Goal: Information Seeking & Learning: Check status

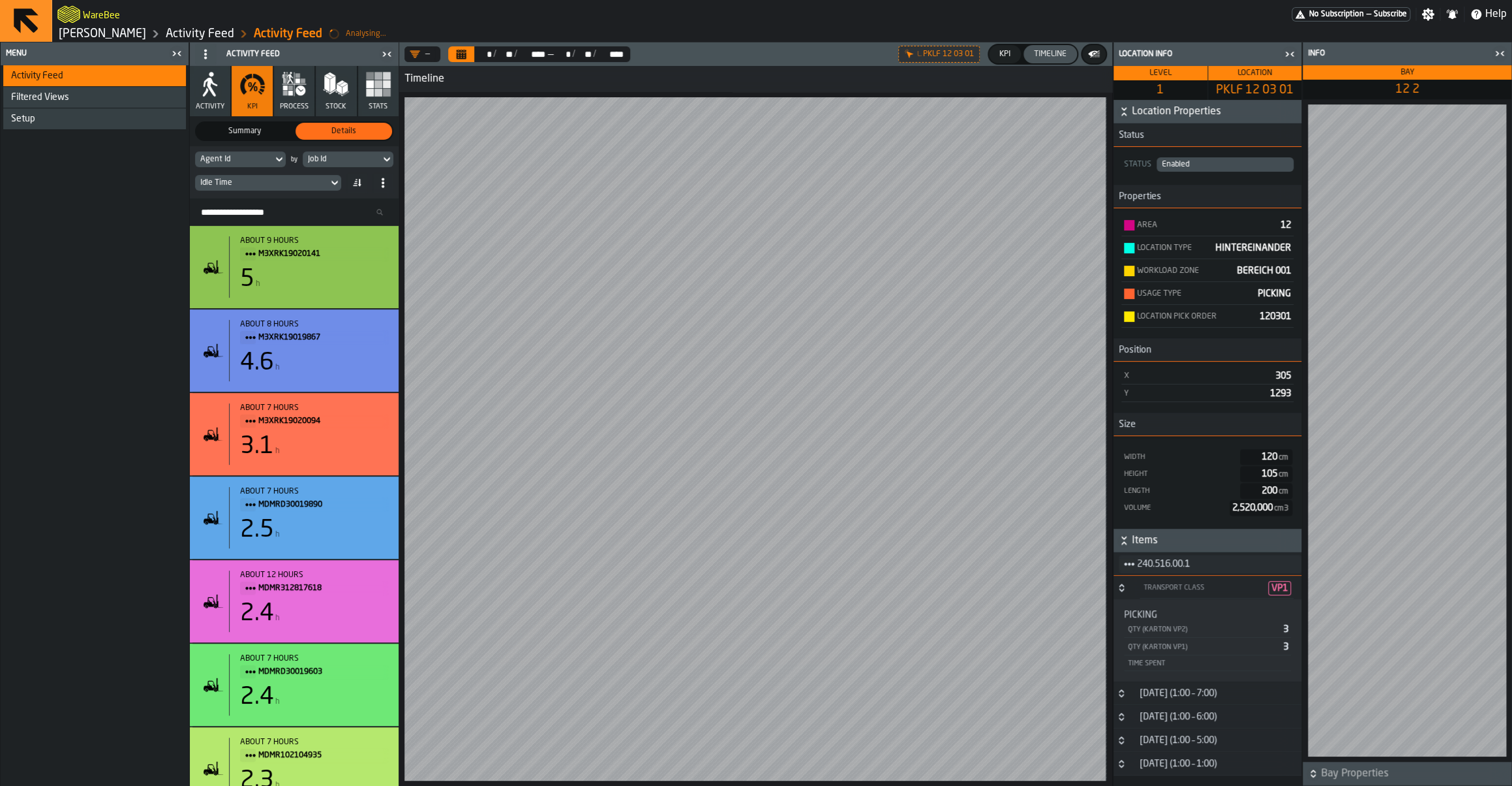
click at [1290, 56] on icon "button-toggle-Close me" at bounding box center [1290, 55] width 16 height 16
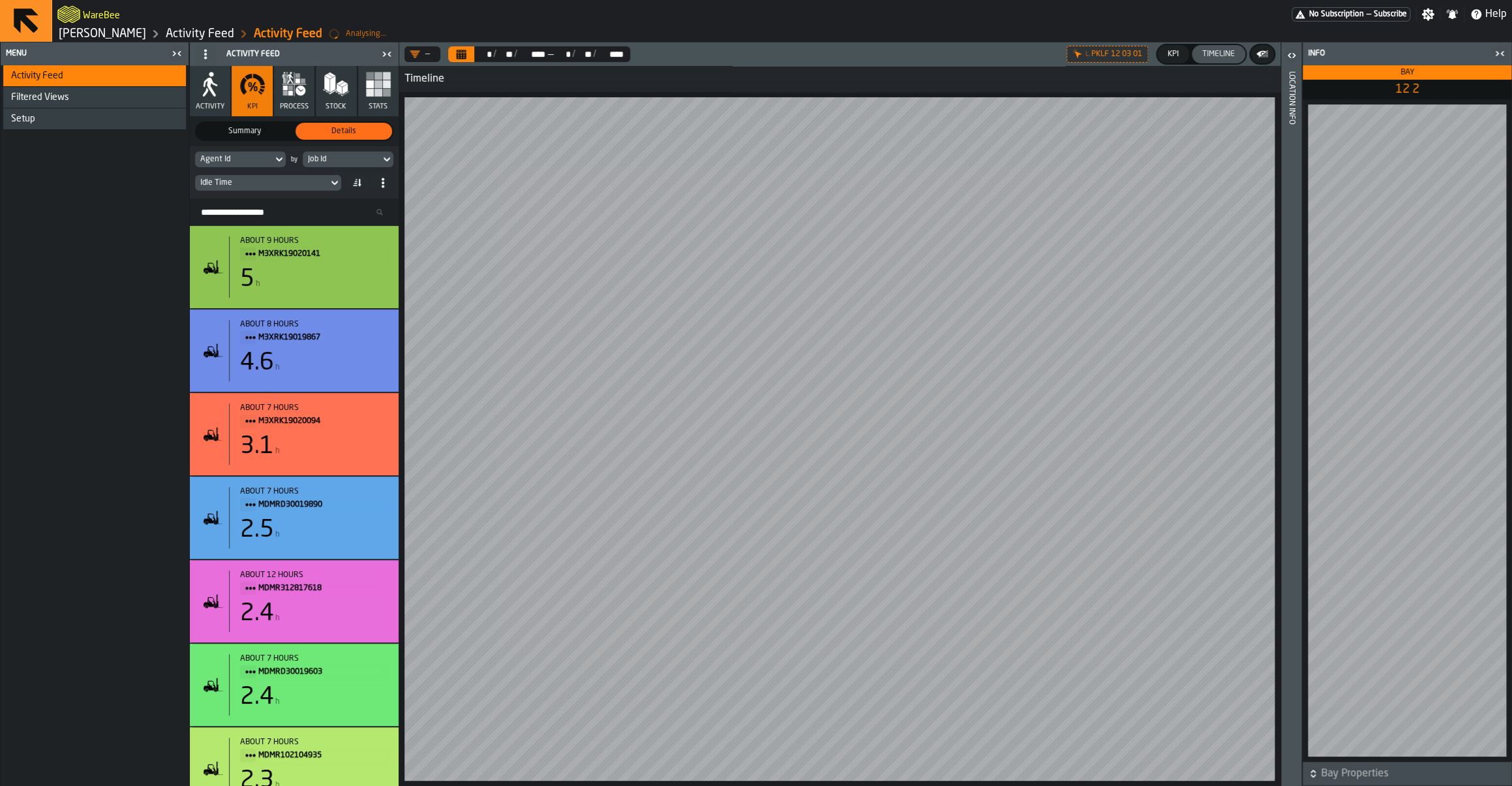
click at [1493, 56] on icon "button-toggle-Close me" at bounding box center [1500, 54] width 16 height 16
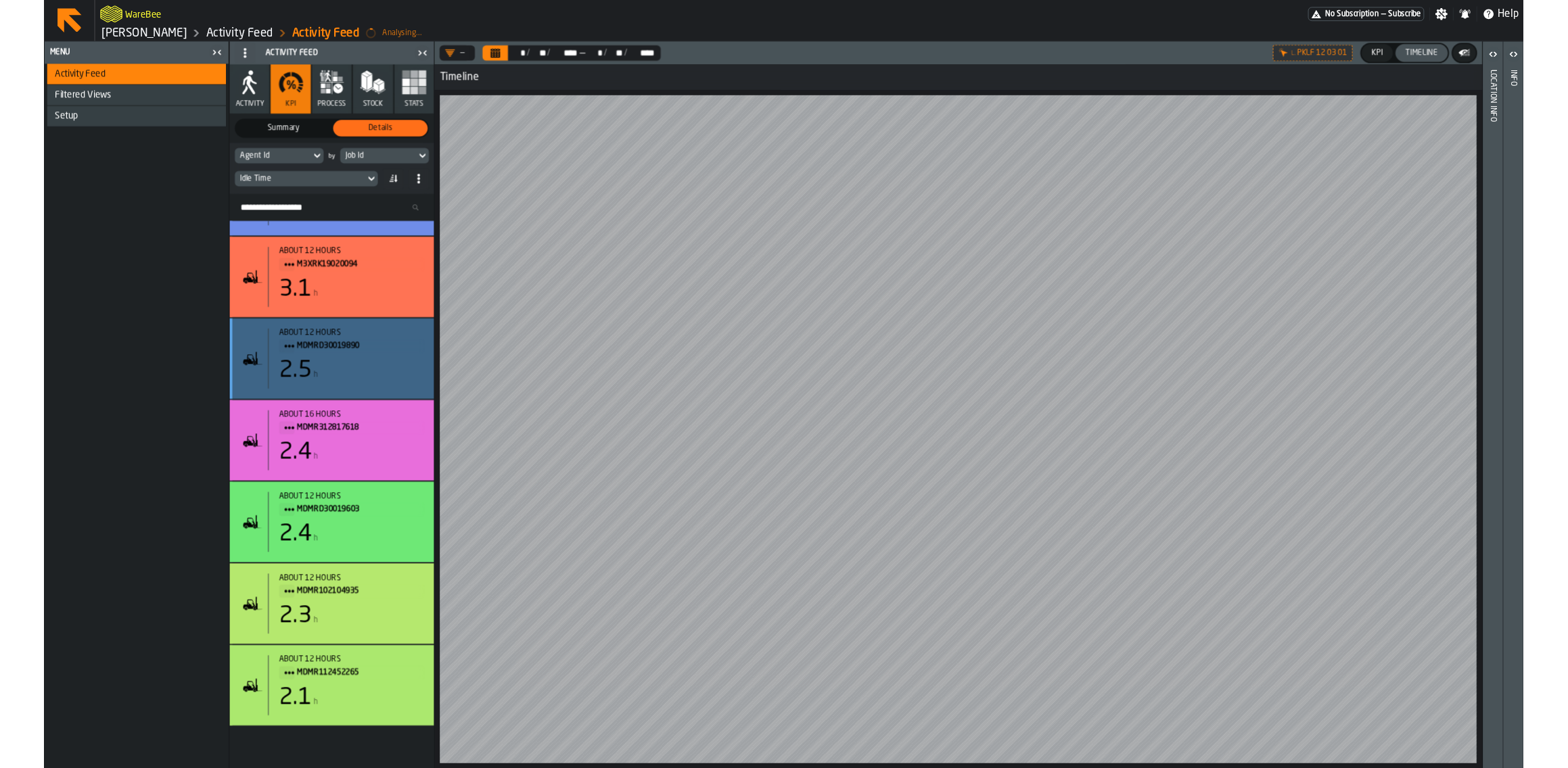
scroll to position [17, 0]
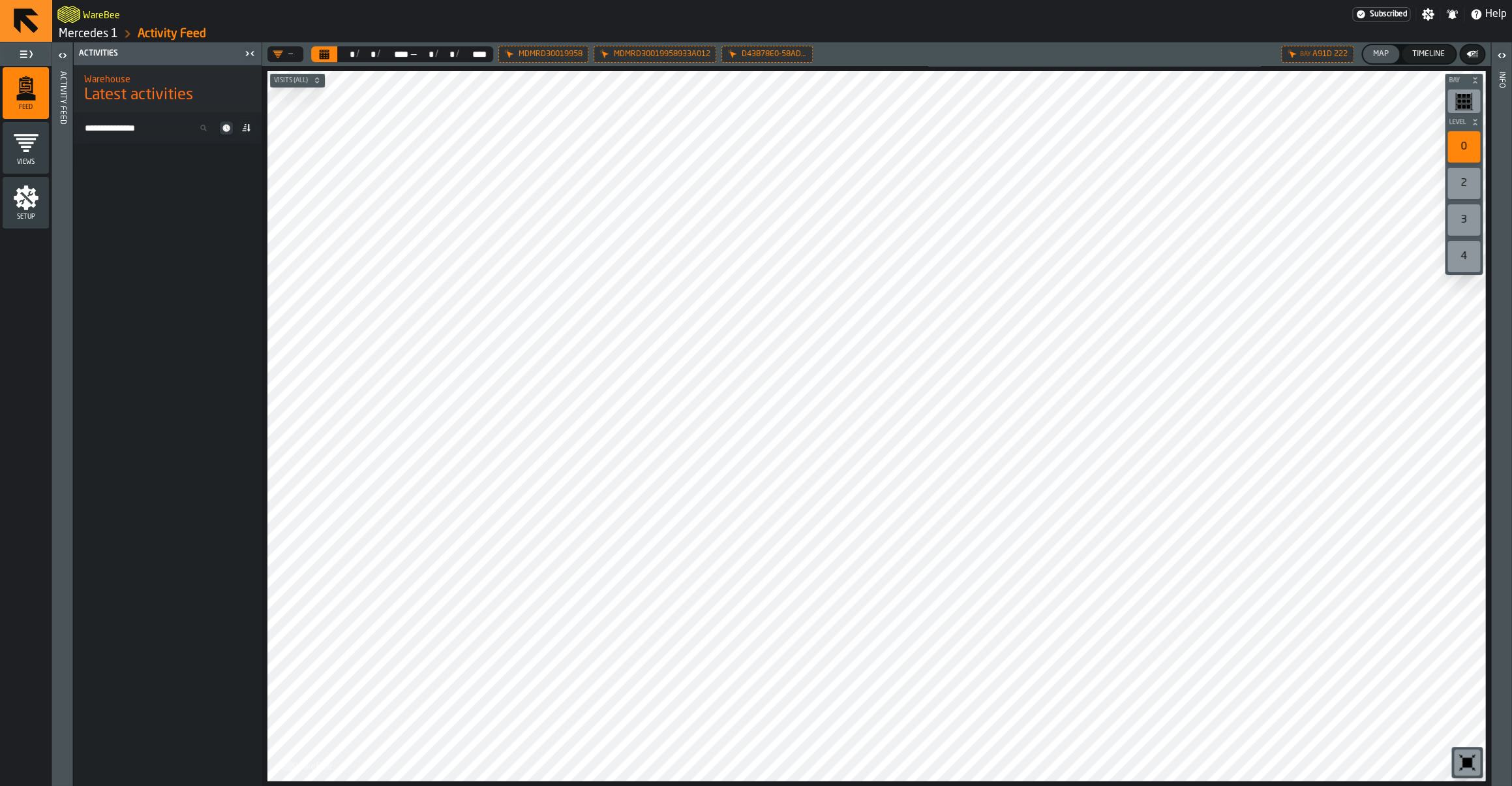
scroll to position [3532, 0]
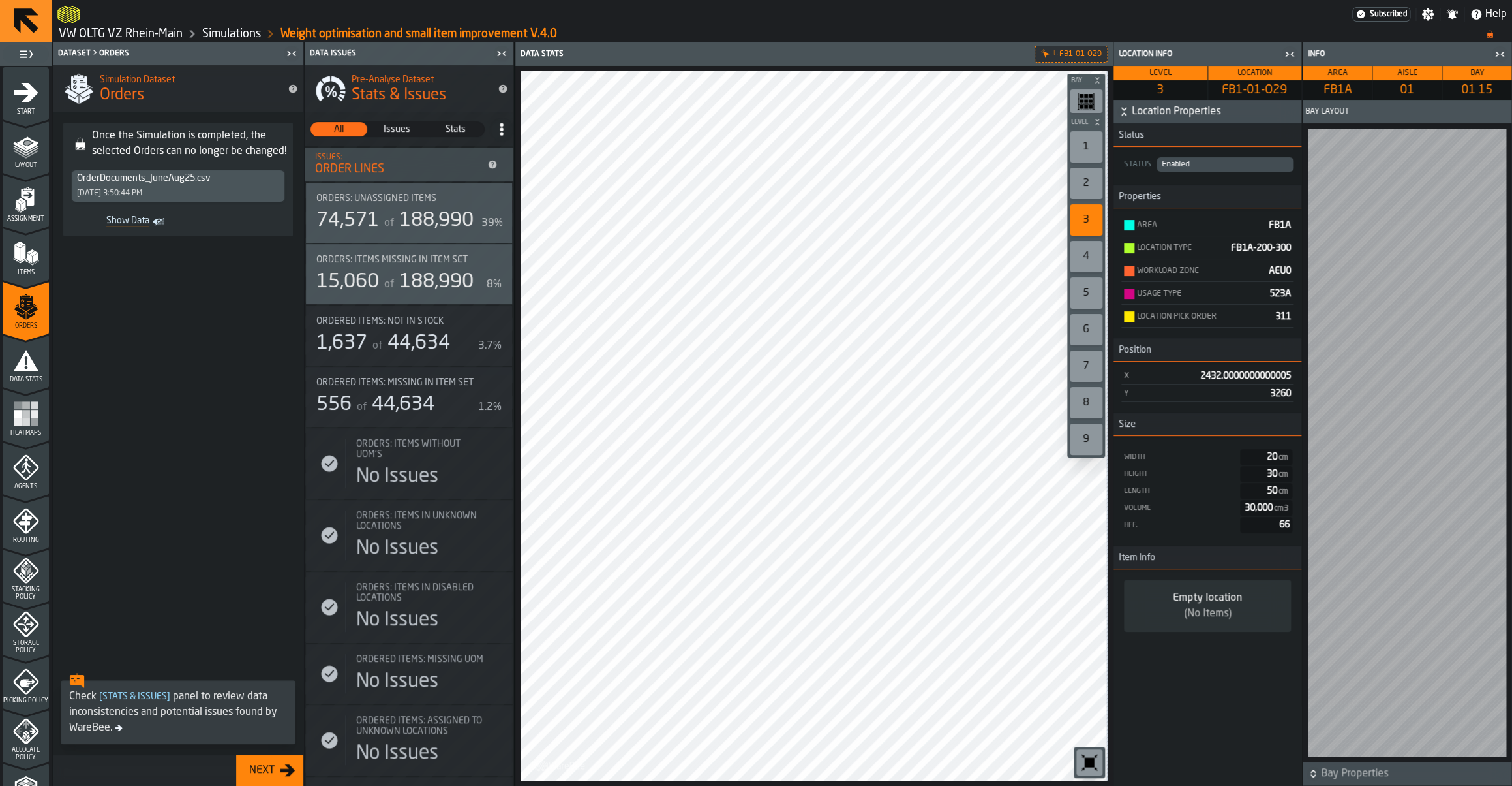
click at [23, 147] on icon "menu Layout" at bounding box center [26, 146] width 26 height 26
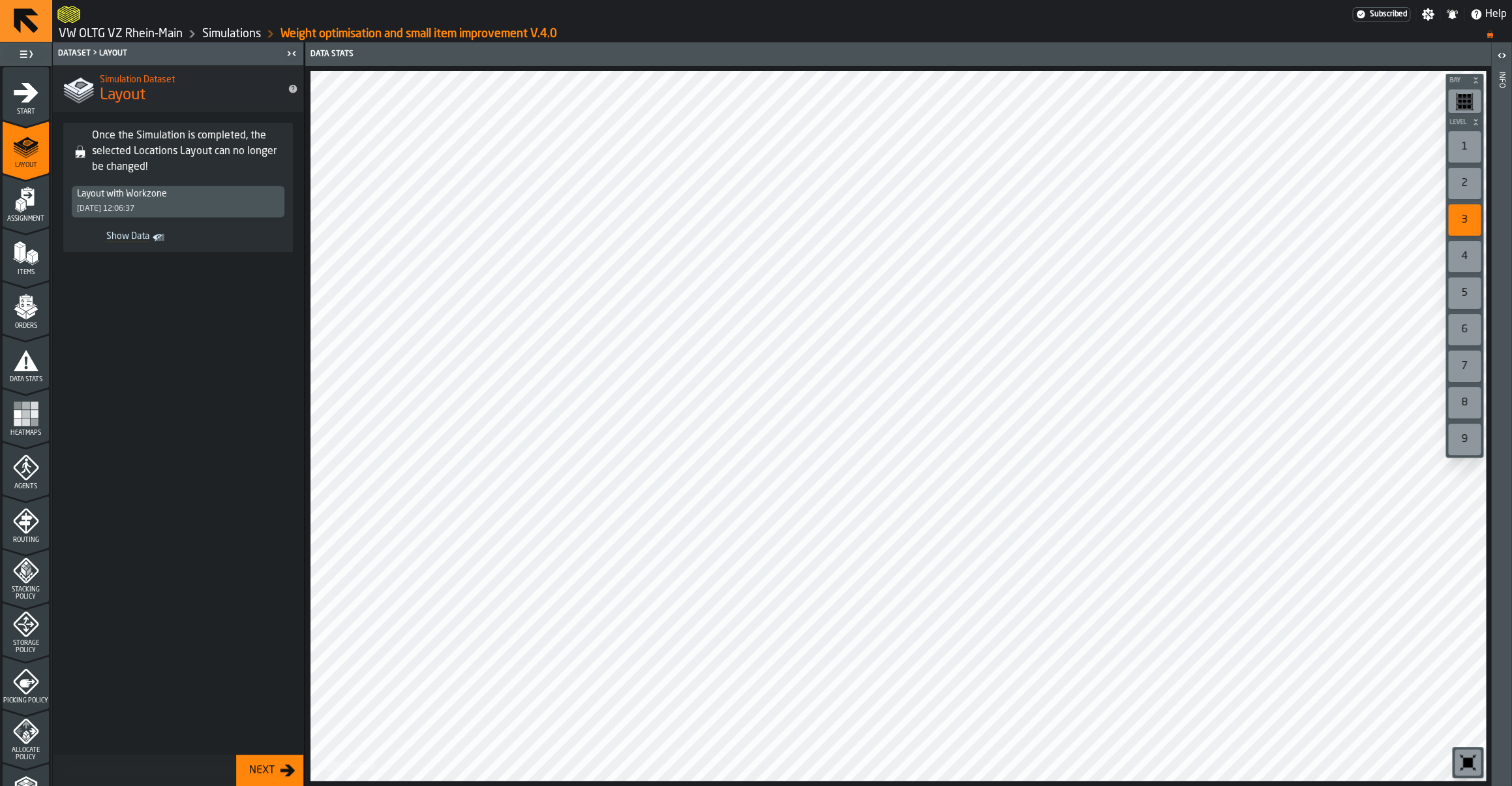
click at [23, 203] on polygon "menu Assignment" at bounding box center [23, 205] width 4 height 10
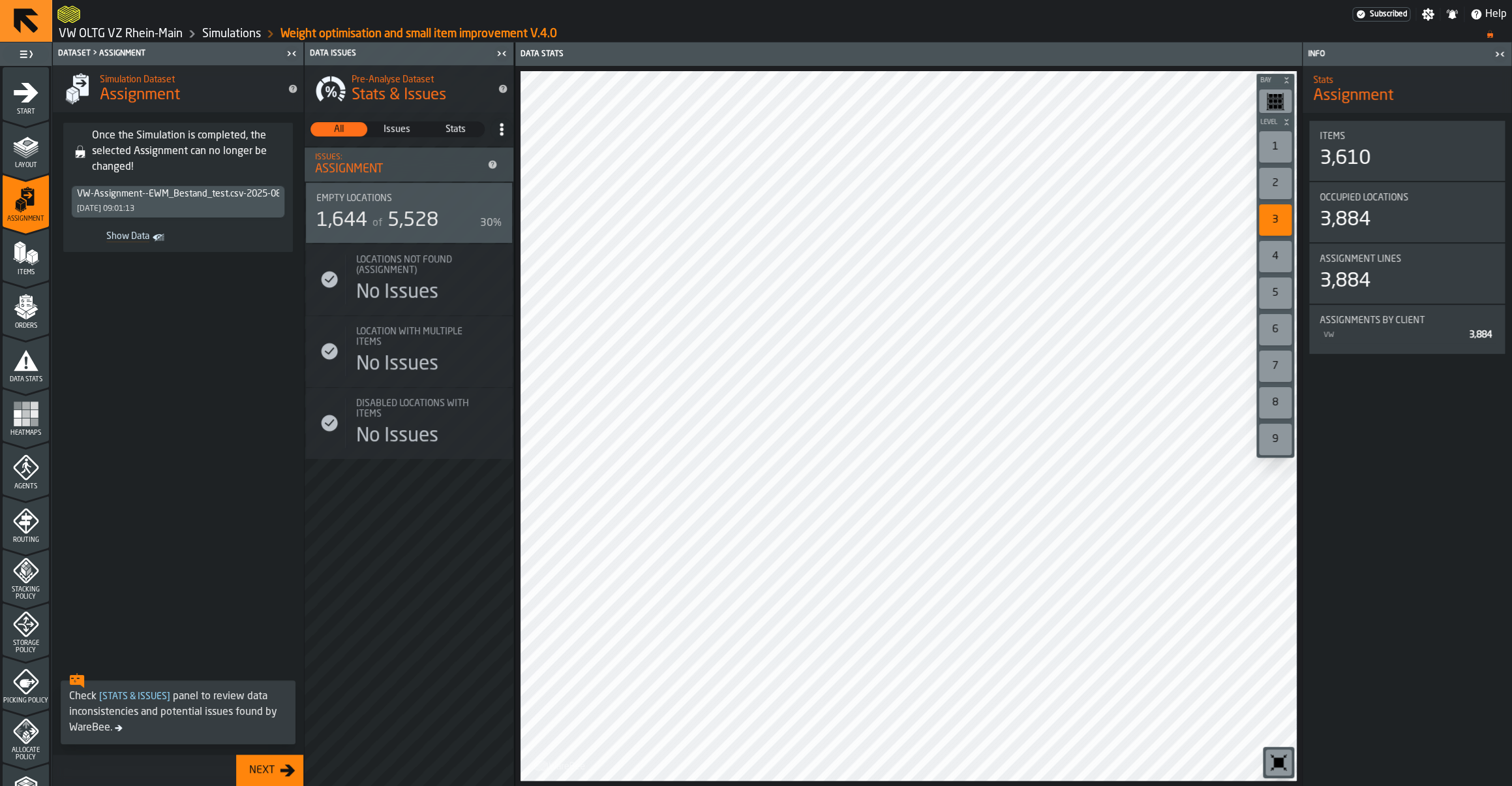
click at [15, 256] on polygon "menu Items" at bounding box center [17, 253] width 5 height 16
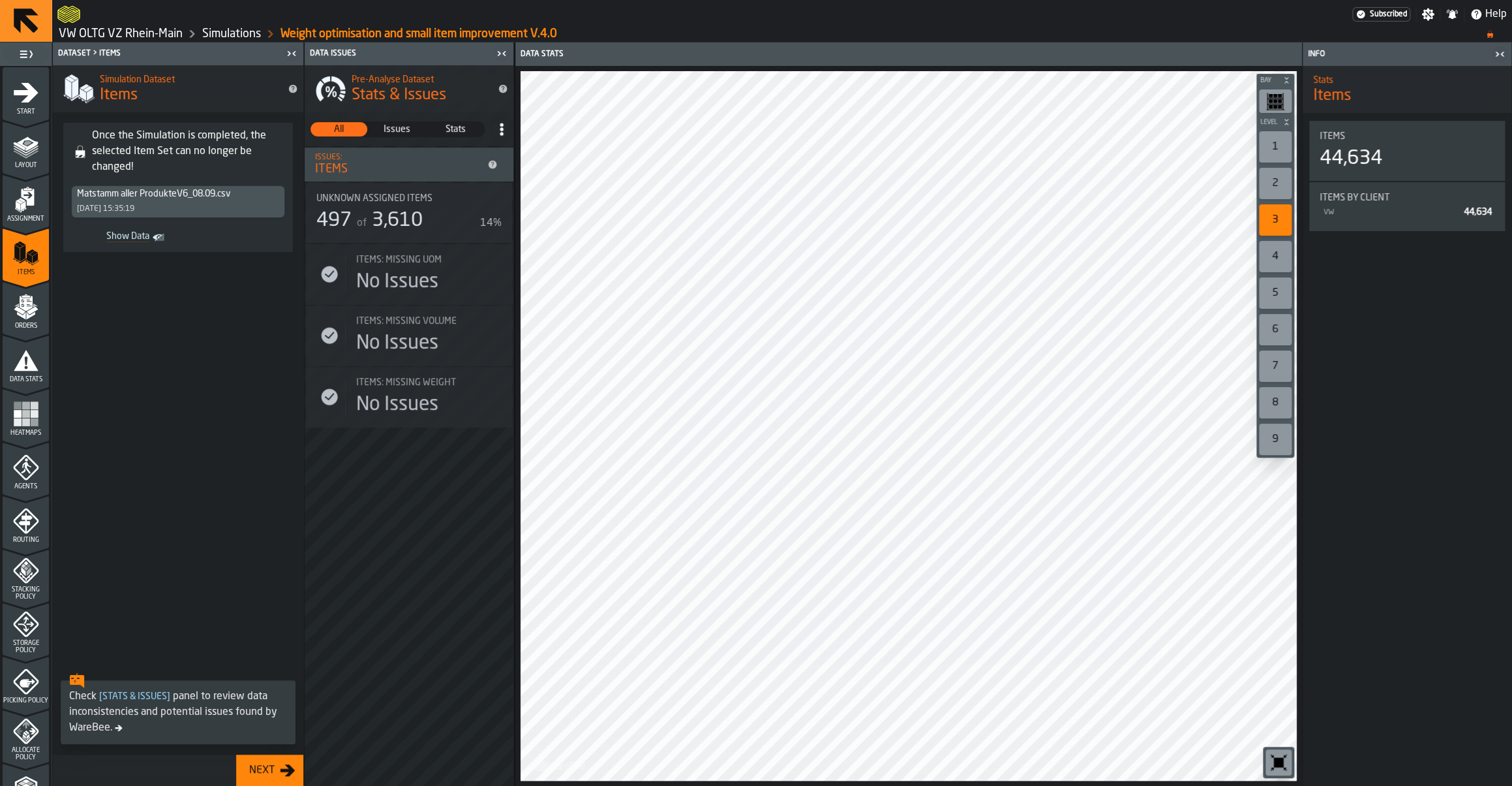
click at [35, 319] on icon "menu Orders" at bounding box center [26, 306] width 26 height 26
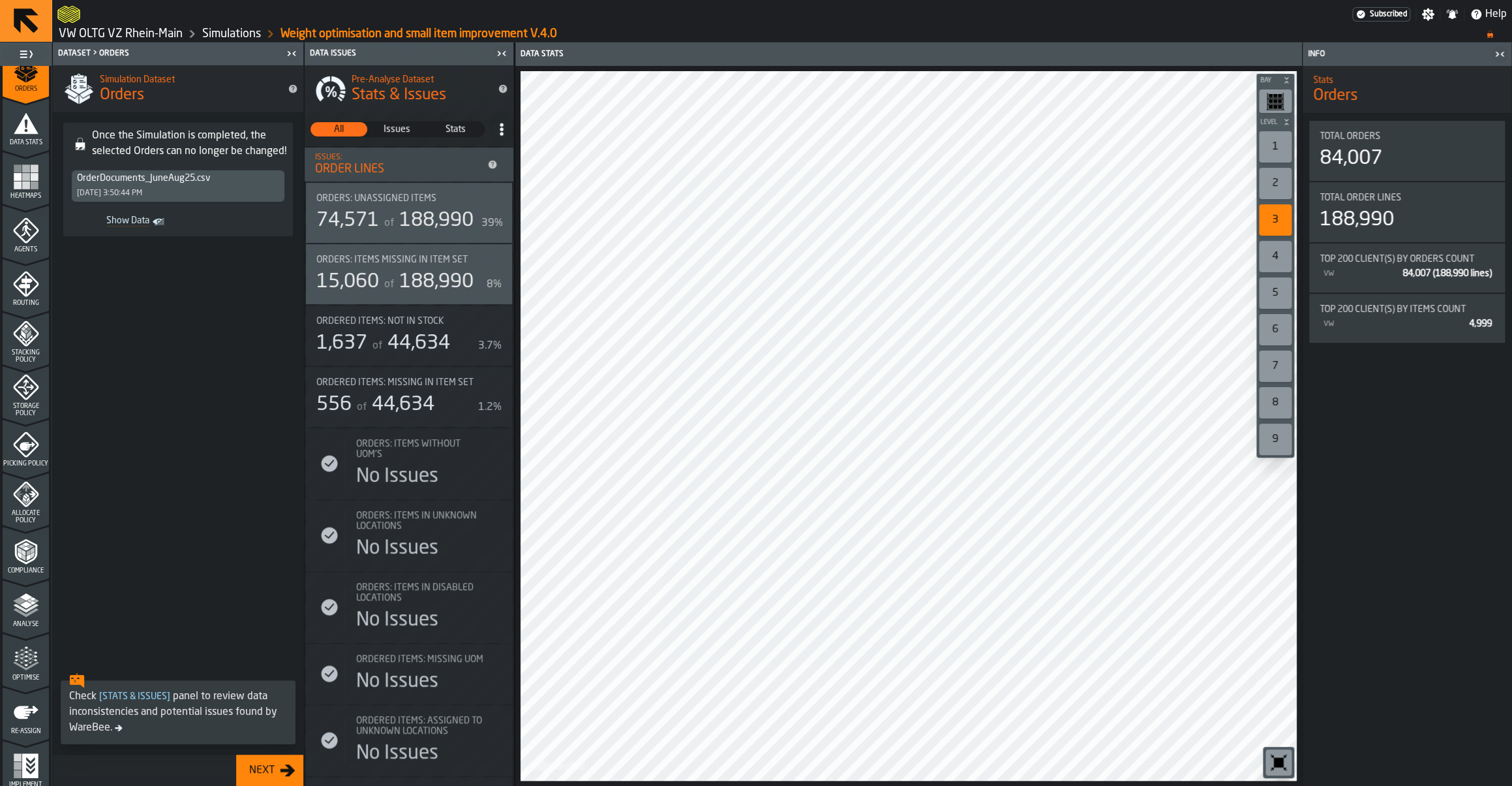
scroll to position [243, 0]
click at [29, 389] on icon "menu Storage Policy" at bounding box center [25, 380] width 25 height 25
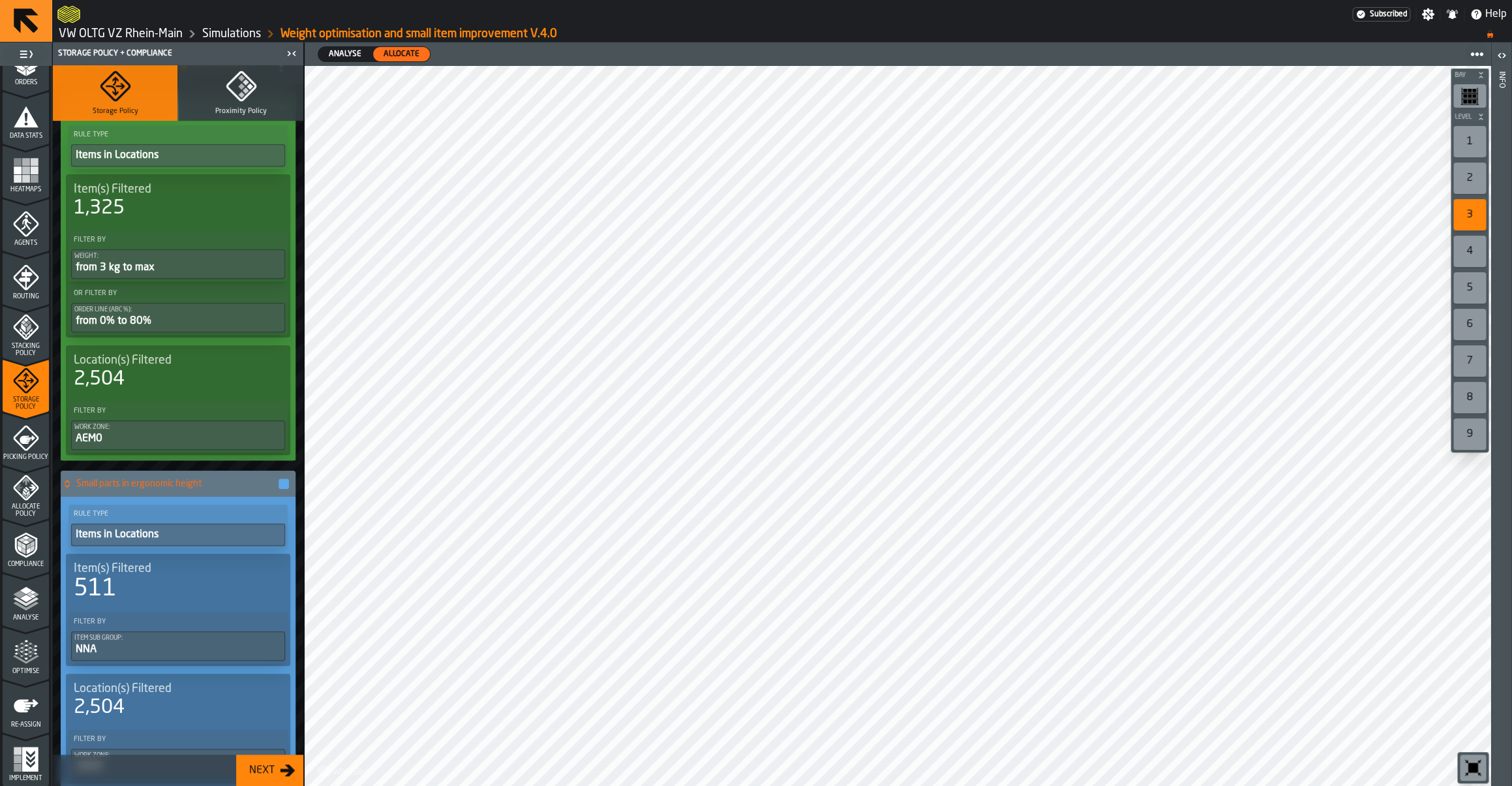
scroll to position [238, 0]
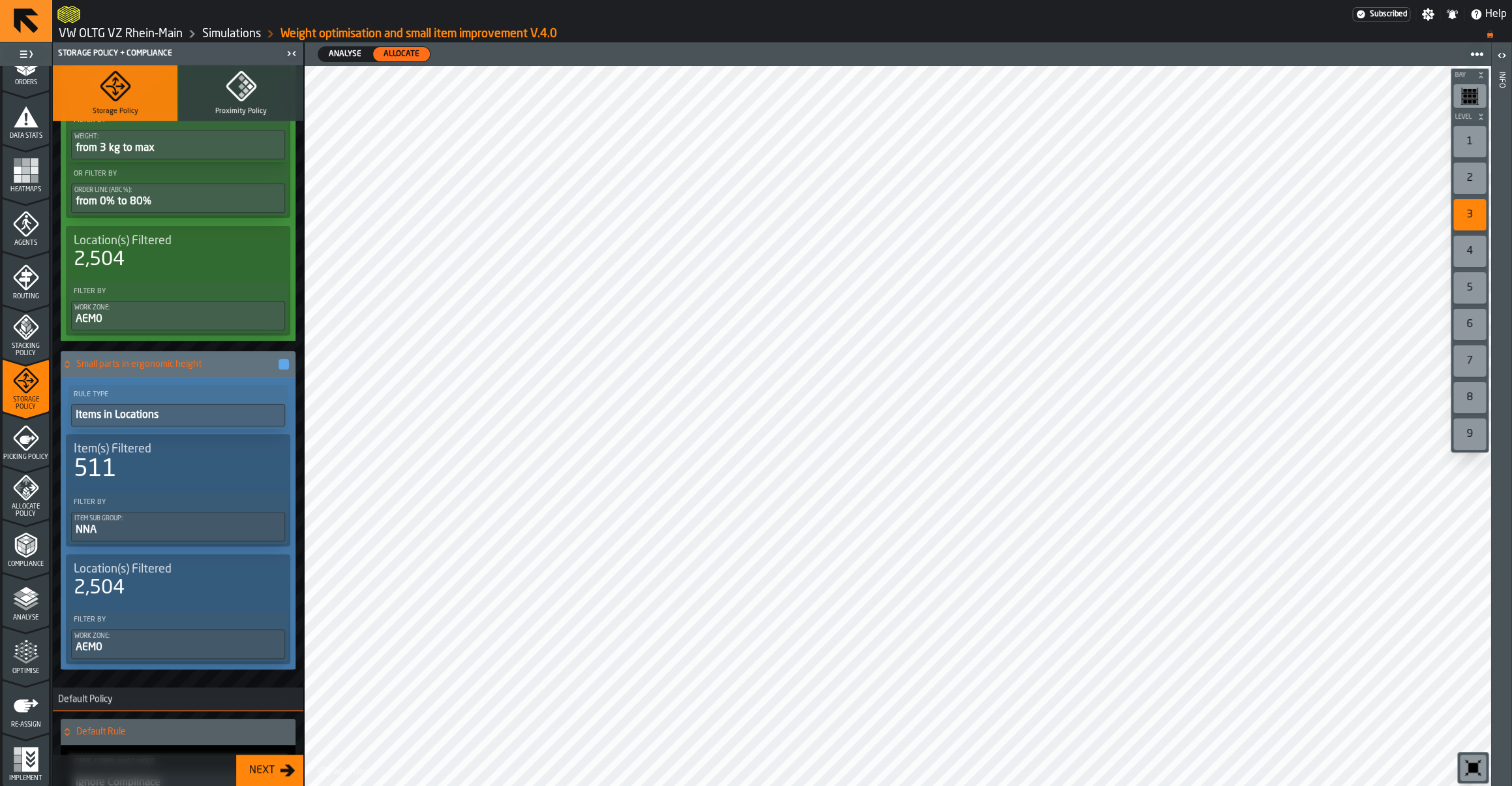
click at [28, 287] on icon "menu Routing" at bounding box center [25, 276] width 25 height 25
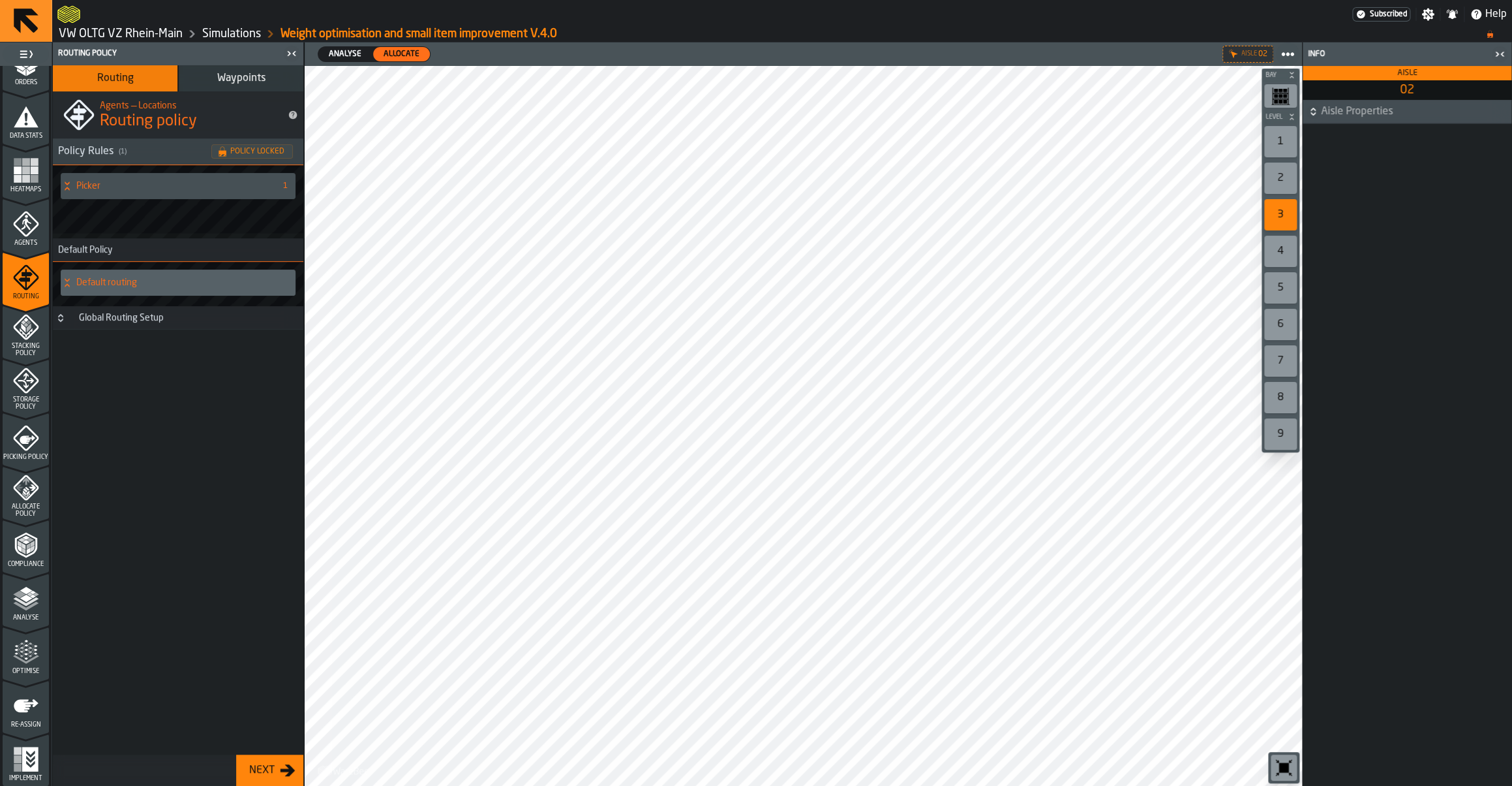
click at [225, 74] on span "Waypoints" at bounding box center [241, 78] width 48 height 10
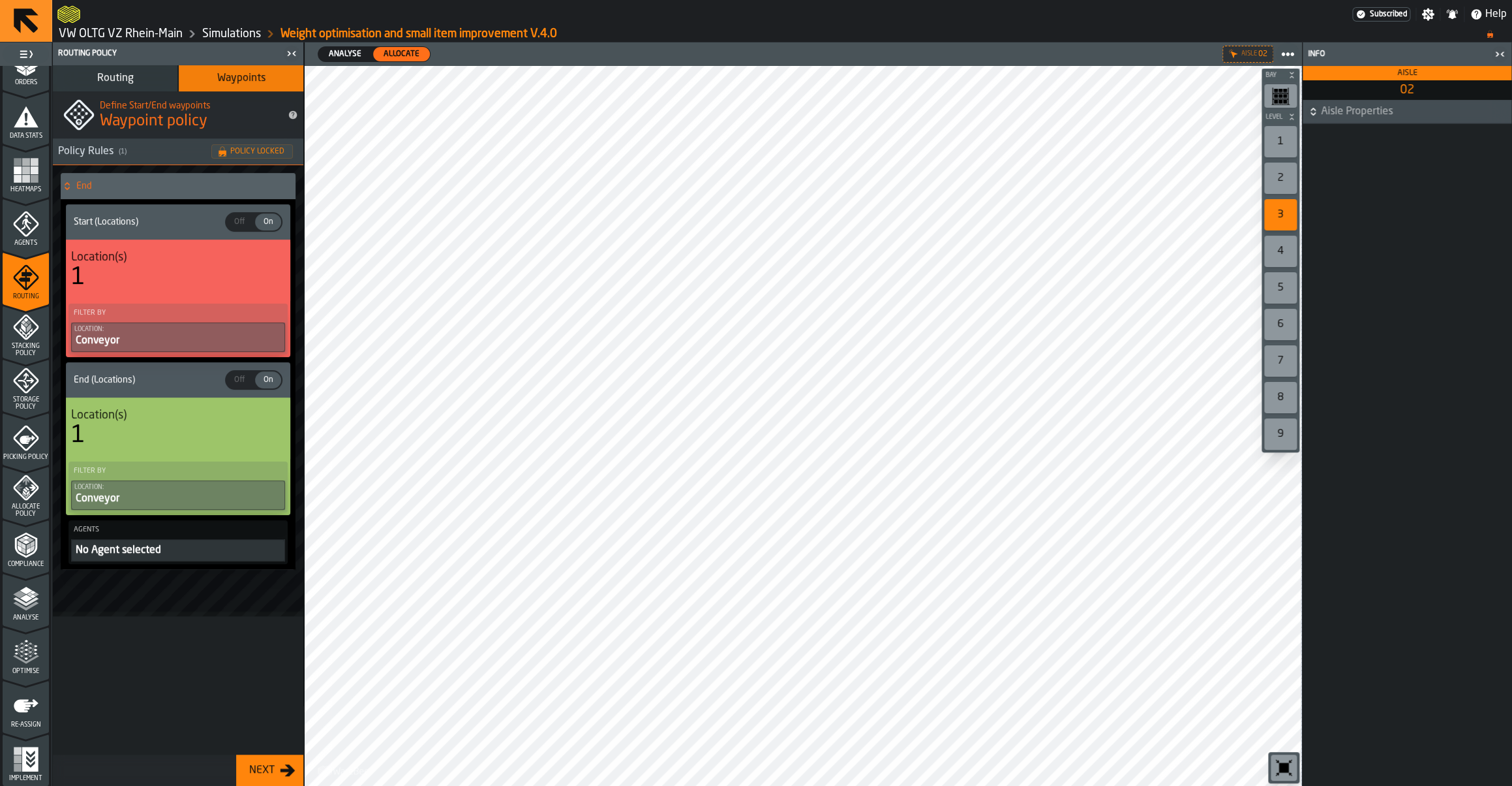
click at [127, 82] on span "Routing" at bounding box center [115, 78] width 36 height 10
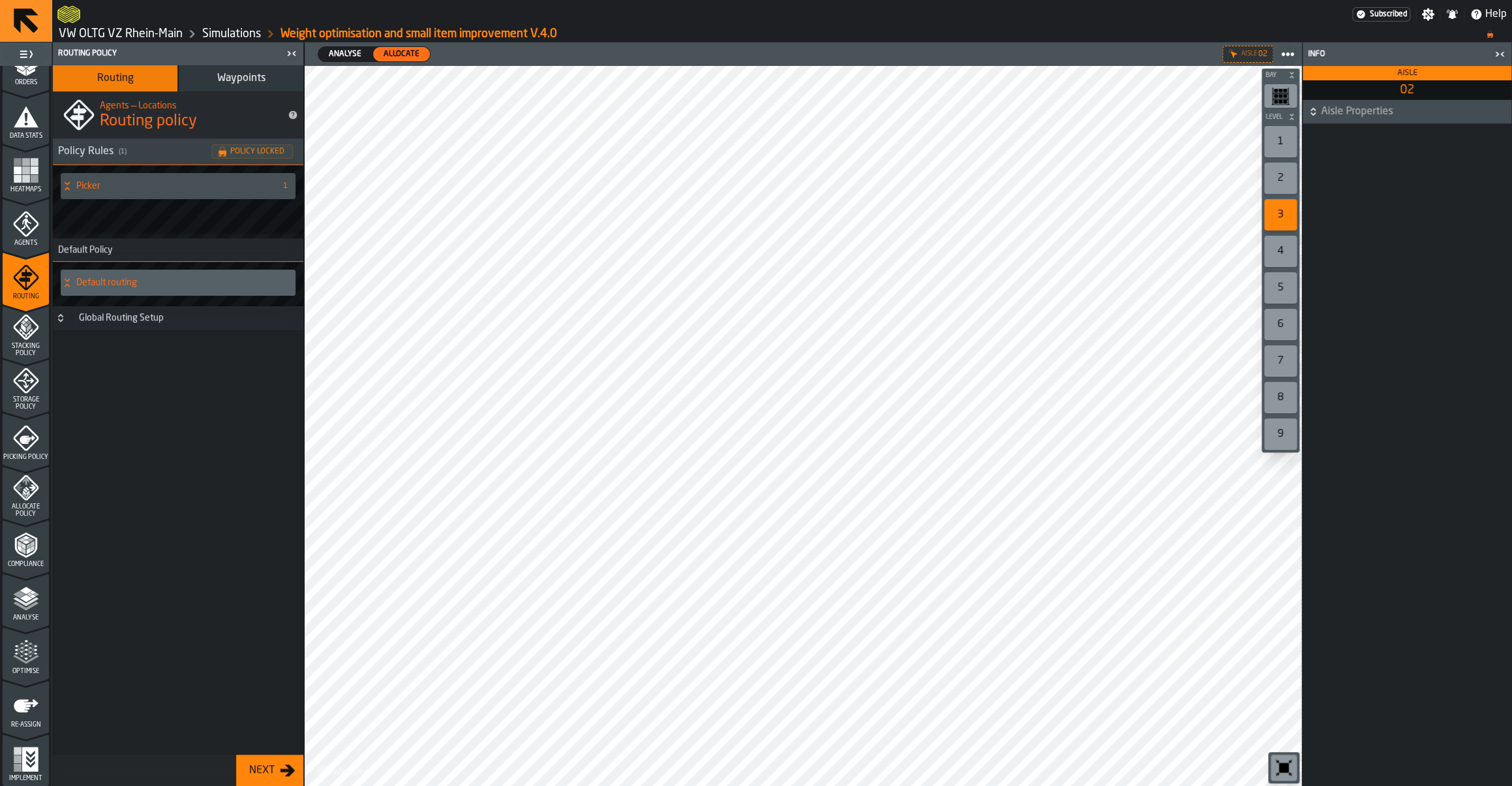
click at [182, 190] on h4 "Picker" at bounding box center [172, 186] width 193 height 10
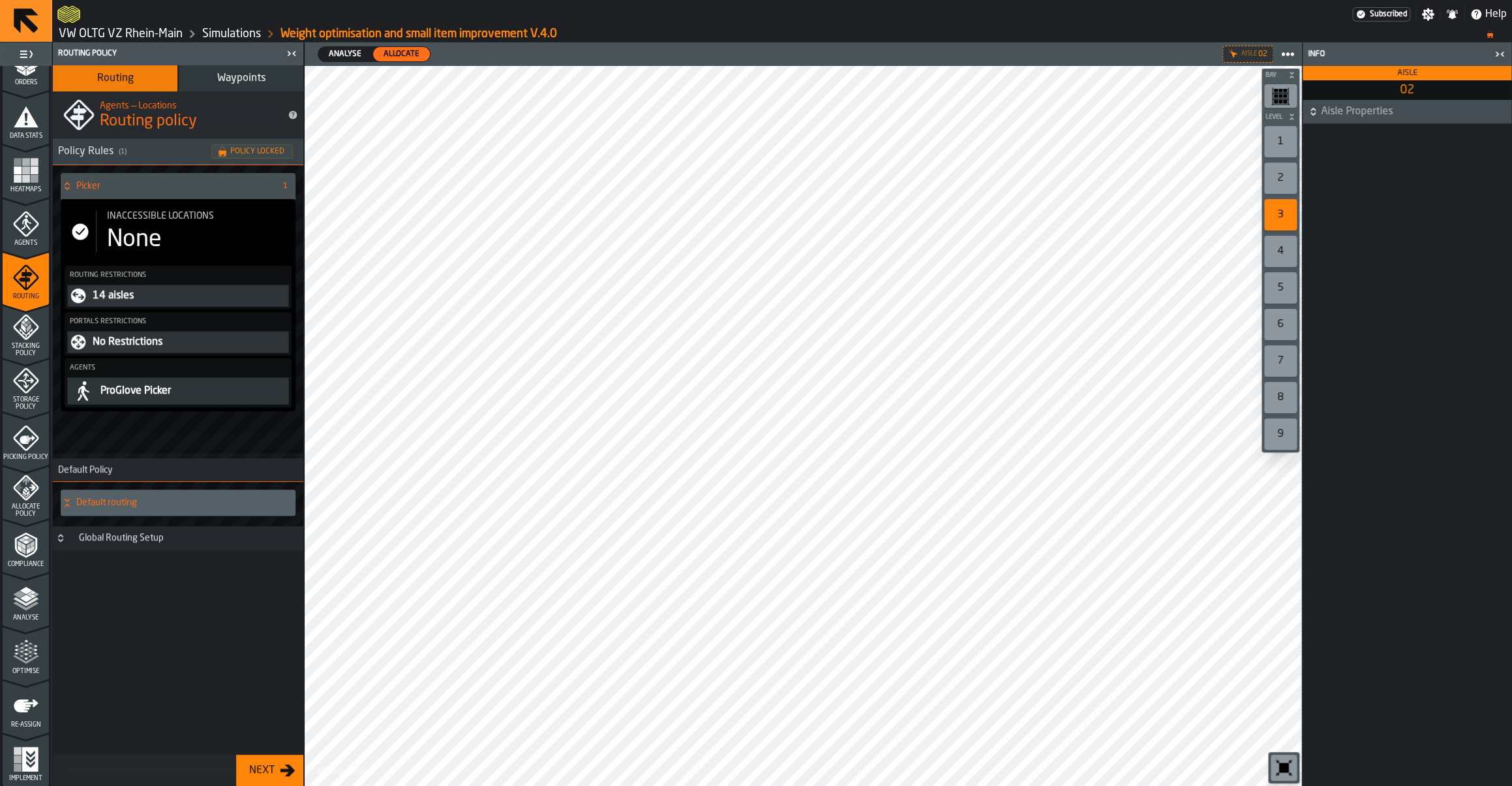
click at [174, 230] on div "None" at bounding box center [198, 240] width 182 height 26
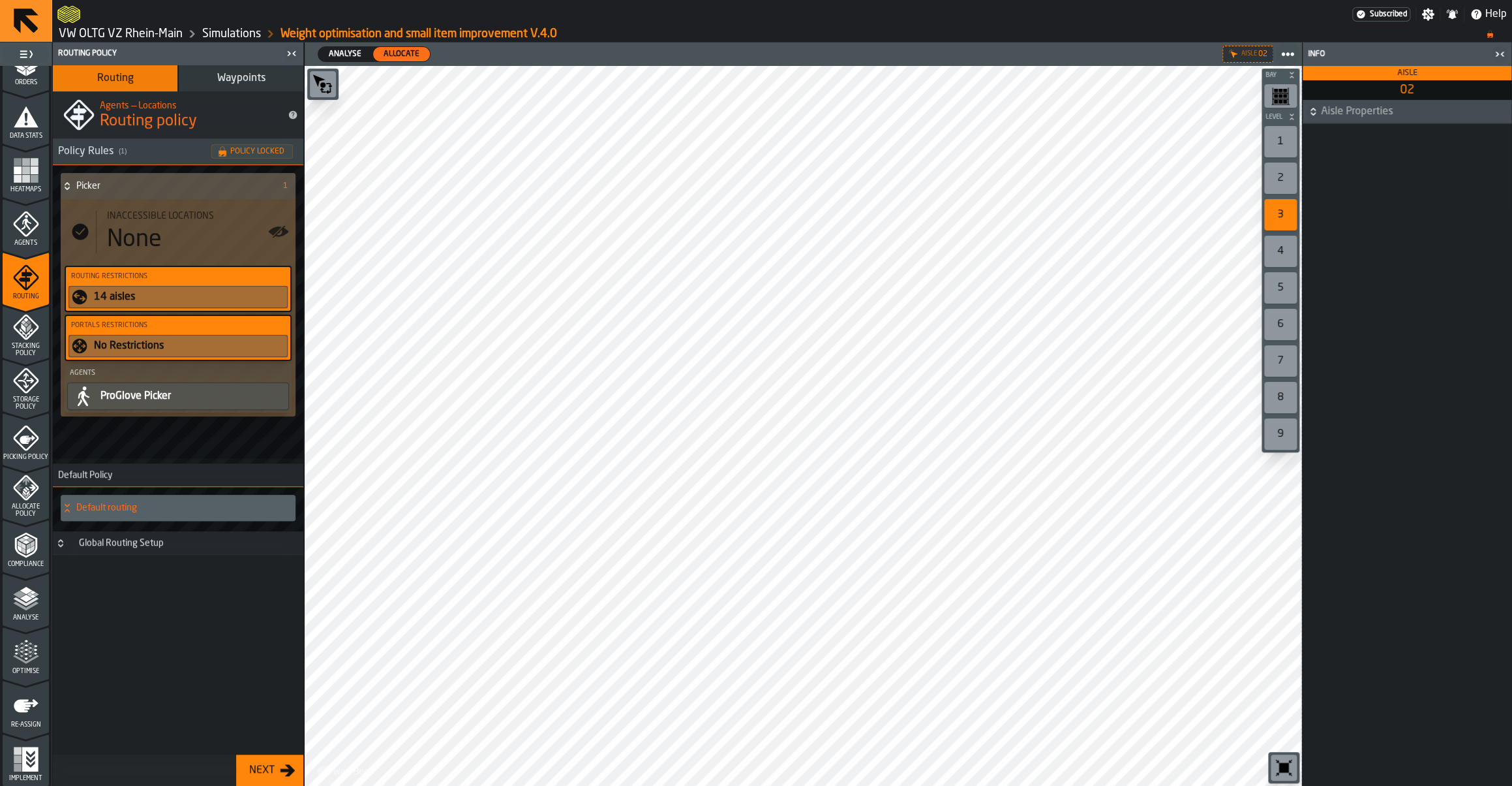
click at [1277, 763] on icon "button-toolbar-undefined" at bounding box center [1284, 767] width 21 height 21
click at [28, 448] on icon "menu Picking Policy" at bounding box center [25, 437] width 25 height 25
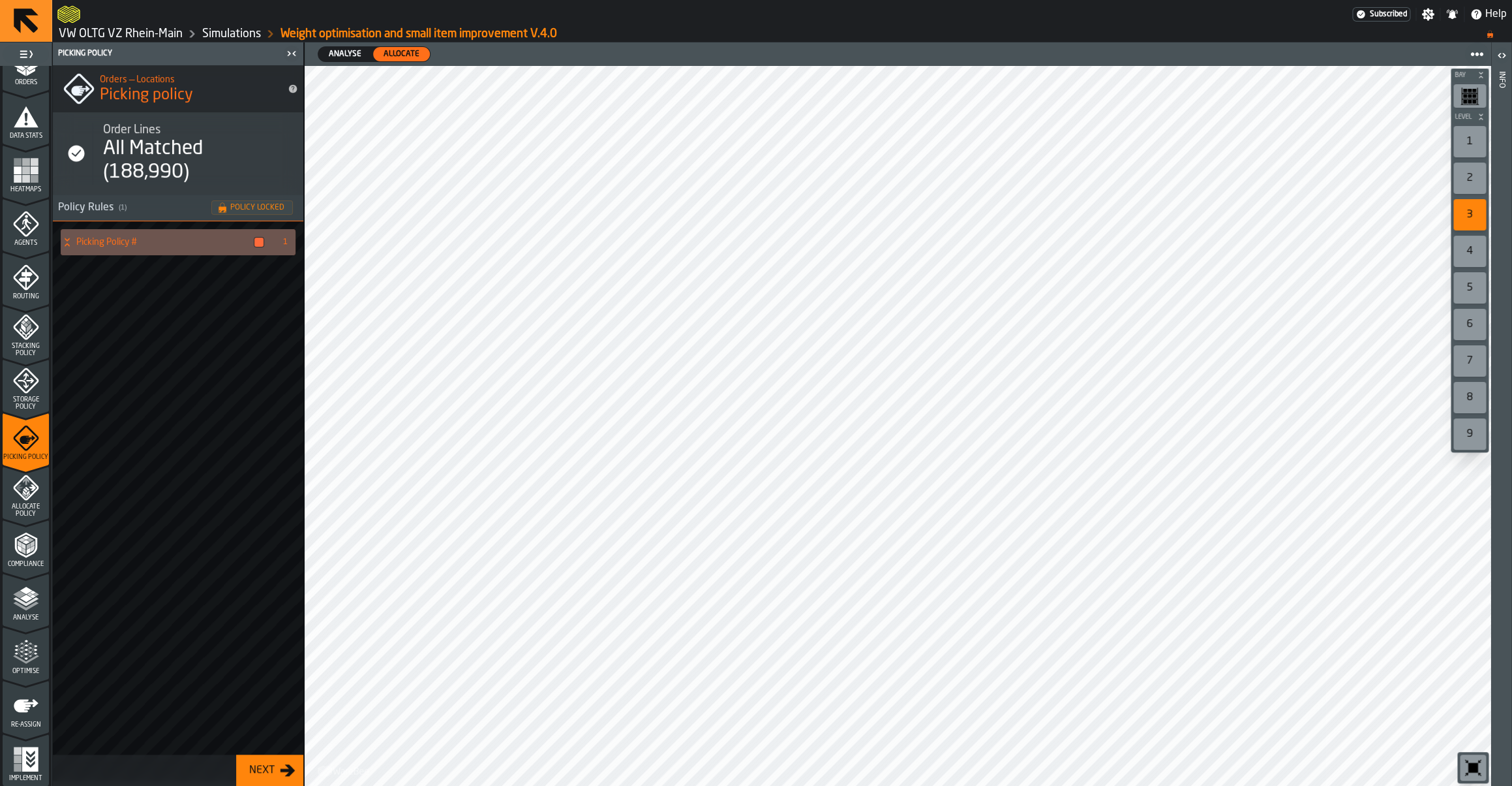
click at [29, 493] on polyline "menu Allocate Policy" at bounding box center [28, 495] width 4 height 5
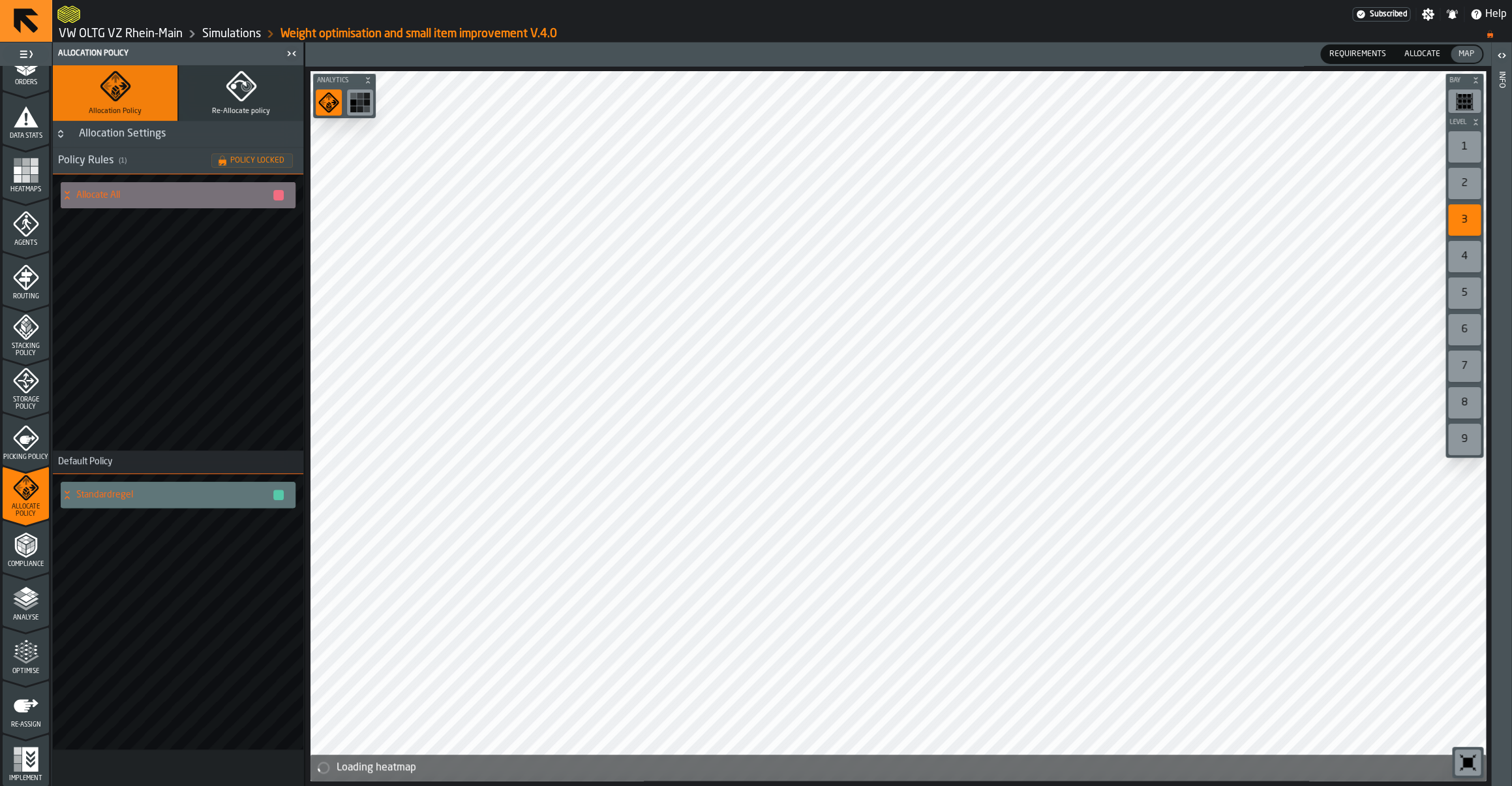
click at [151, 196] on h4 "Allocate All" at bounding box center [174, 195] width 196 height 10
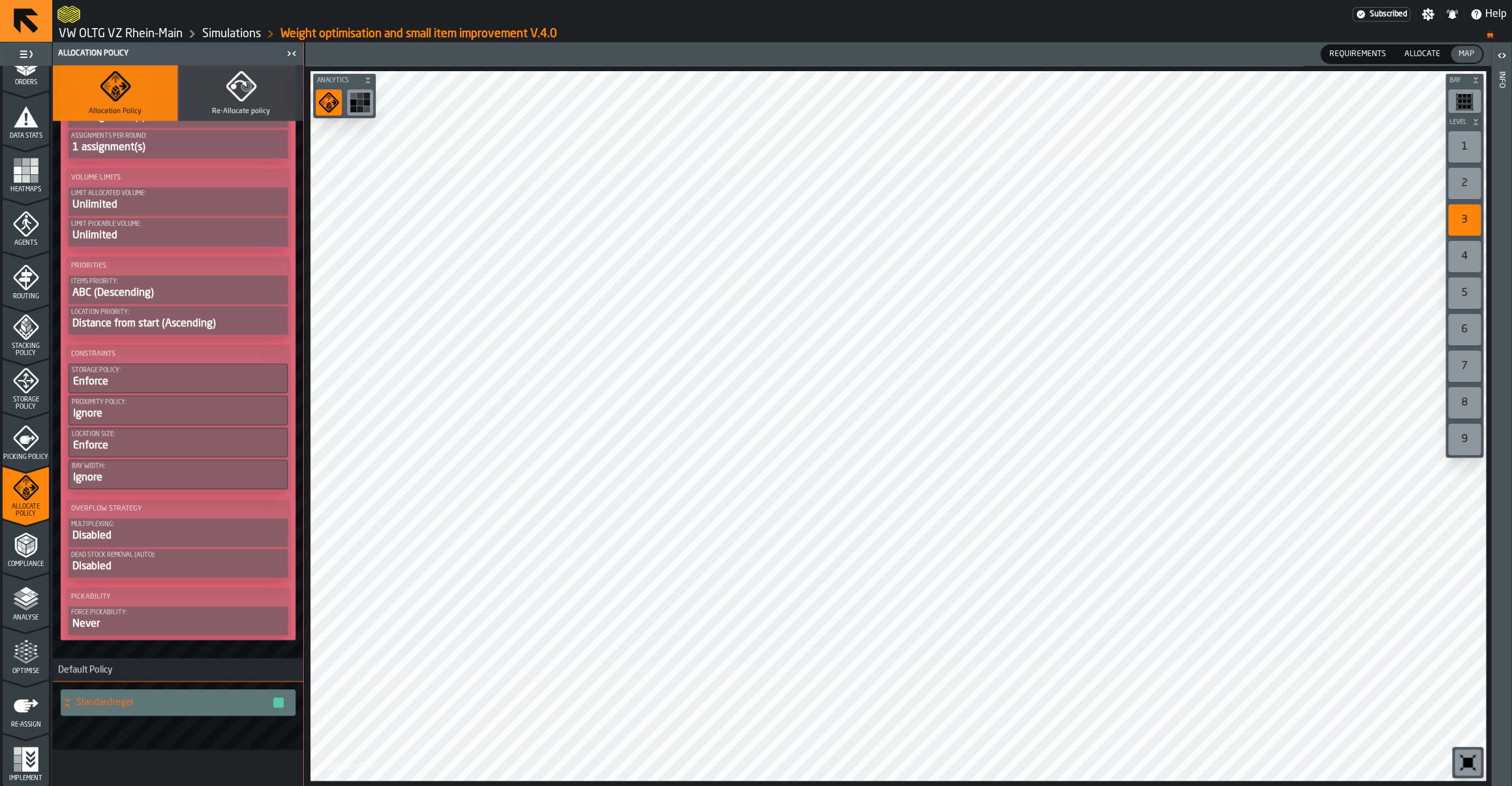
scroll to position [0, 0]
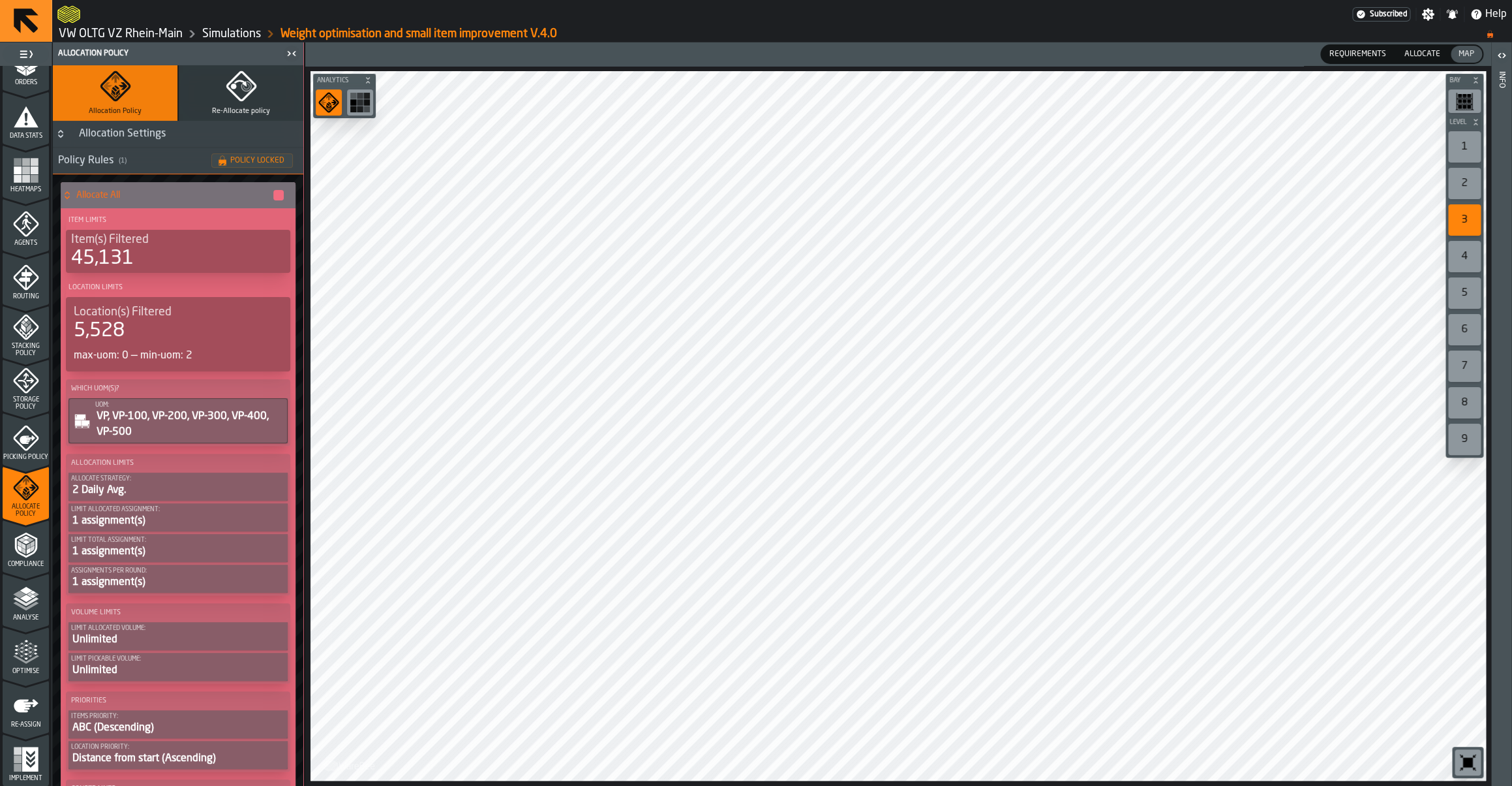
click at [110, 196] on h4 "Allocate All" at bounding box center [174, 195] width 196 height 10
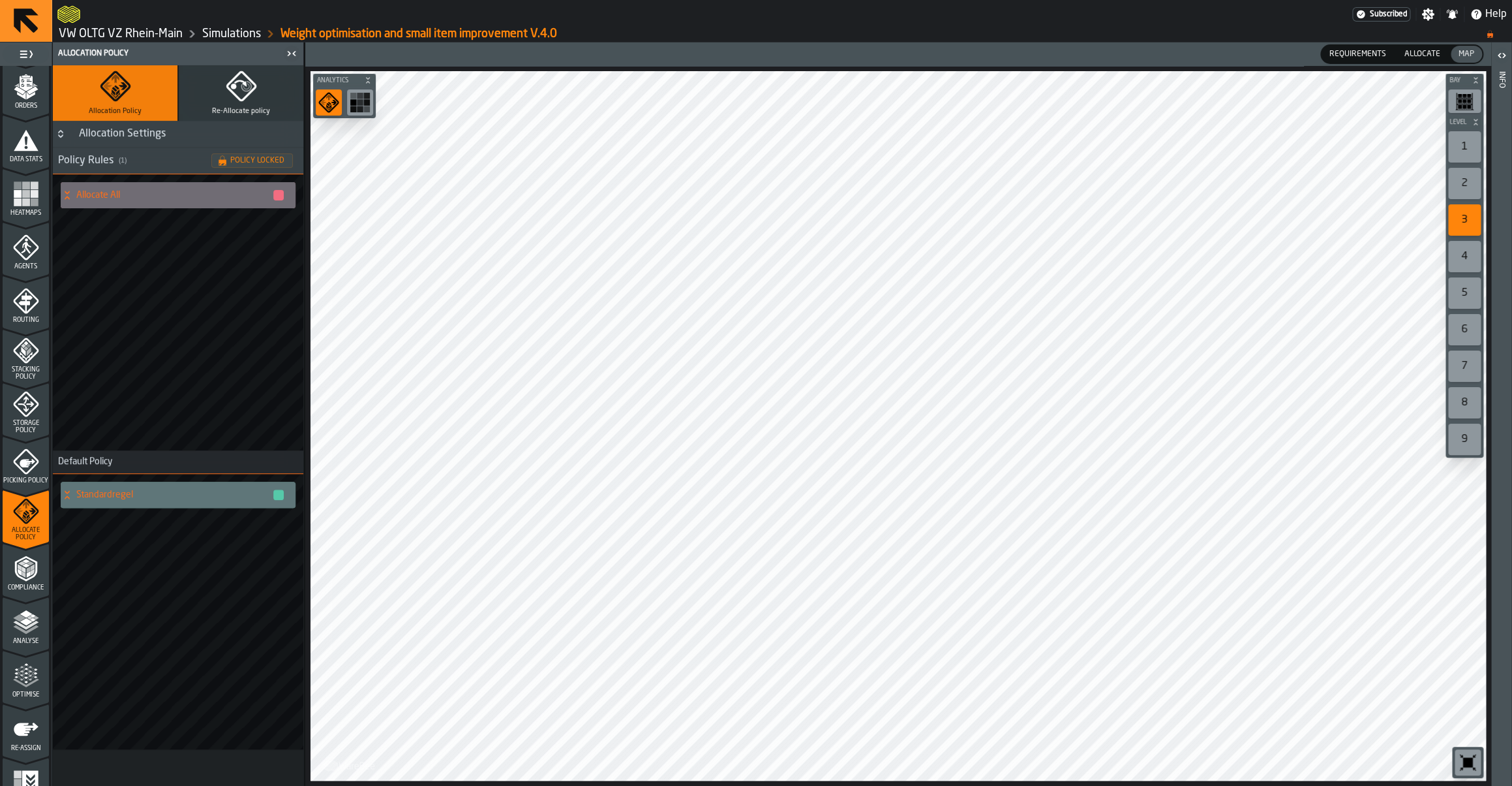
scroll to position [243, 0]
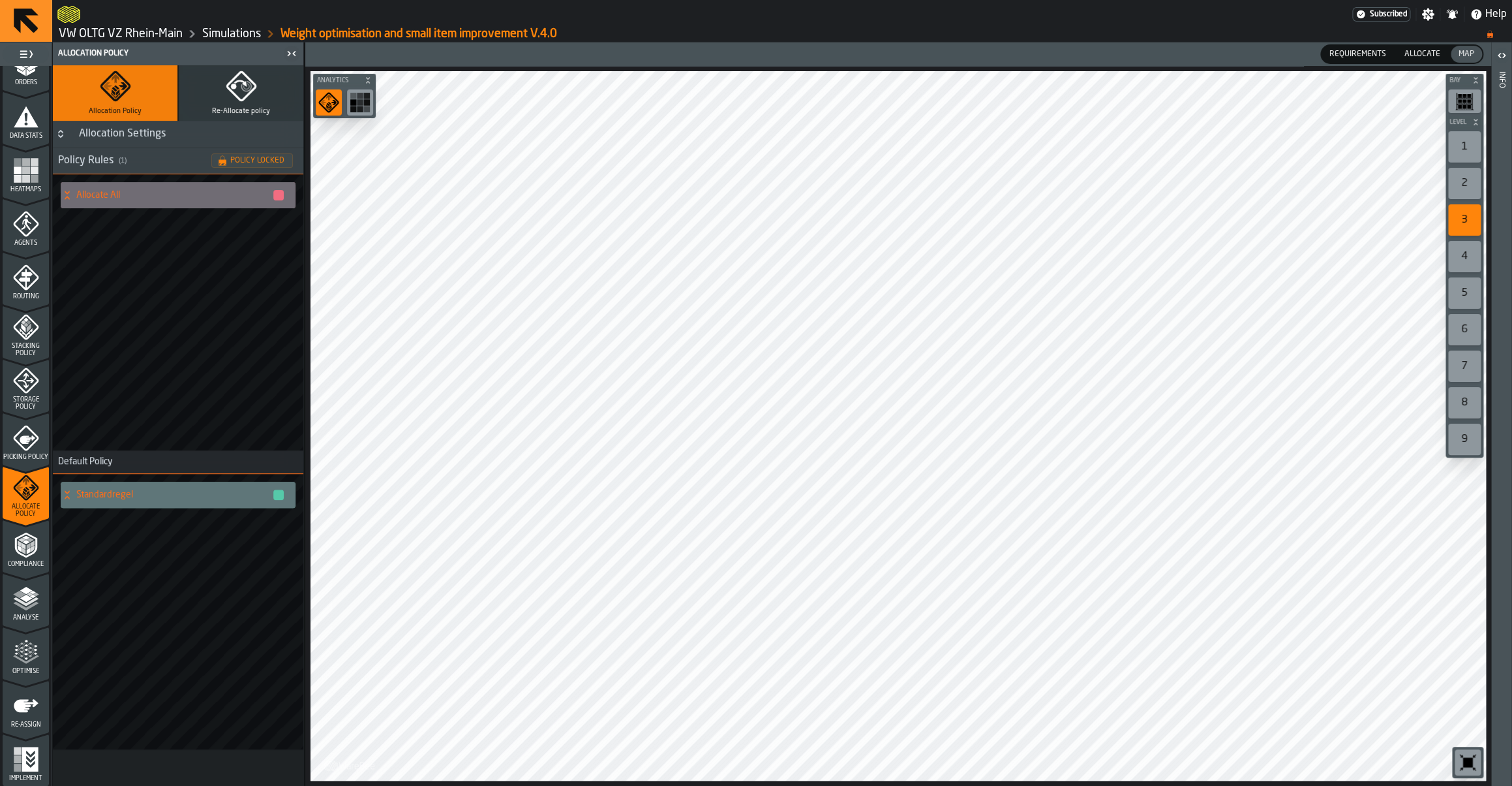
click at [29, 650] on icon "menu Optimise" at bounding box center [26, 652] width 26 height 26
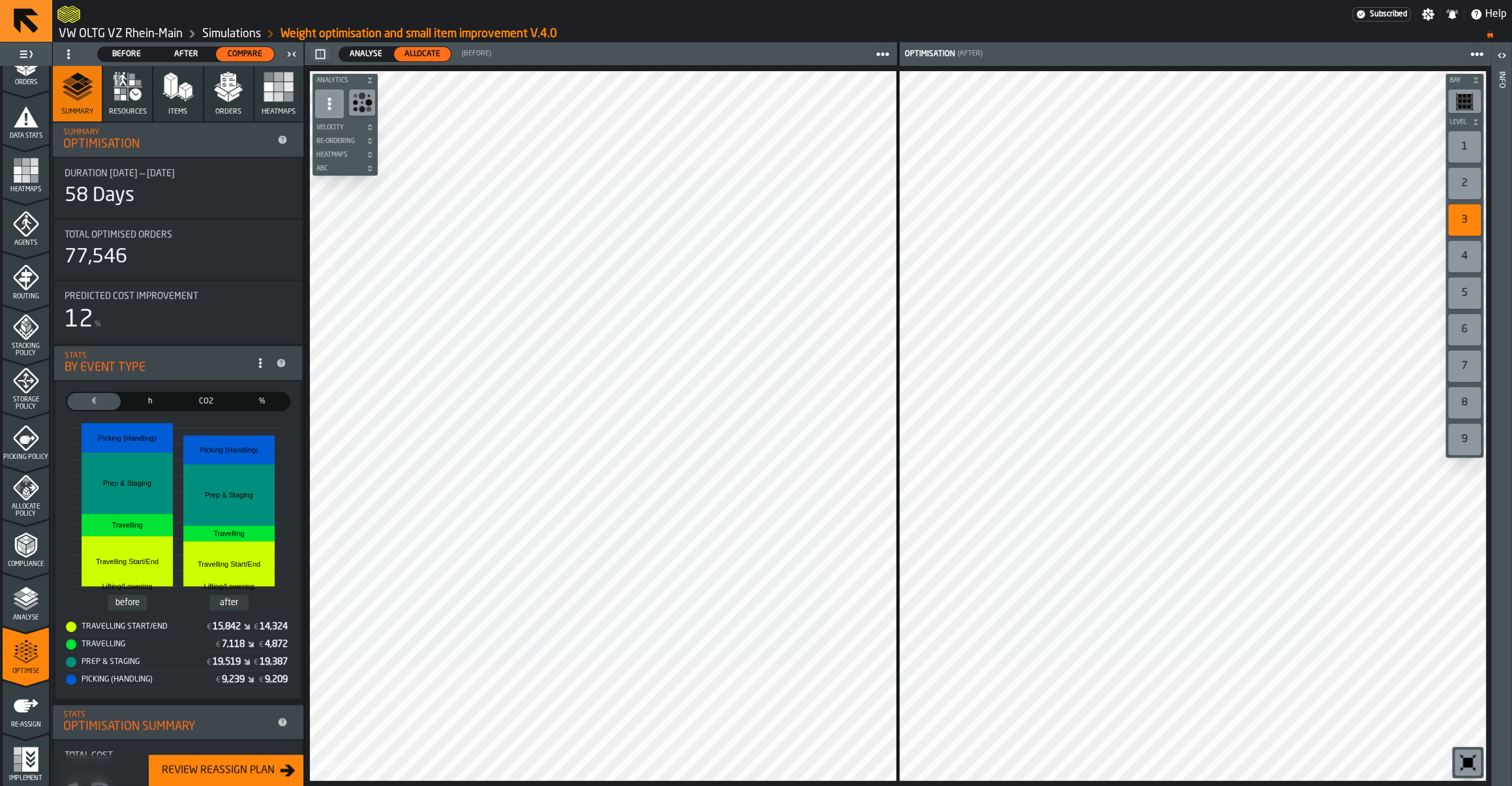
click at [23, 759] on icon "menu Implement" at bounding box center [29, 758] width 16 height 25
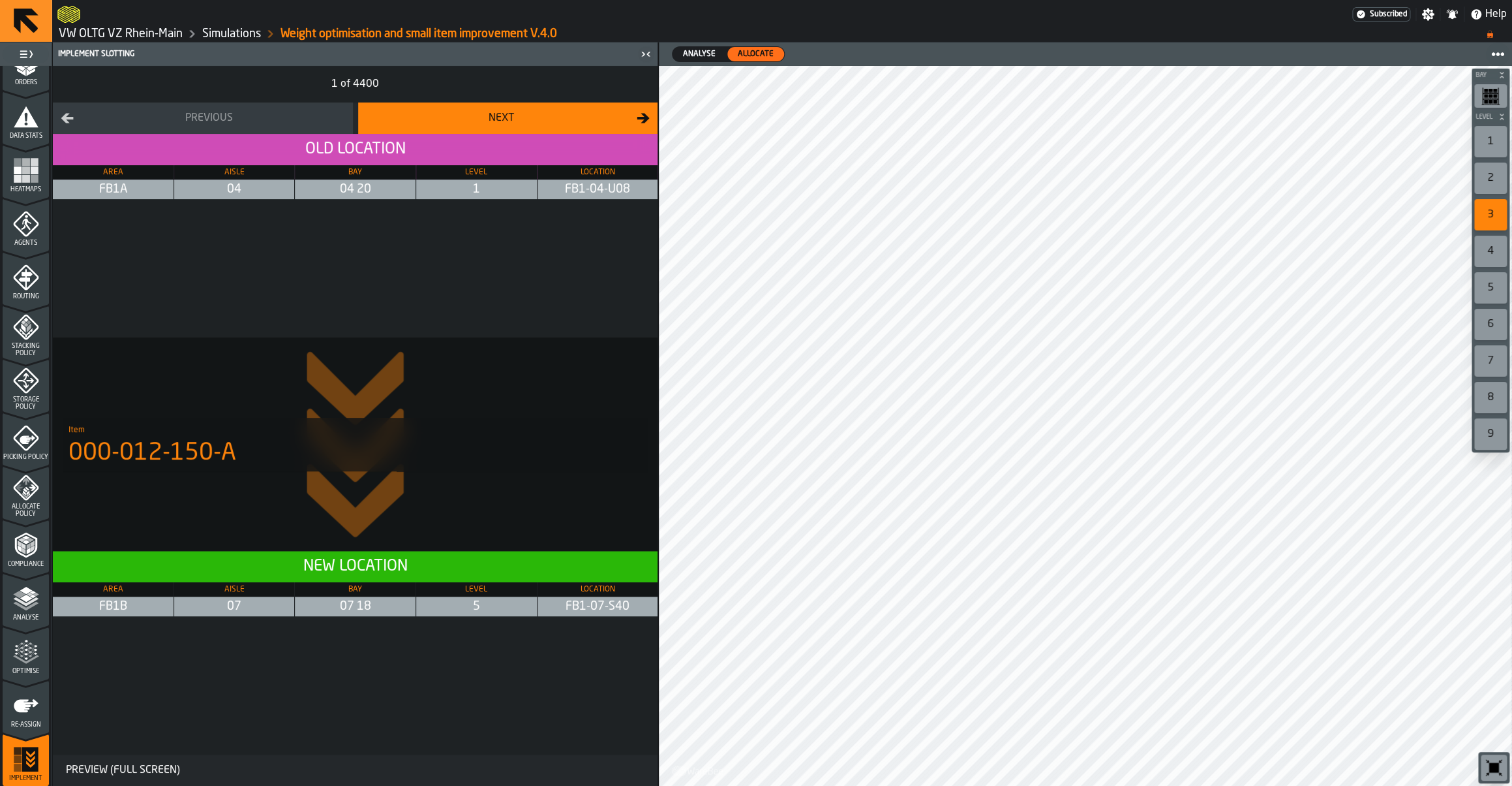
click at [29, 656] on polygon "menu Optimise" at bounding box center [29, 655] width 3 height 3
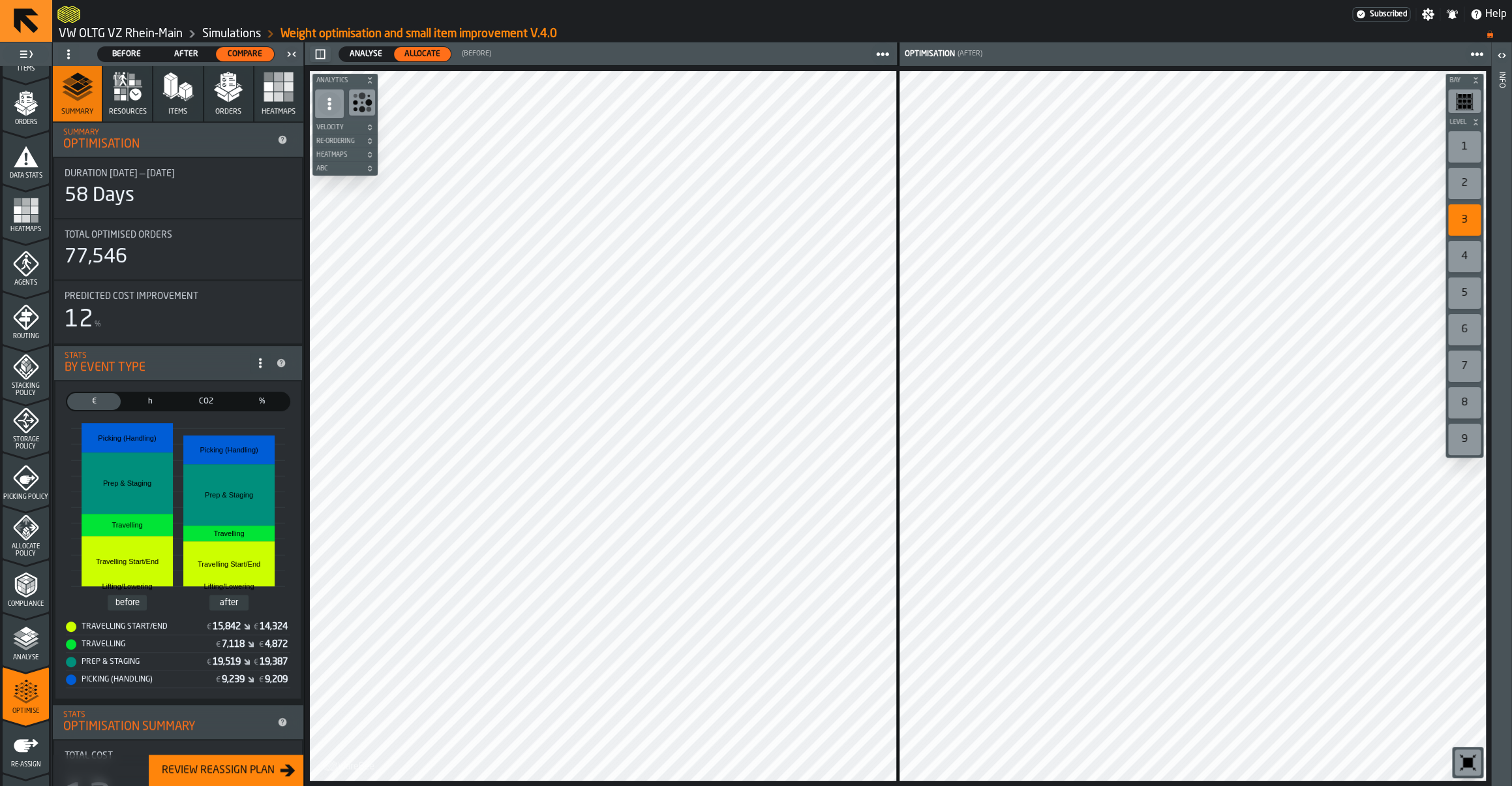
scroll to position [0, 0]
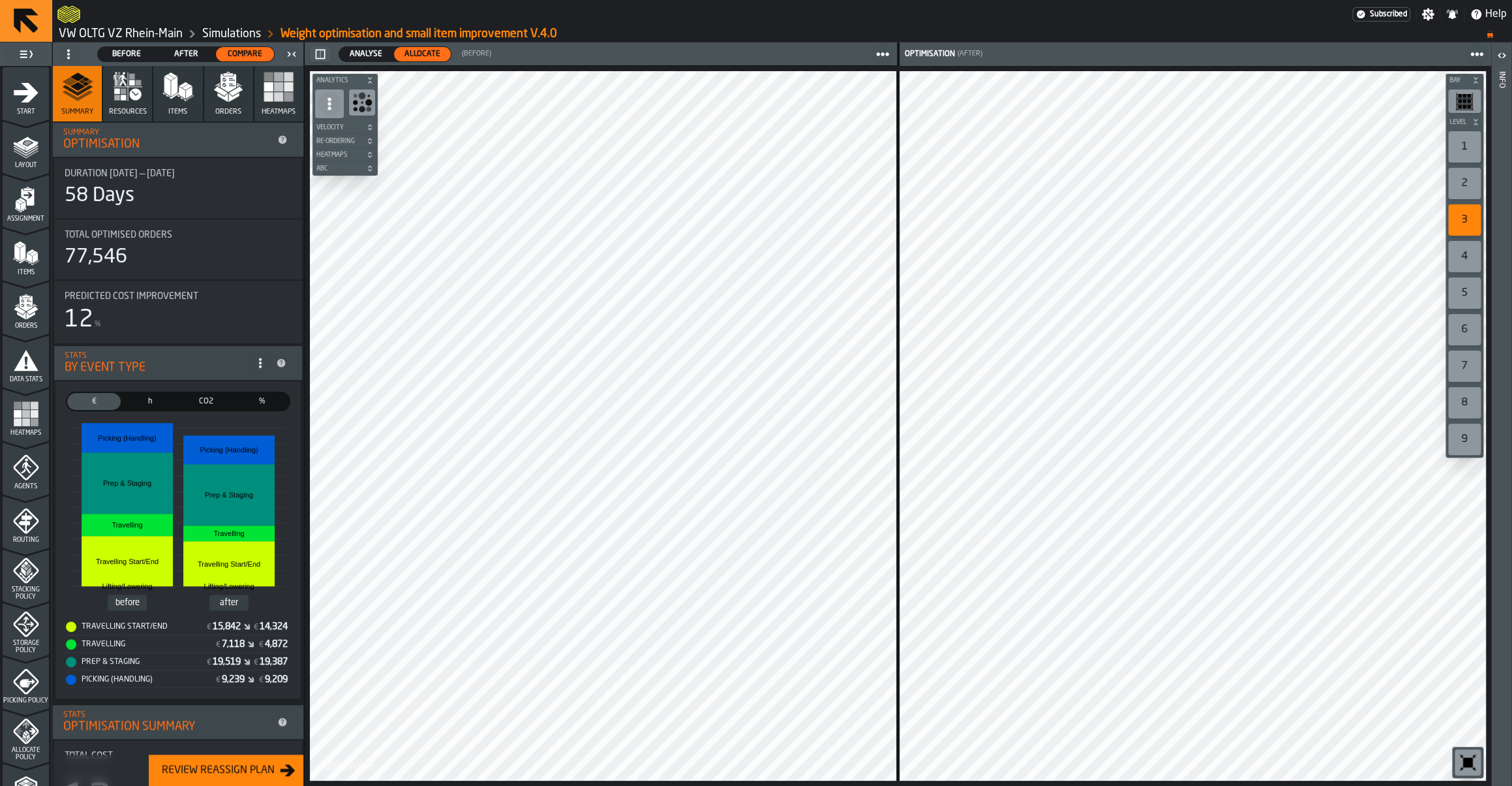
click at [26, 107] on div "Start" at bounding box center [26, 97] width 47 height 35
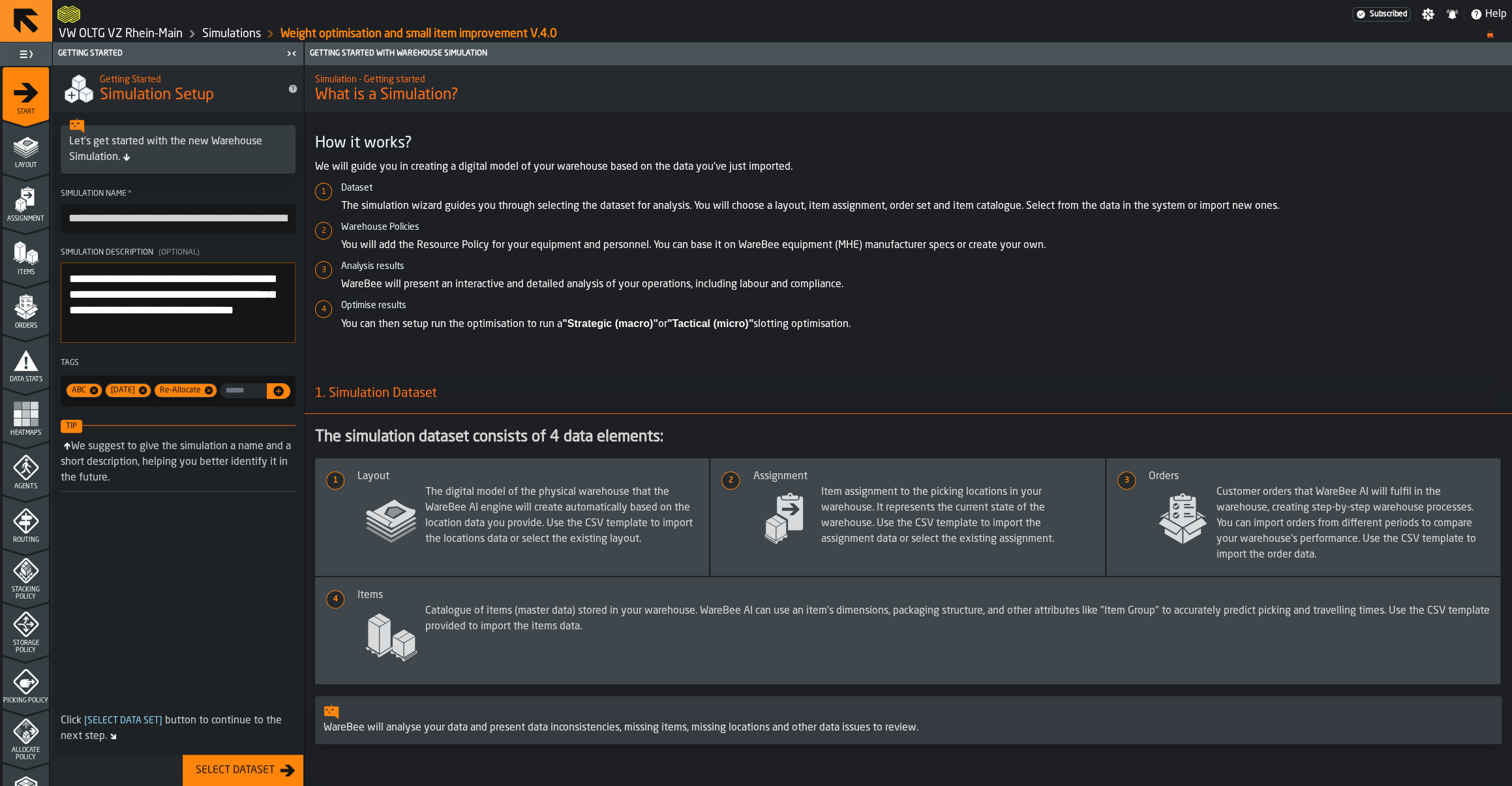
click at [22, 137] on icon "menu Layout" at bounding box center [26, 146] width 26 height 26
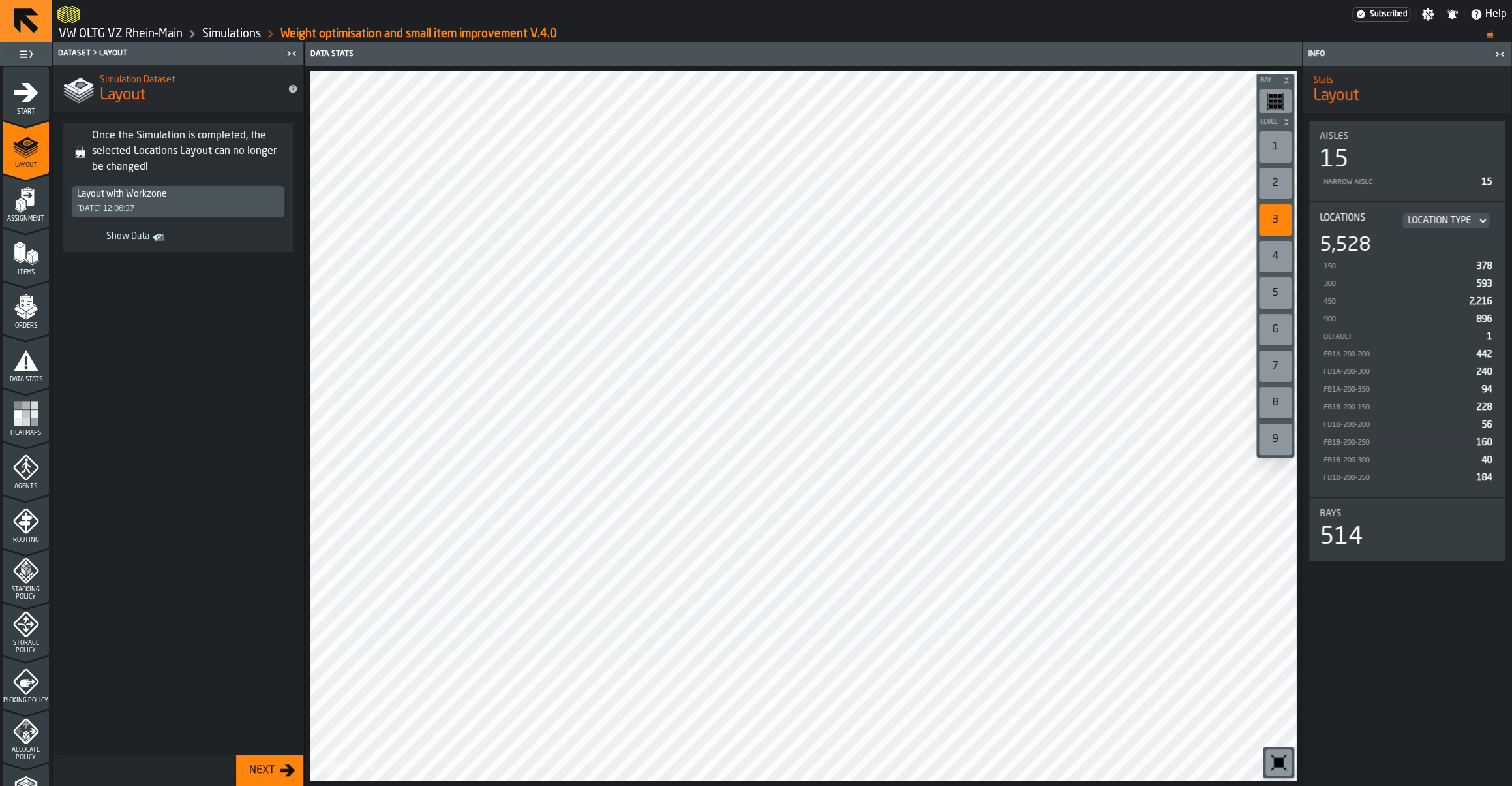
click at [29, 210] on icon "menu Assignment" at bounding box center [26, 200] width 26 height 26
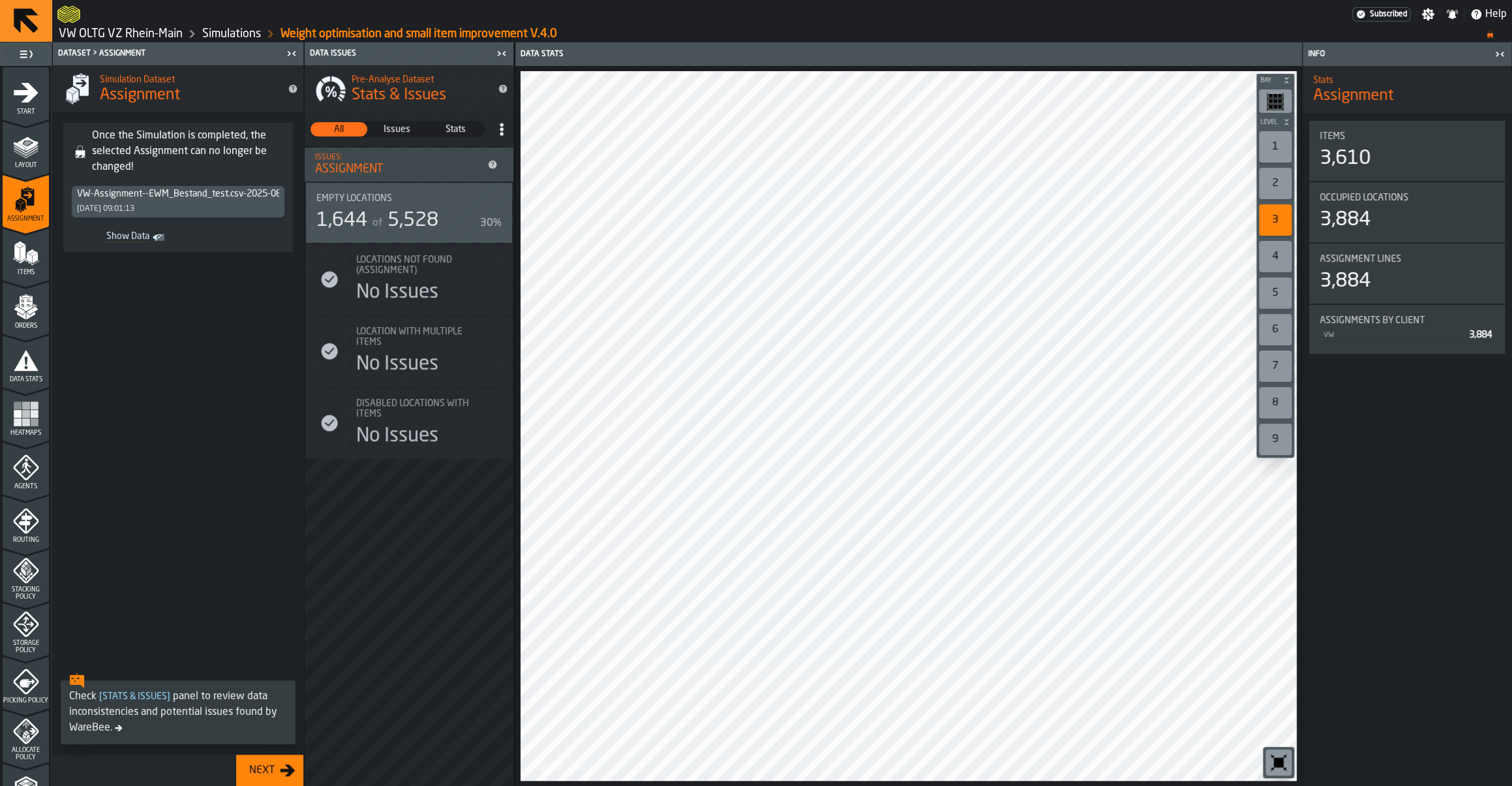
click at [35, 267] on div "Items" at bounding box center [26, 257] width 47 height 35
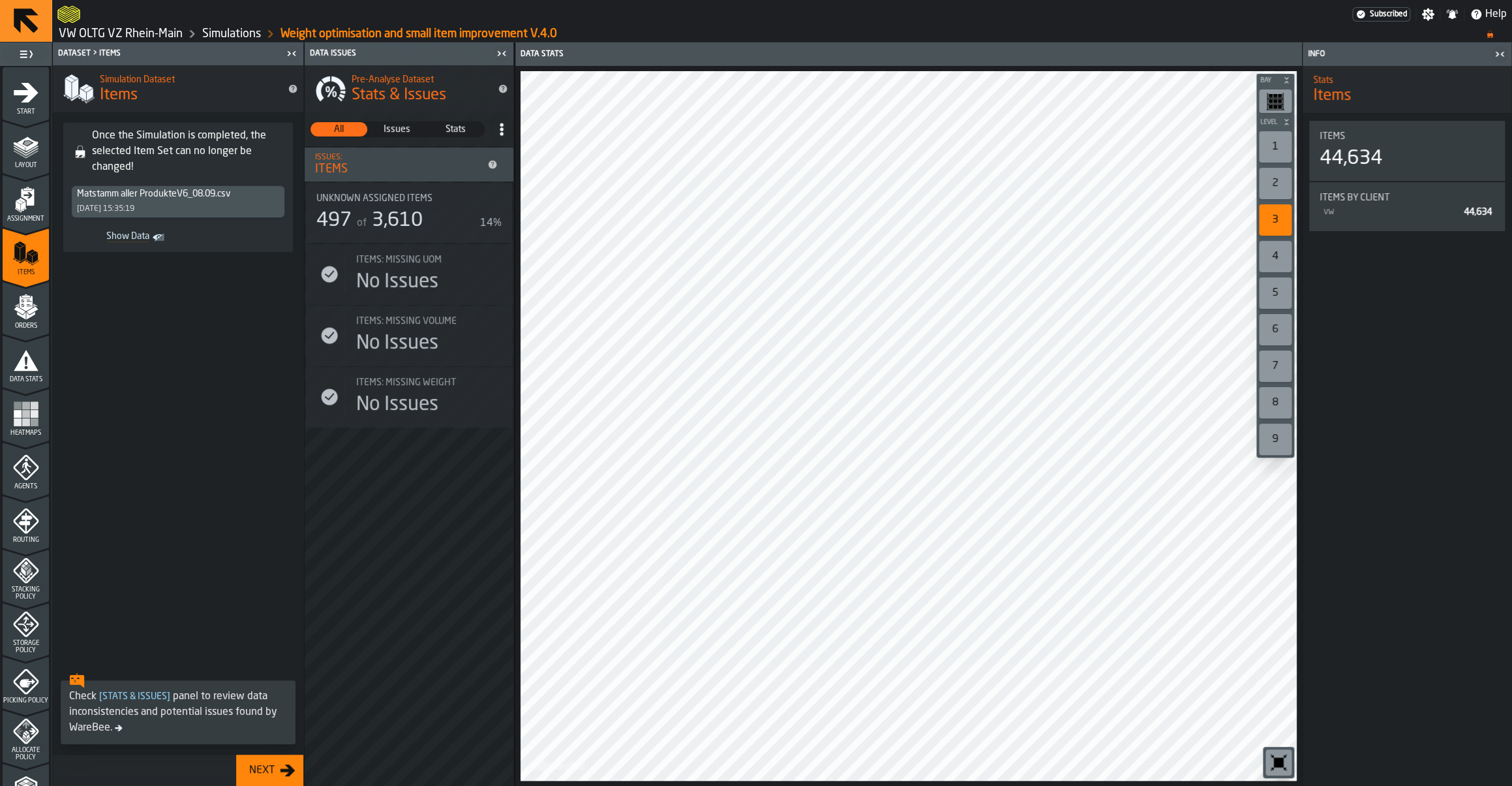
click at [35, 315] on icon "menu Orders" at bounding box center [26, 306] width 26 height 26
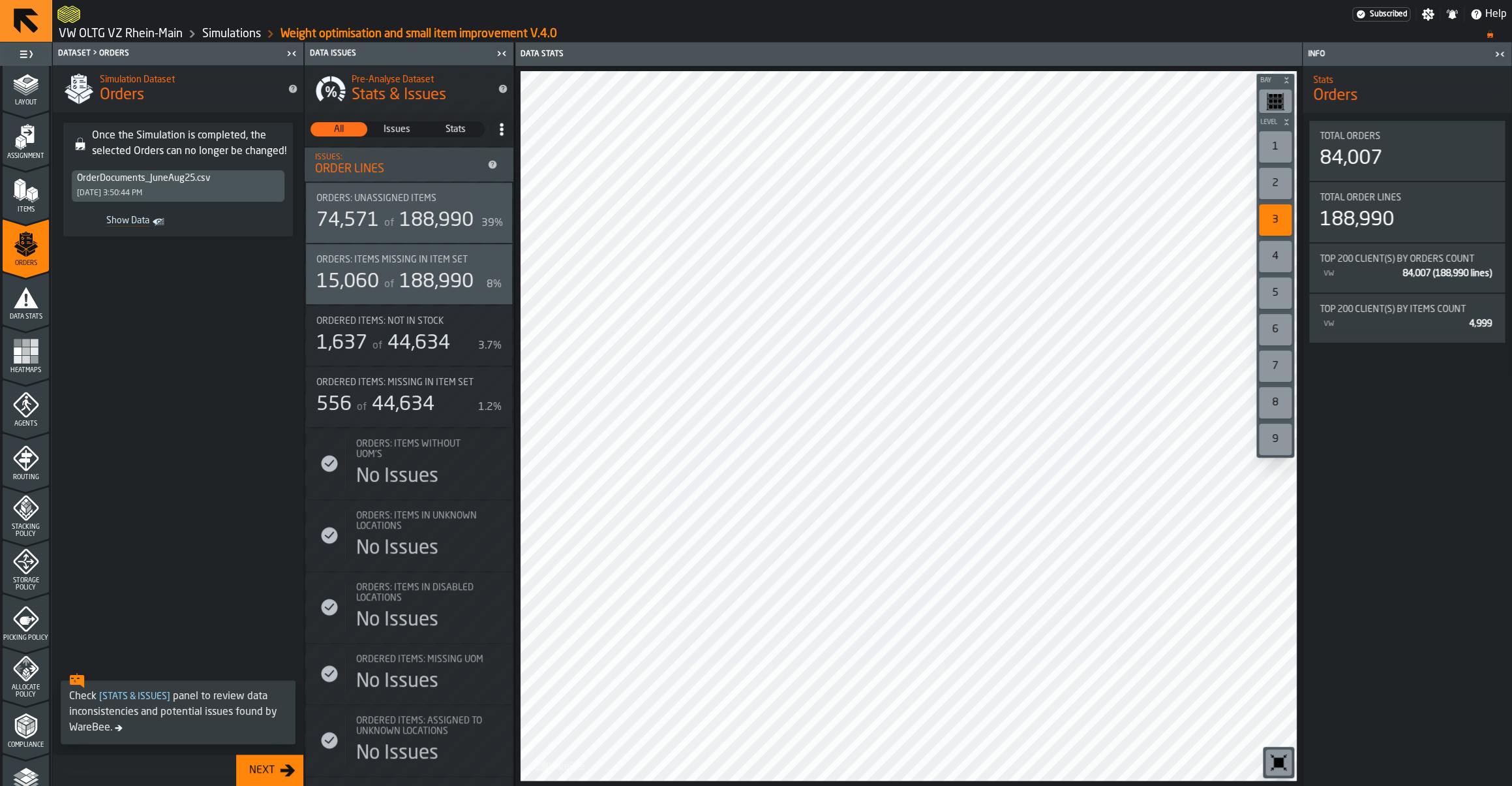
scroll to position [111, 0]
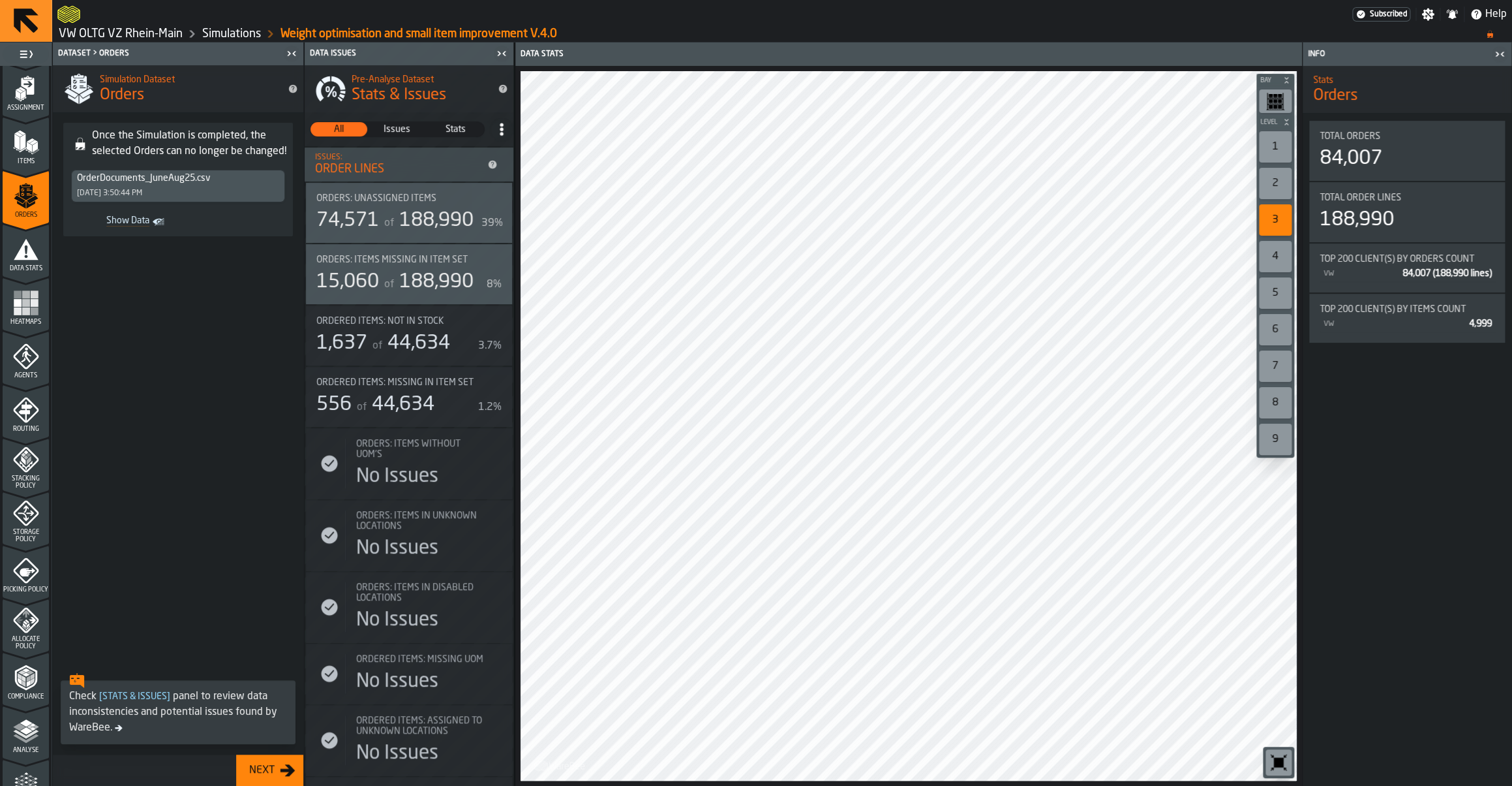
click at [23, 407] on icon "menu Routing" at bounding box center [25, 411] width 14 height 20
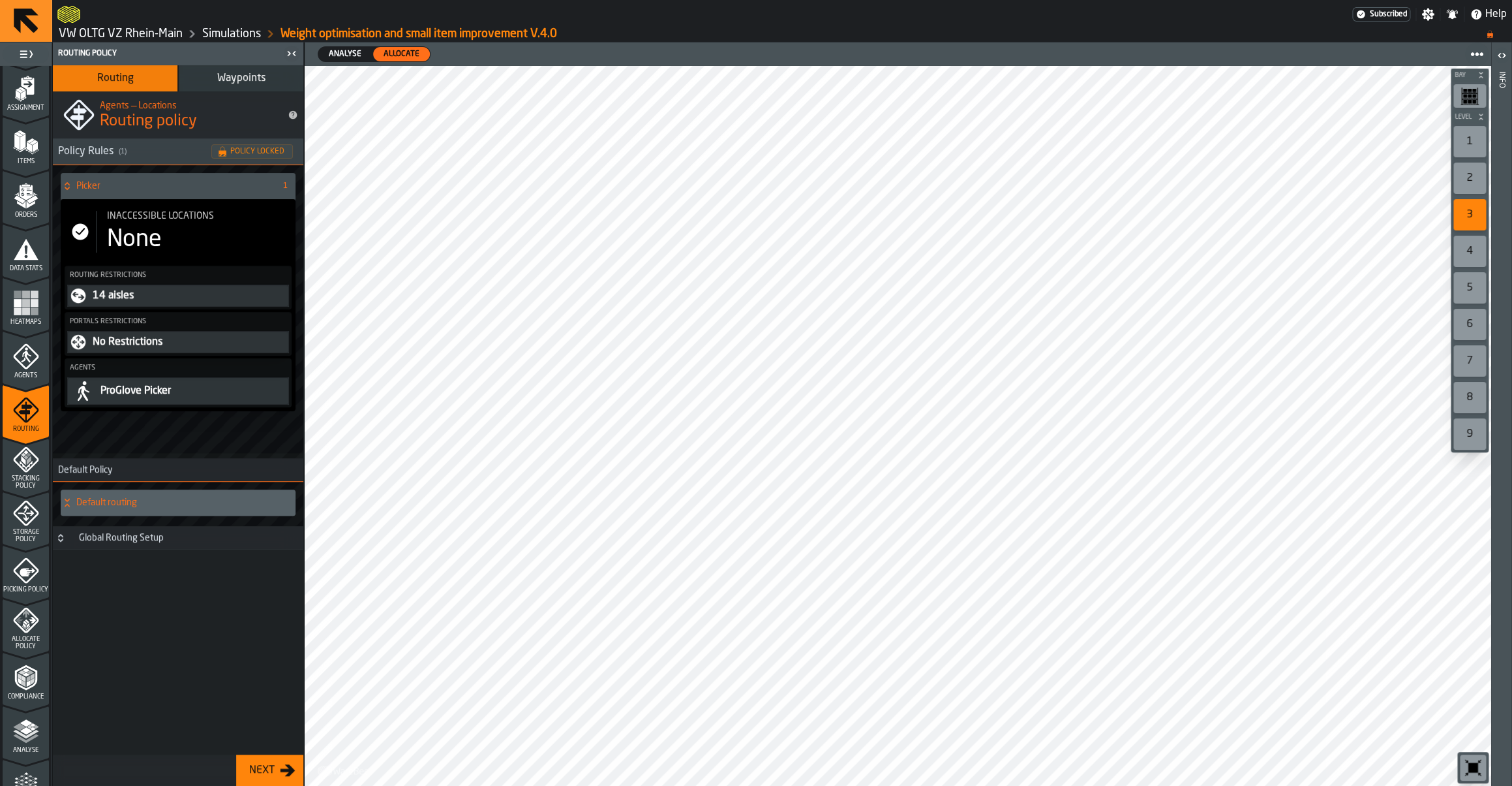
click at [164, 230] on div "None" at bounding box center [198, 240] width 182 height 26
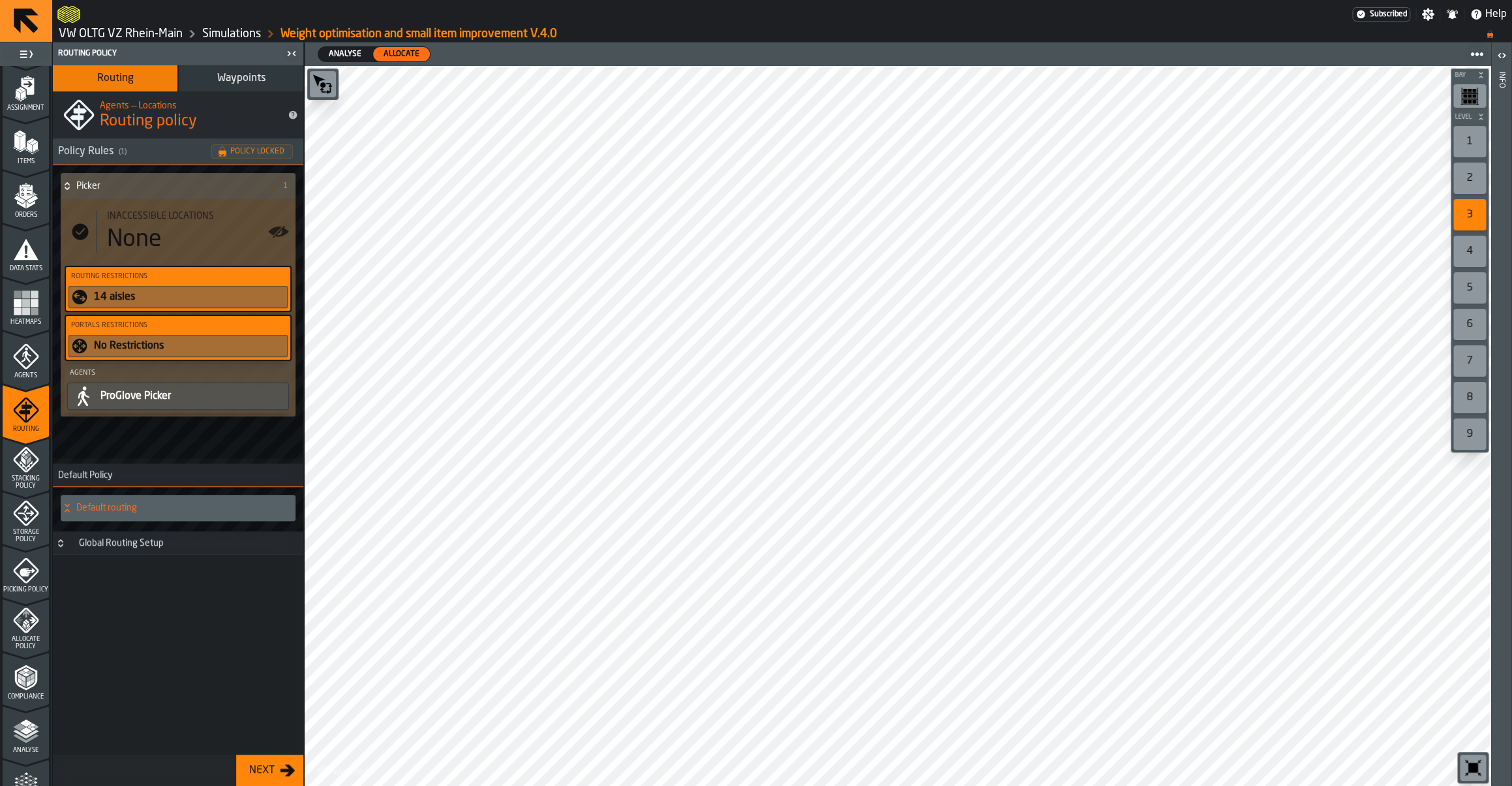
click at [27, 379] on span "Agents" at bounding box center [26, 376] width 47 height 7
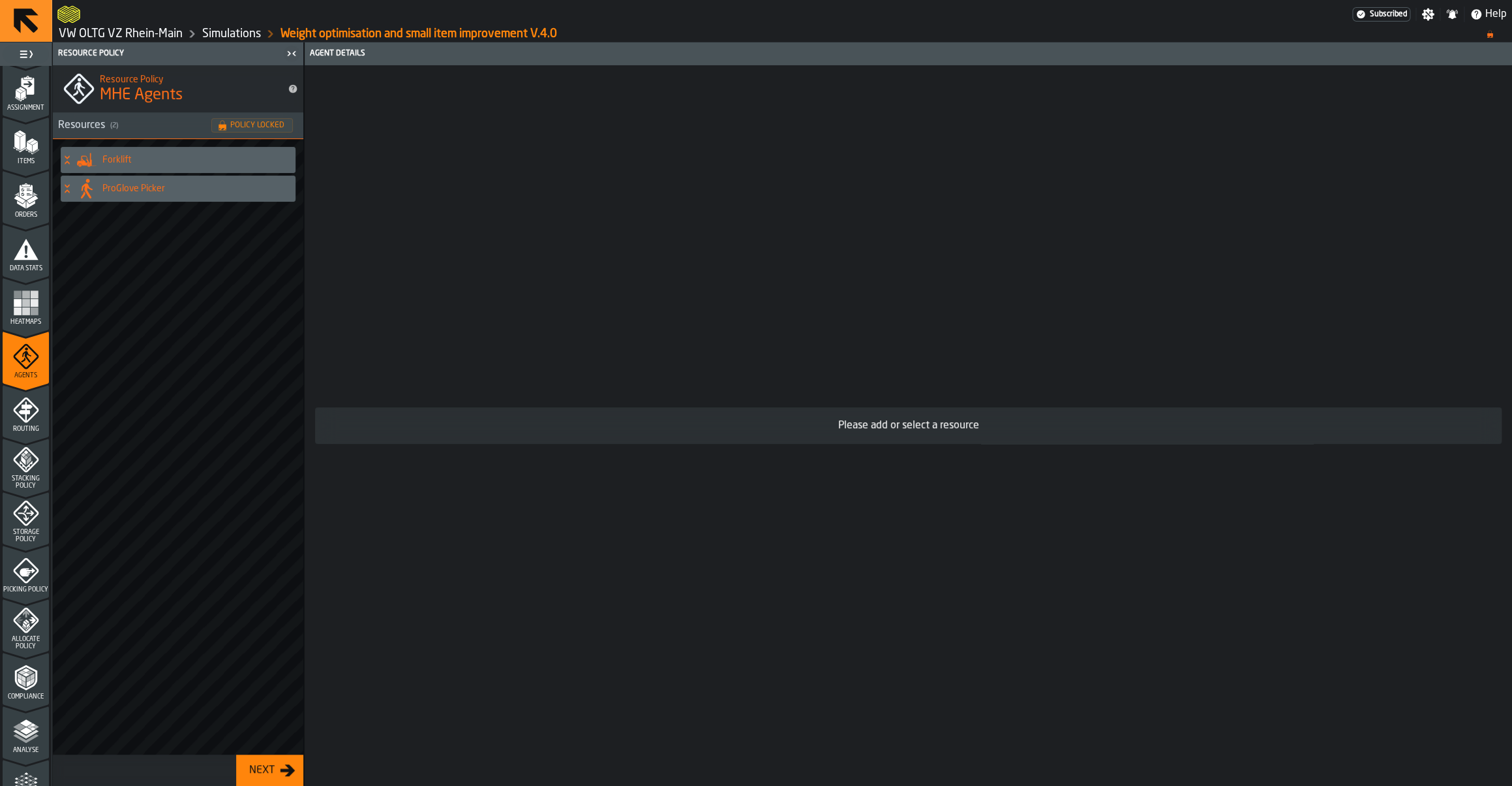
click at [31, 475] on span "Stacking Policy" at bounding box center [26, 482] width 47 height 15
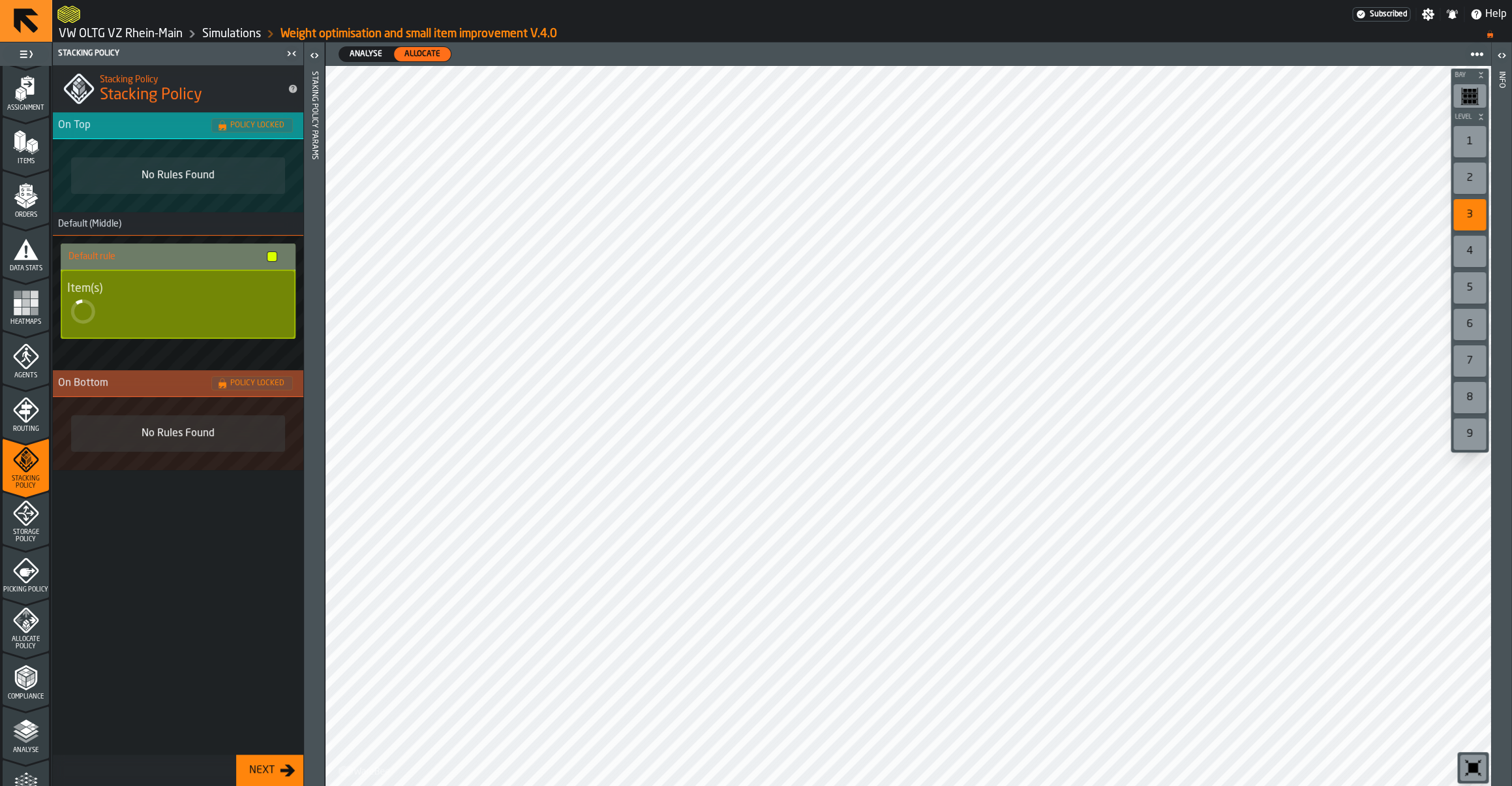
click at [32, 521] on icon "menu Storage Policy" at bounding box center [26, 512] width 26 height 26
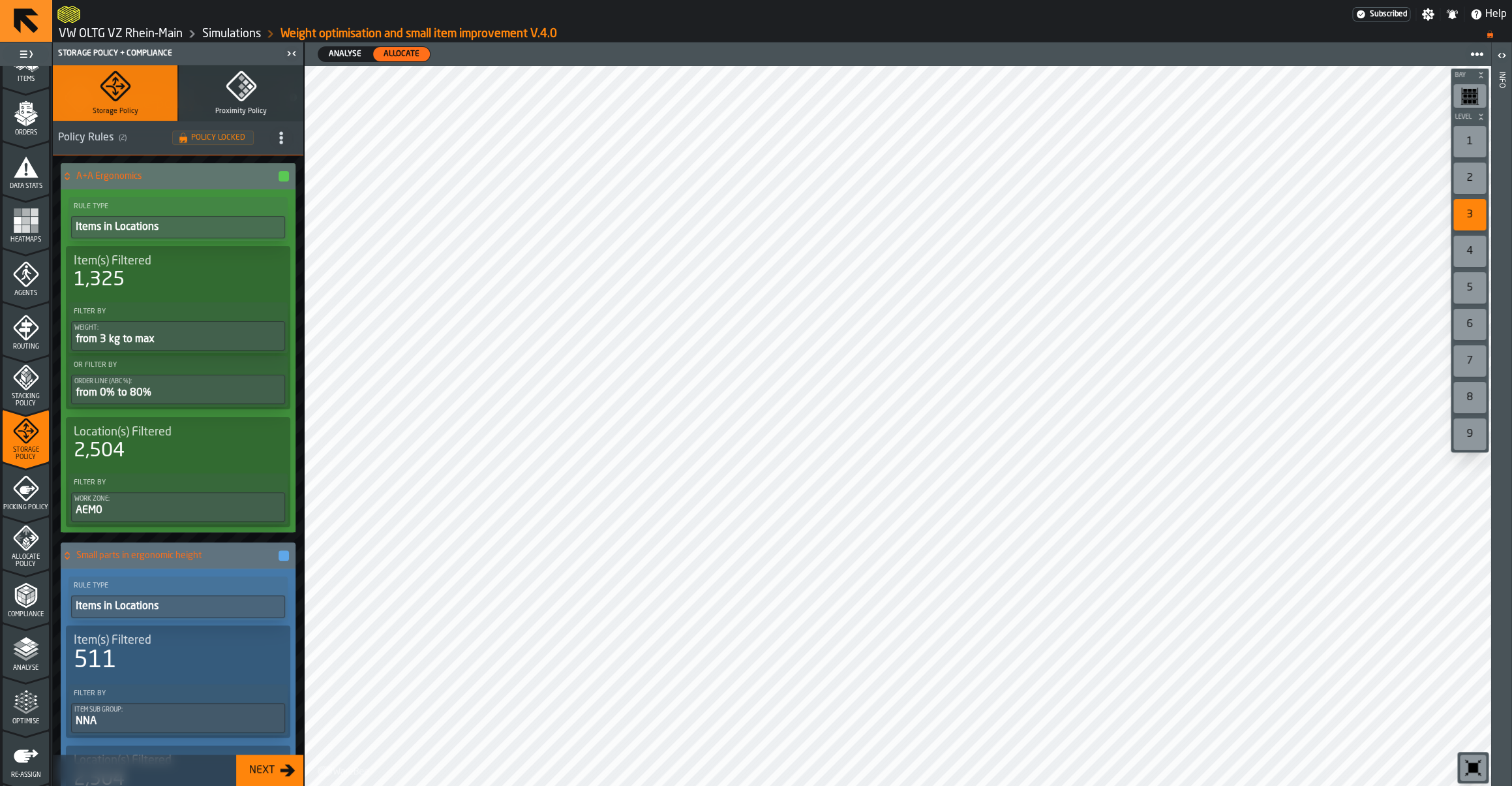
scroll to position [238, 0]
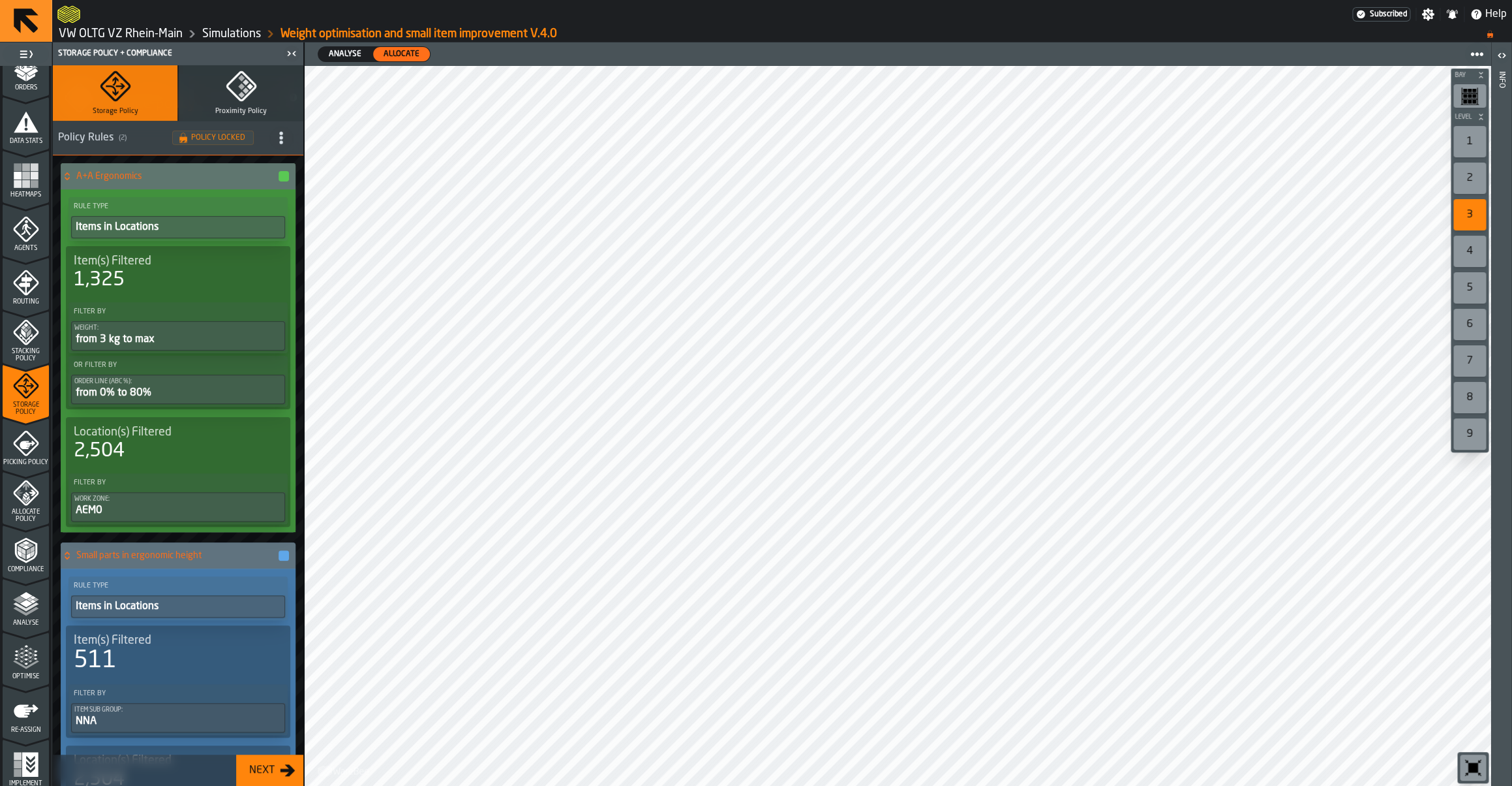
click at [23, 648] on icon "menu Optimise" at bounding box center [26, 657] width 26 height 26
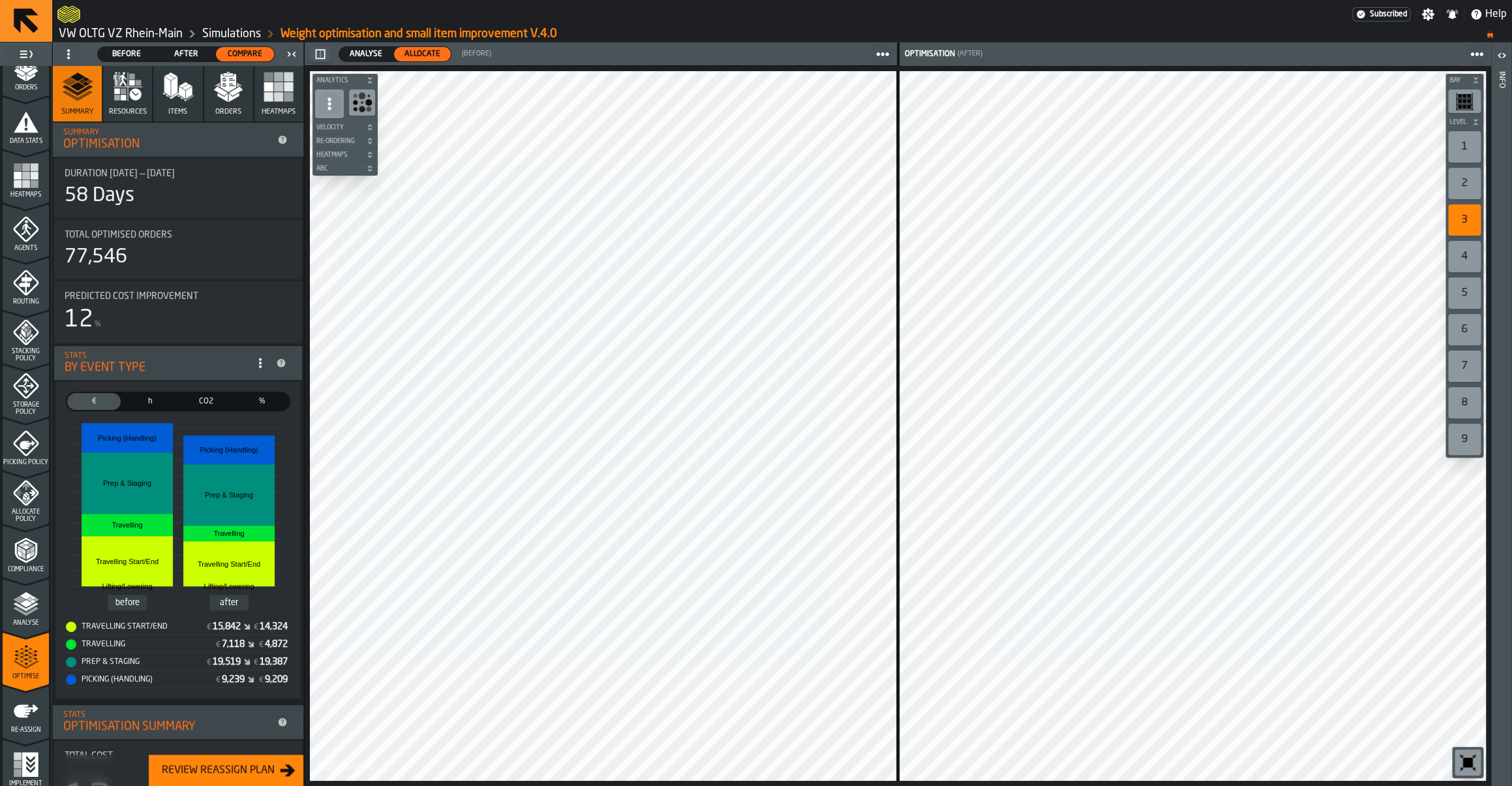
scroll to position [243, 0]
click at [25, 754] on icon "menu Implement" at bounding box center [29, 758] width 16 height 25
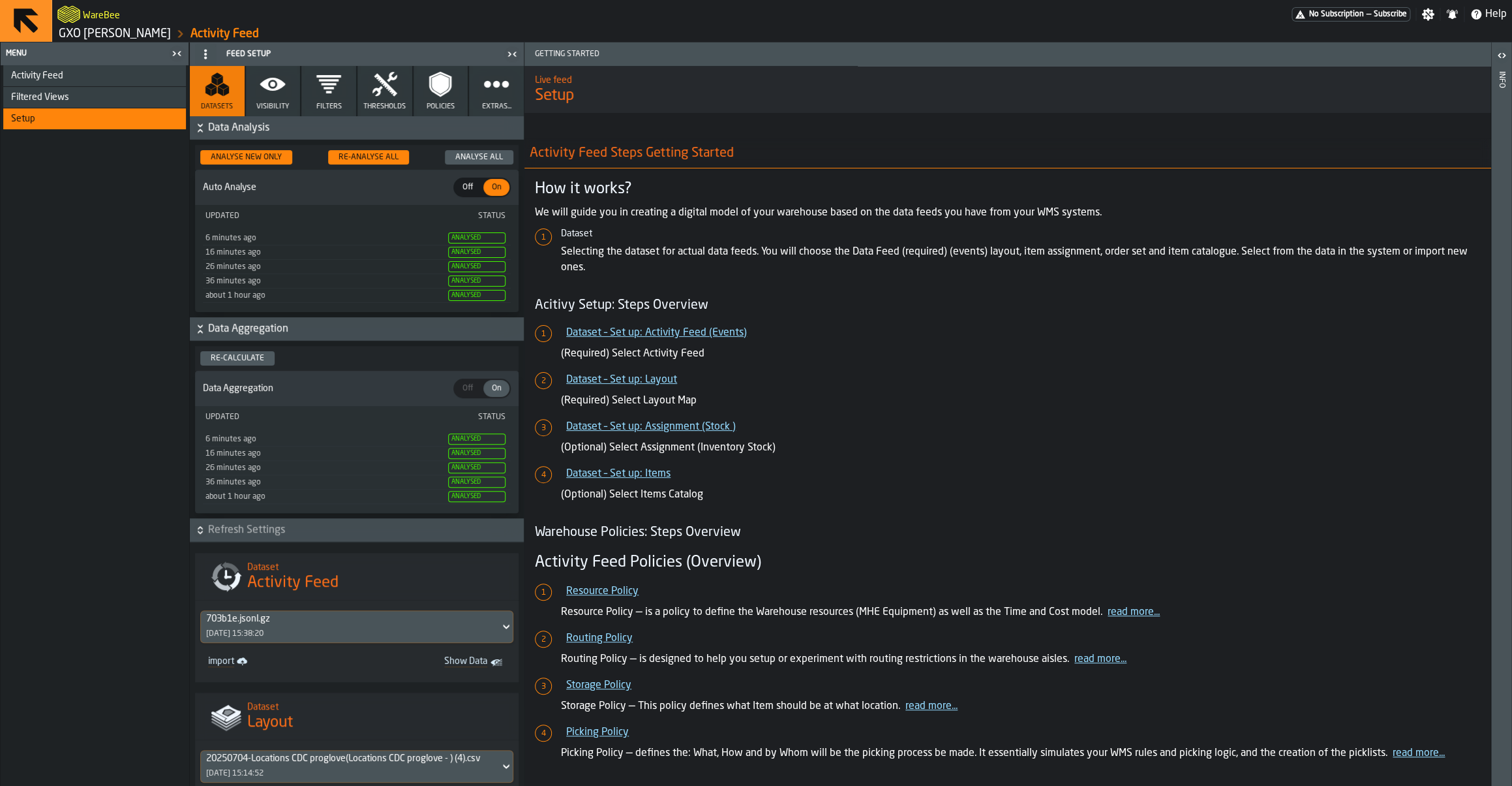
click at [79, 38] on link "GXO [PERSON_NAME]" at bounding box center [115, 34] width 113 height 15
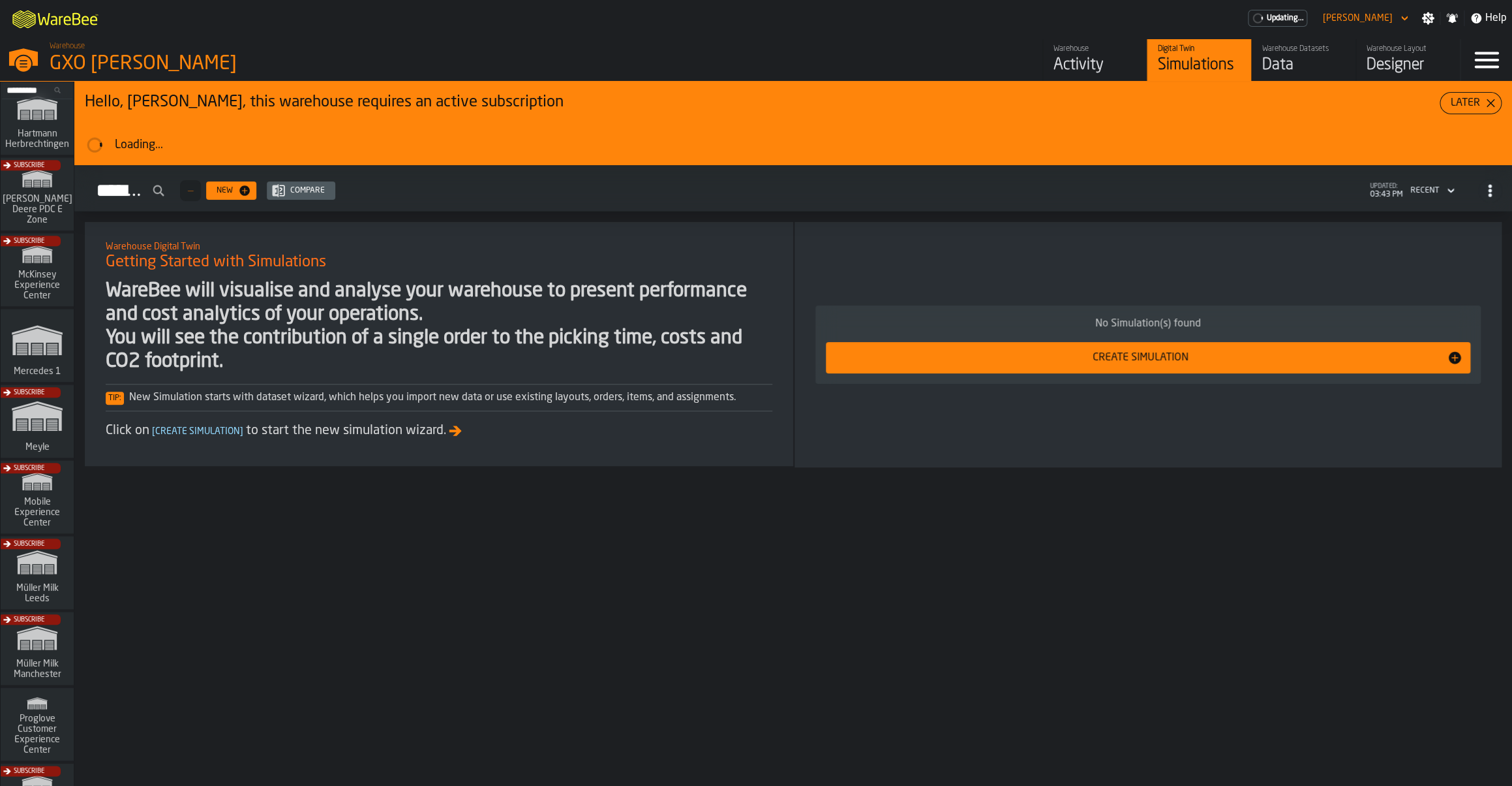
scroll to position [907, 0]
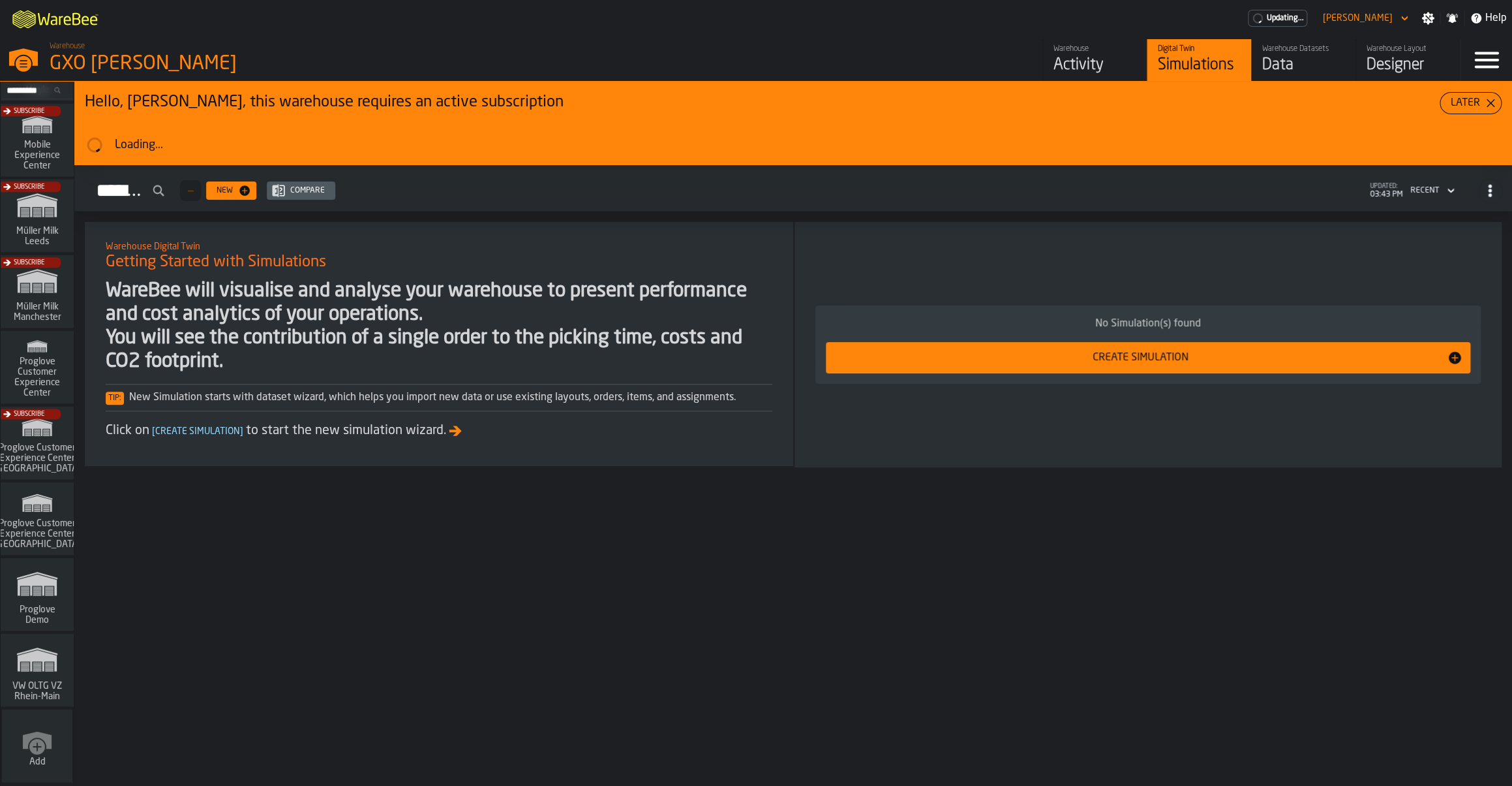
click at [33, 674] on icon "link-to-/wh/i/44979e6c-6f66-405e-9874-c1e29f02a54a/simulations" at bounding box center [37, 659] width 62 height 42
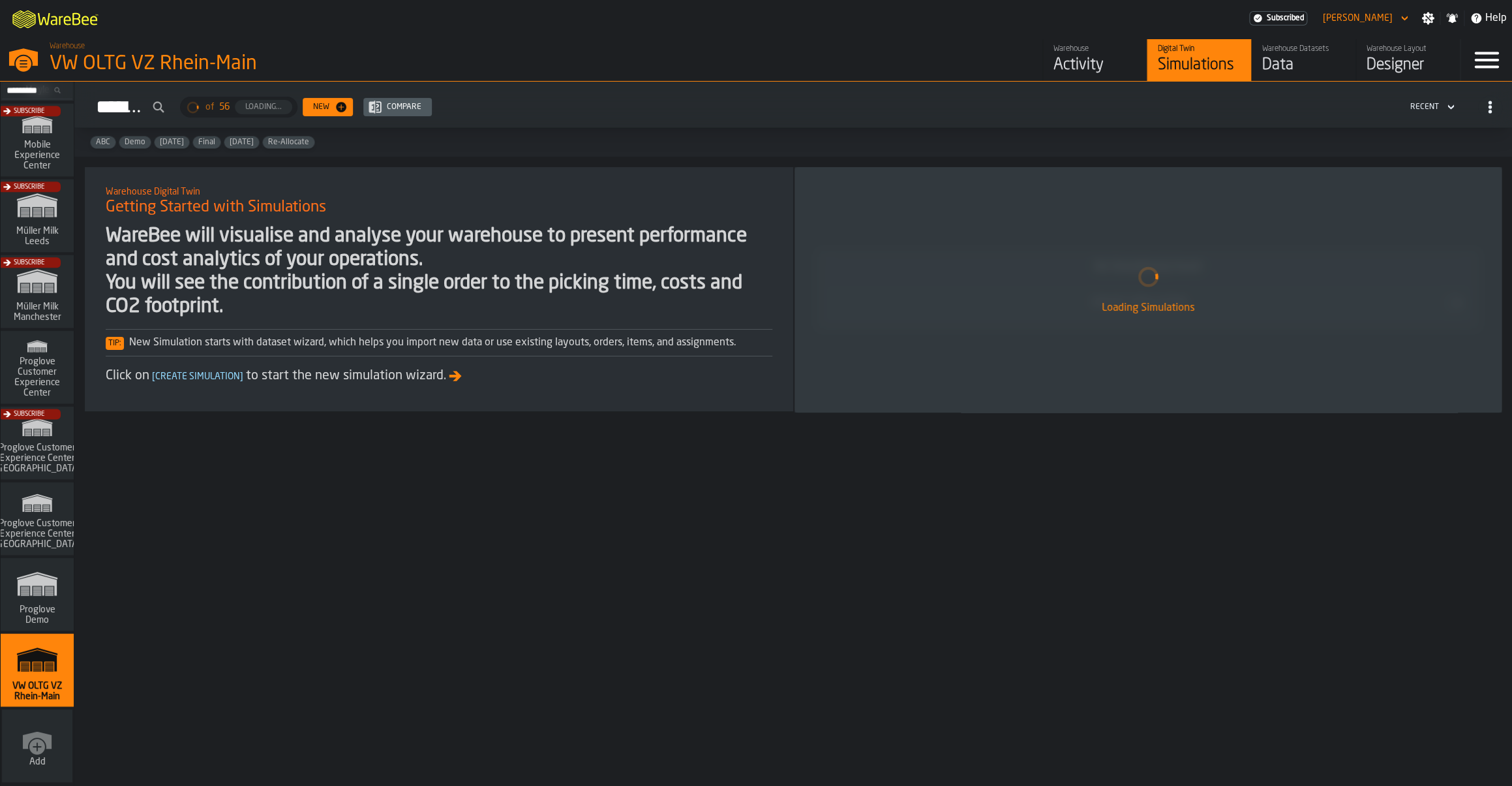
click at [1115, 70] on div "Activity" at bounding box center [1095, 65] width 83 height 21
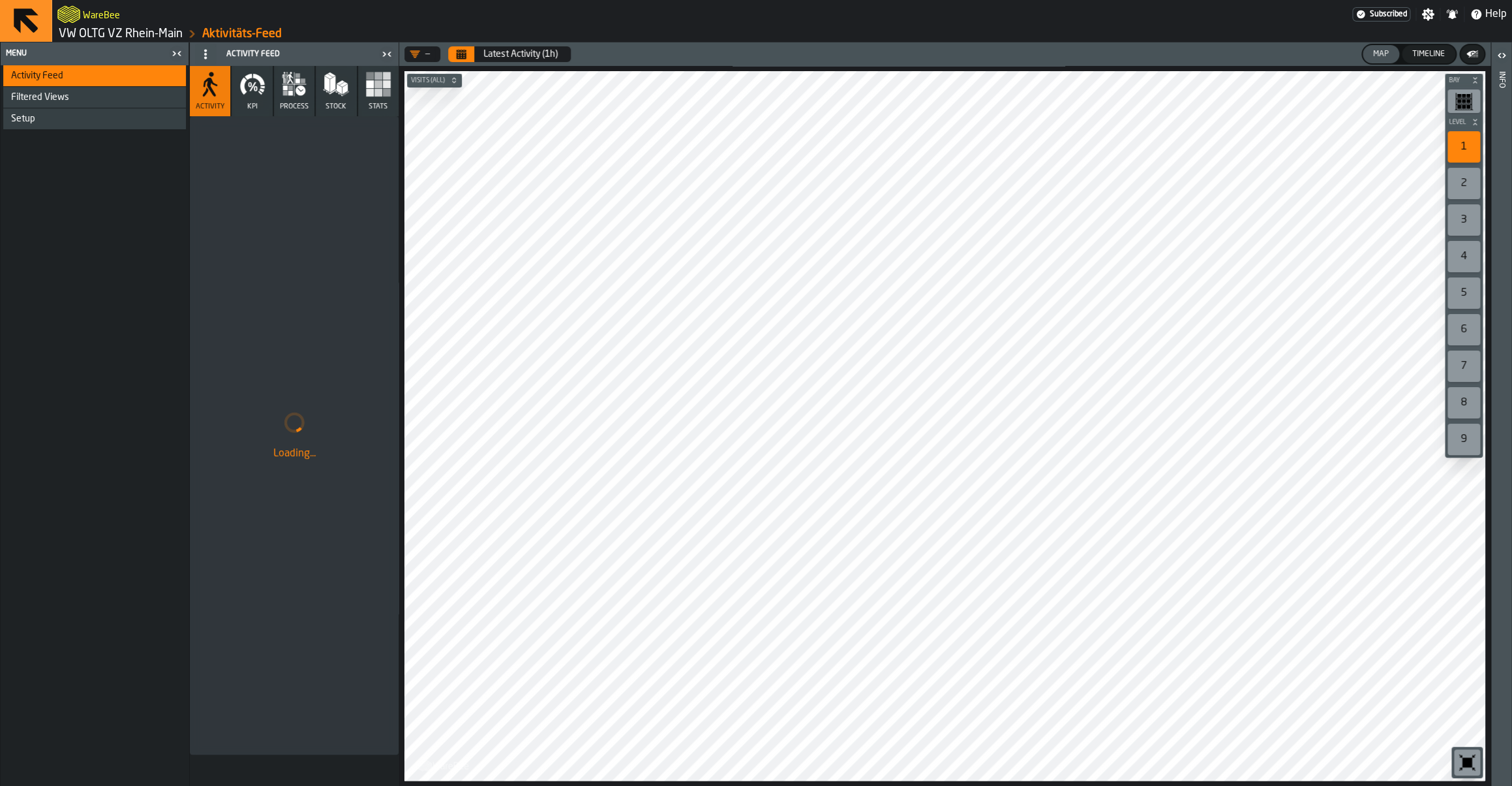
click at [470, 55] on button "Calendar" at bounding box center [461, 55] width 26 height 16
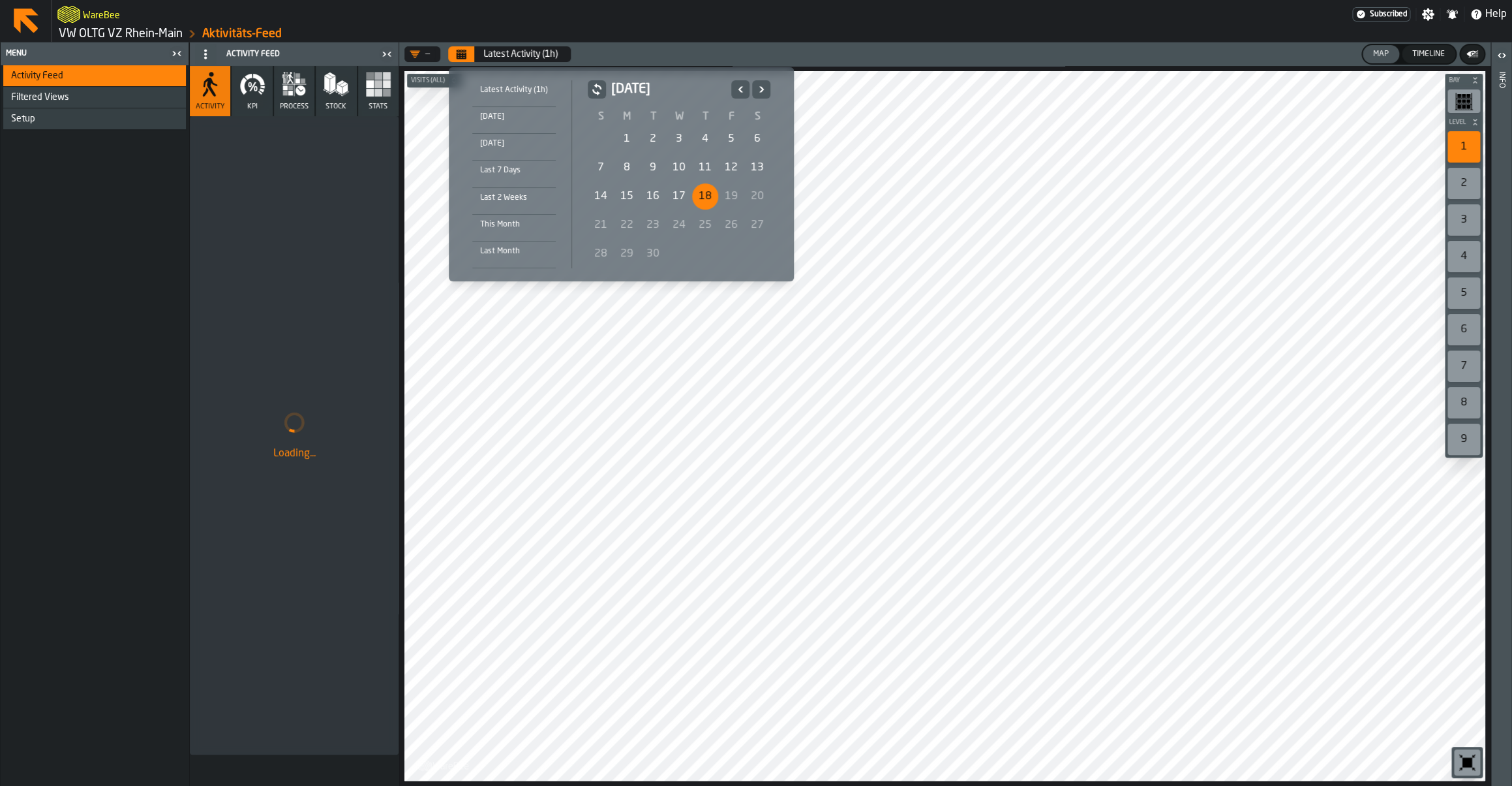
click at [739, 93] on icon "Previous" at bounding box center [740, 89] width 13 height 16
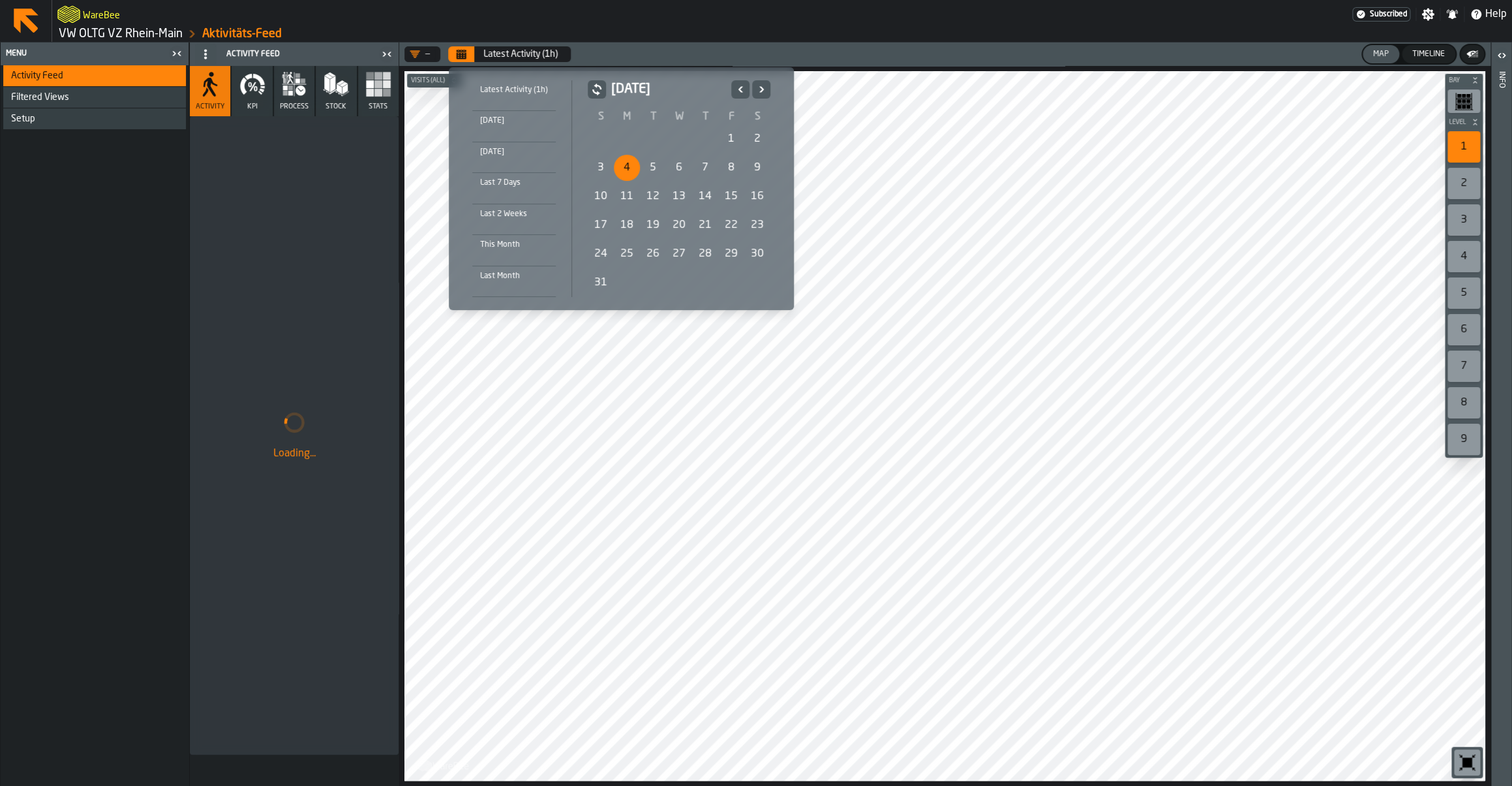
click at [624, 166] on div "4" at bounding box center [627, 168] width 26 height 26
click at [762, 95] on icon "Next" at bounding box center [761, 89] width 13 height 16
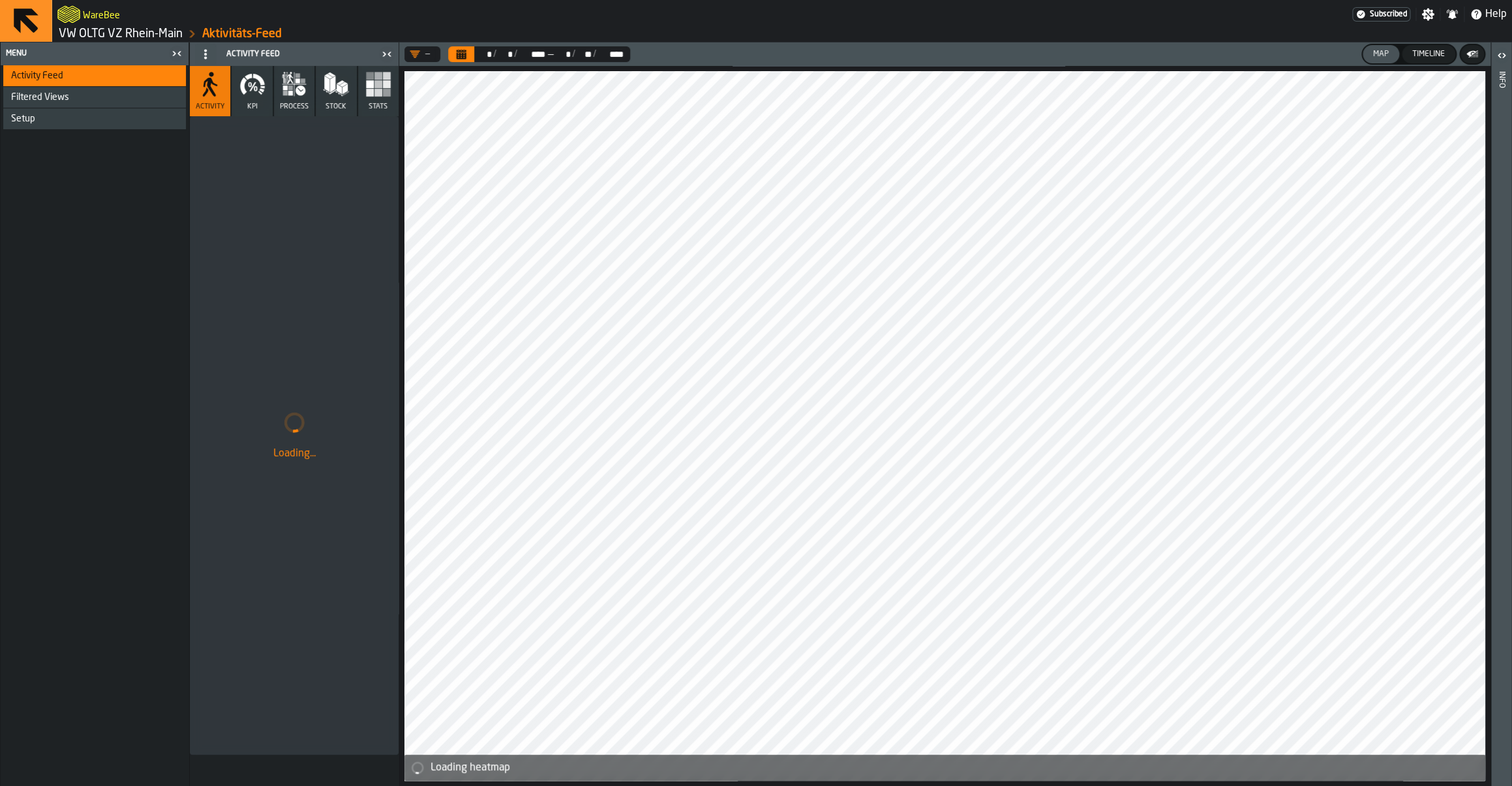
click at [263, 92] on icon "button" at bounding box center [261, 90] width 4 height 4
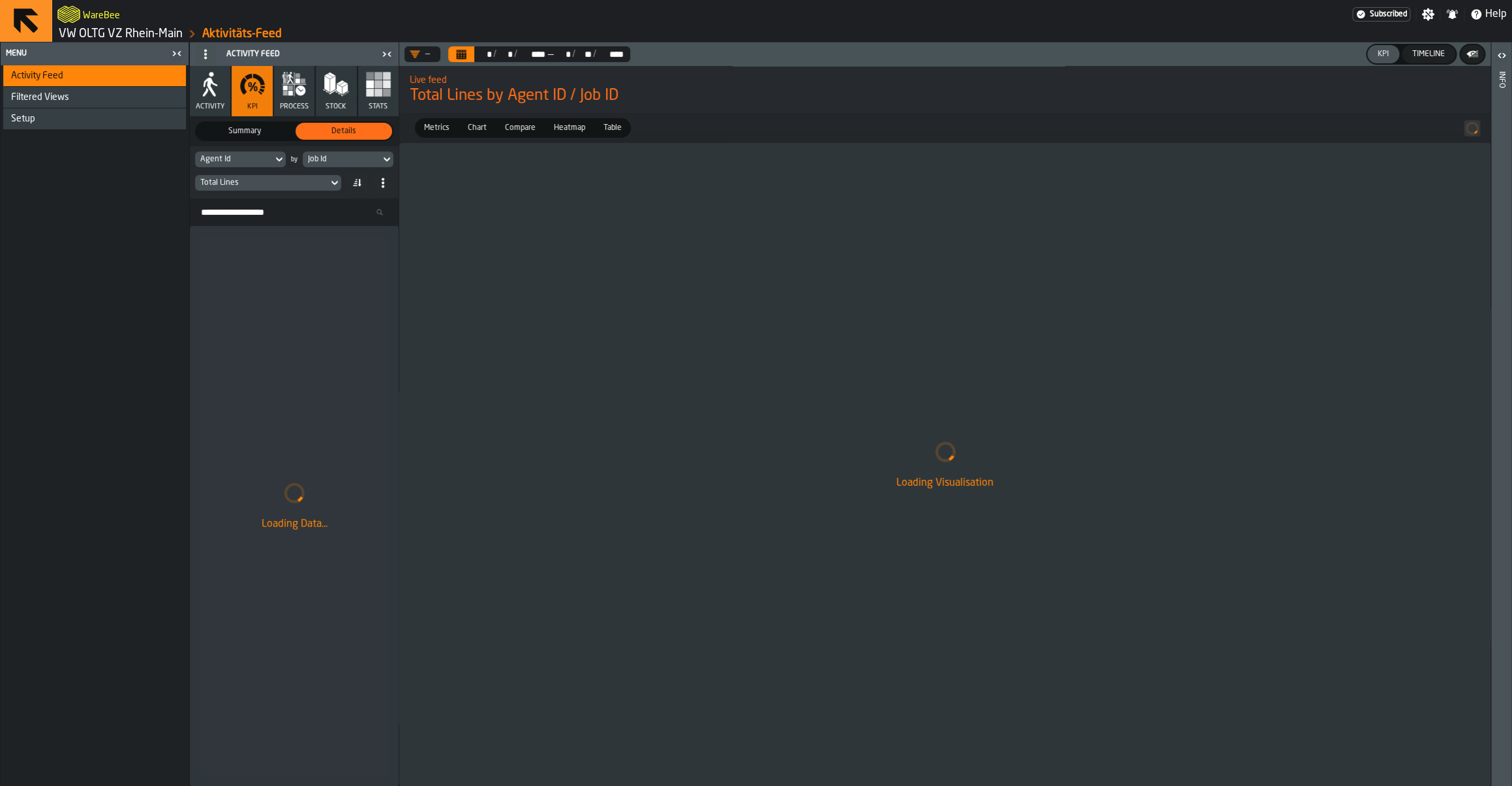
click at [338, 162] on div "Job Id" at bounding box center [342, 159] width 68 height 10
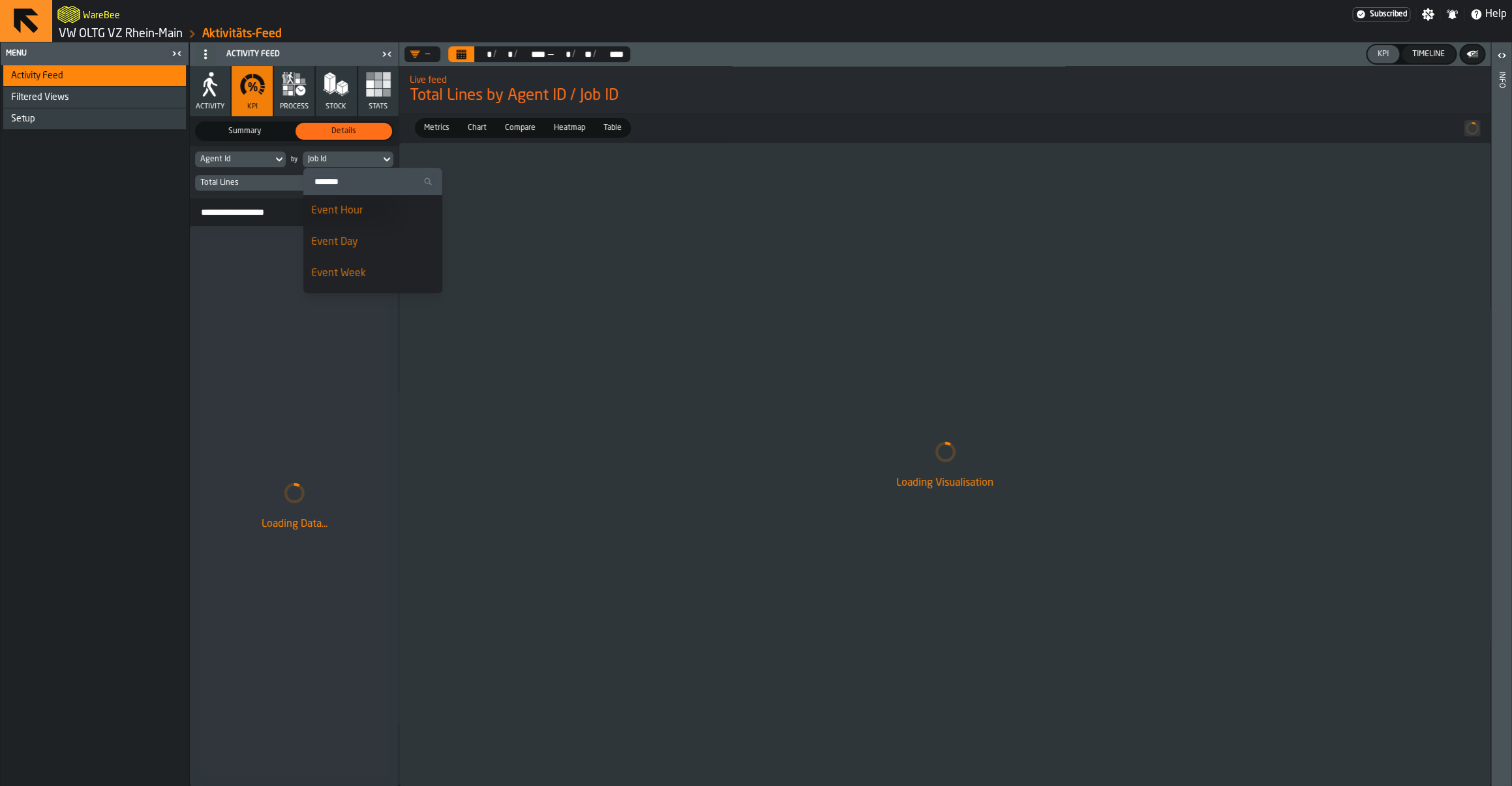
click at [248, 182] on div "Total Lines" at bounding box center [261, 183] width 123 height 10
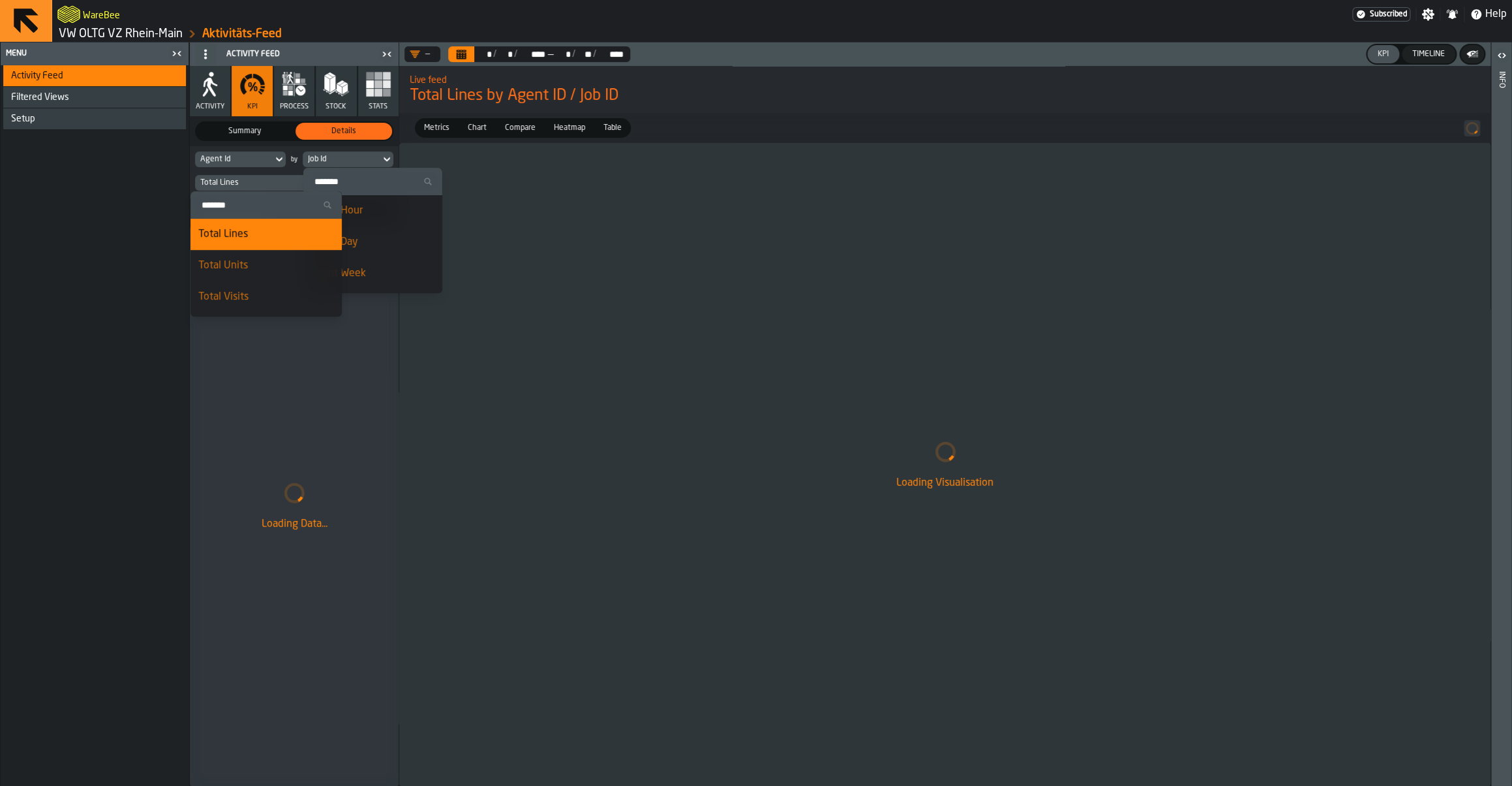
click at [248, 203] on input "Search" at bounding box center [266, 205] width 141 height 17
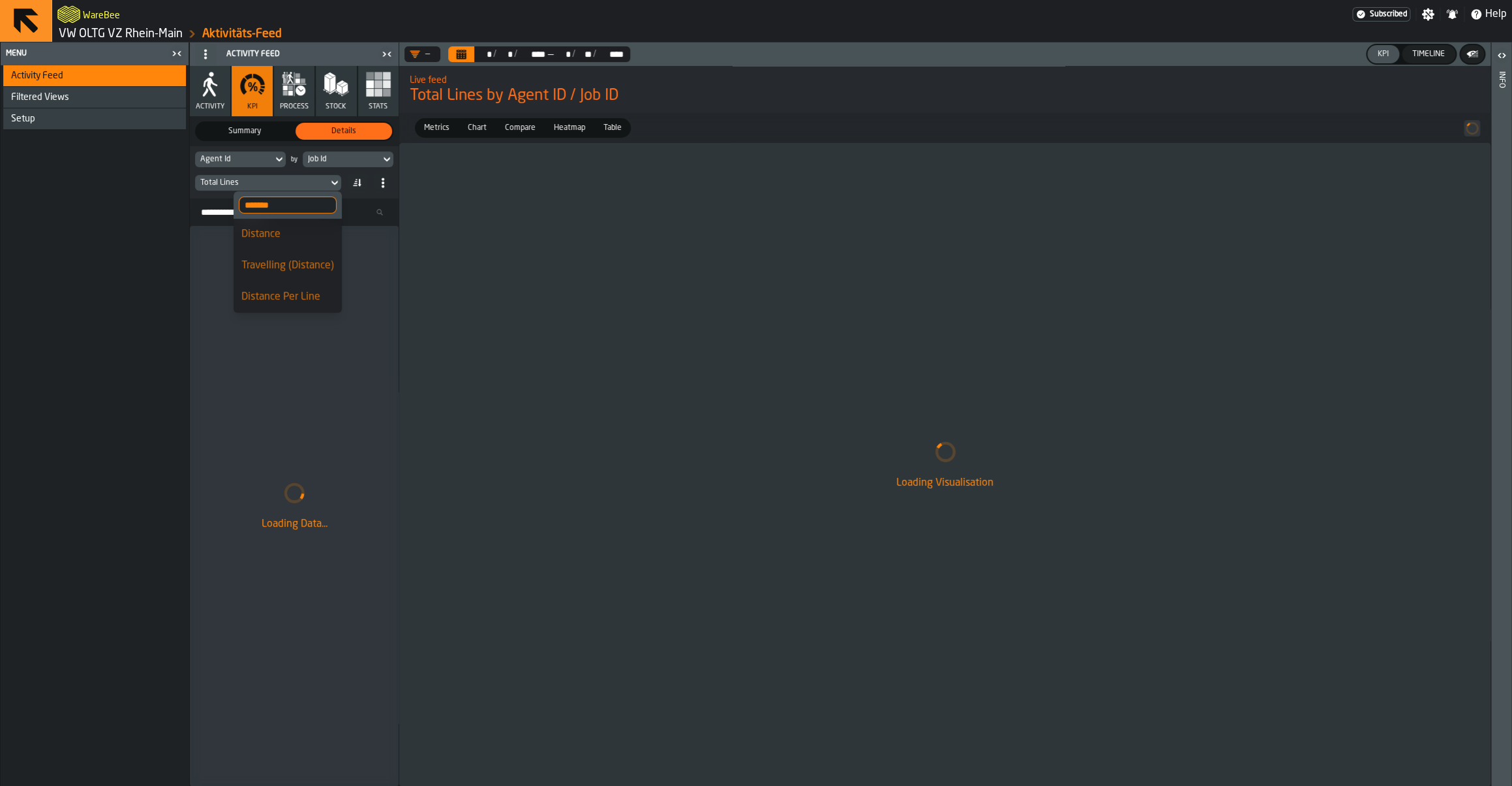
type input "*******"
click at [274, 293] on div "Distance Per Line" at bounding box center [287, 297] width 93 height 16
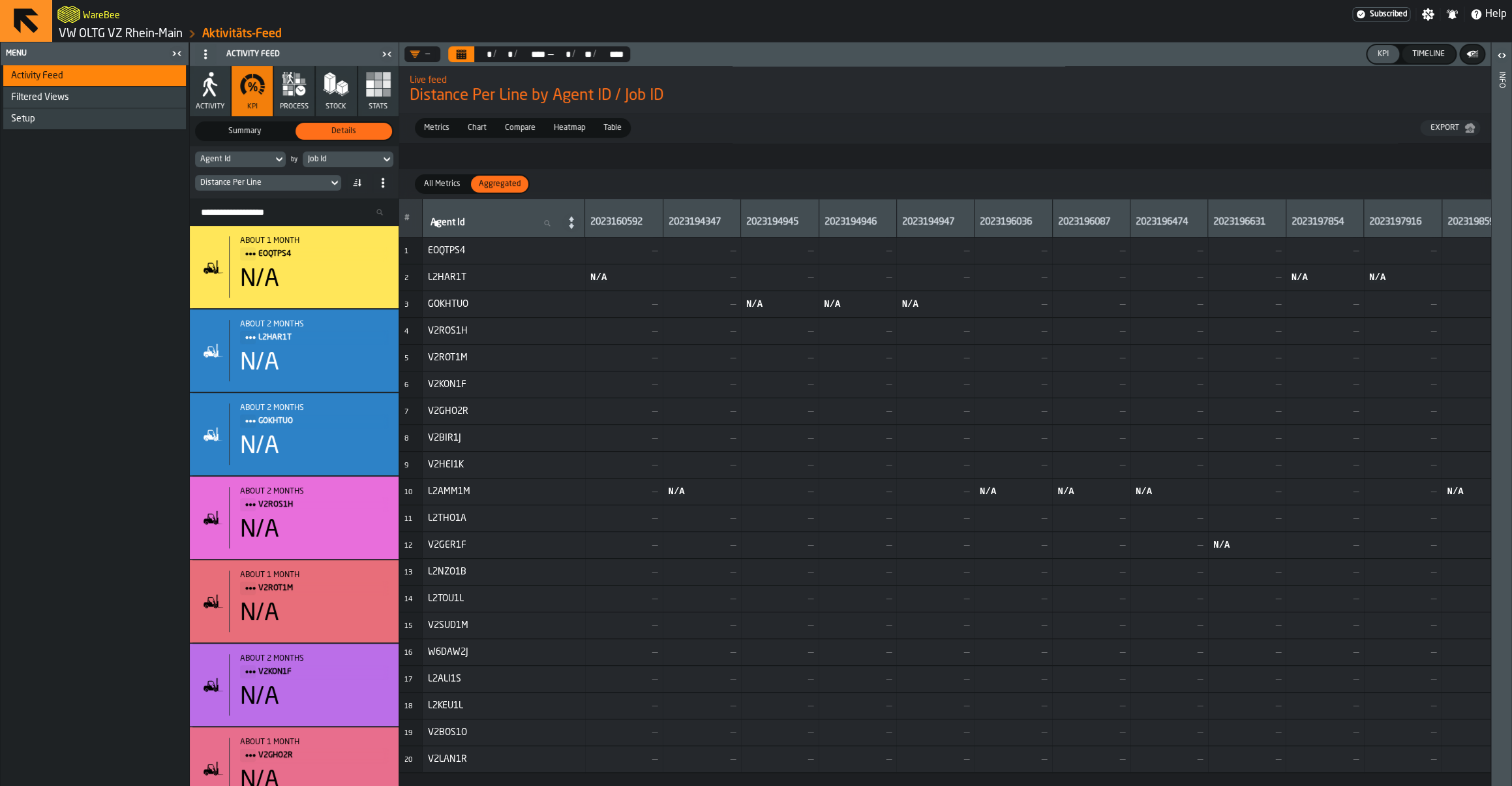
click at [274, 183] on div "Distance Per Line" at bounding box center [261, 183] width 123 height 10
click at [267, 268] on div "Travelling (Distance)" at bounding box center [287, 266] width 93 height 16
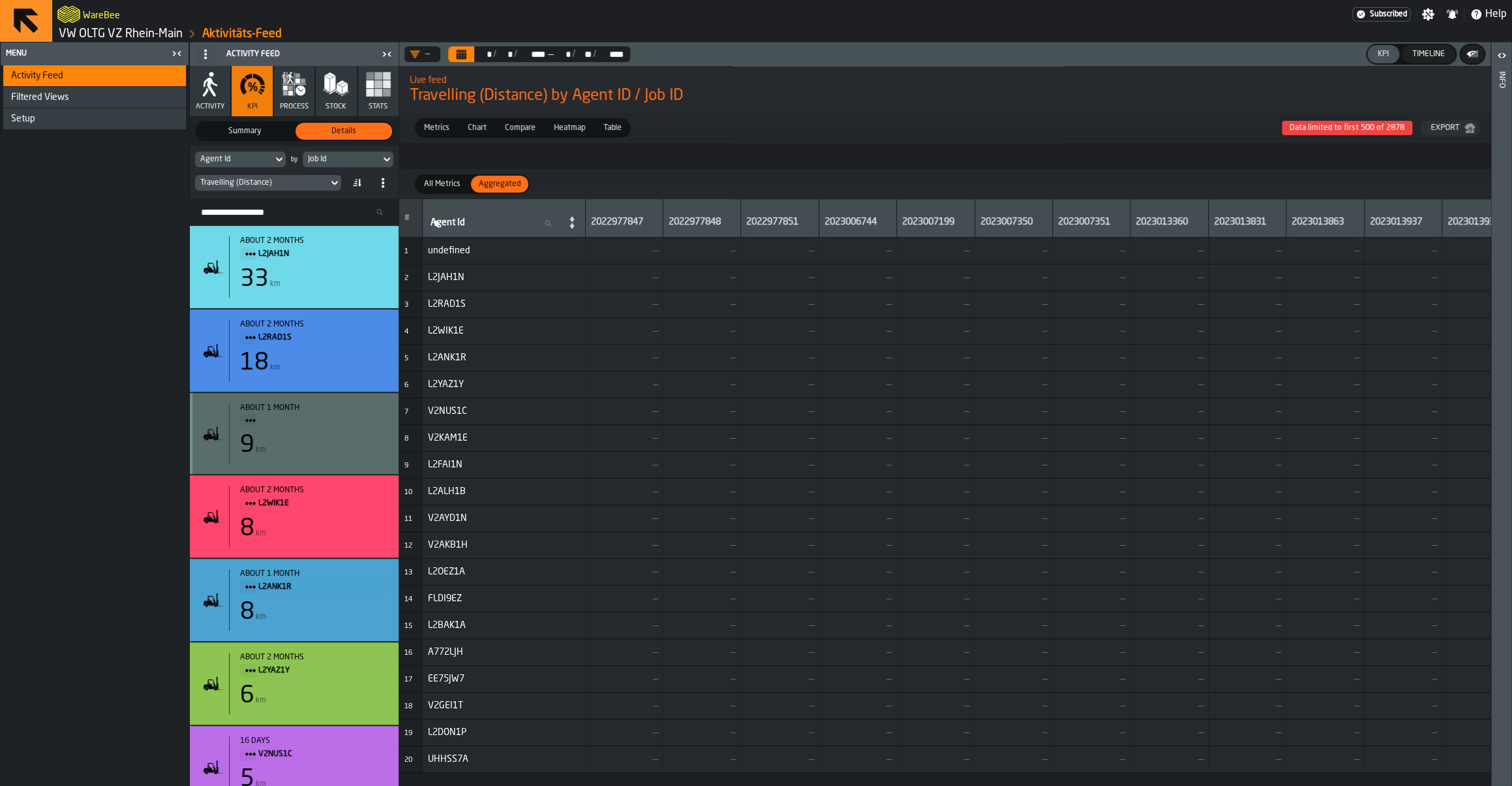
click at [481, 134] on span "Chart" at bounding box center [477, 128] width 29 height 12
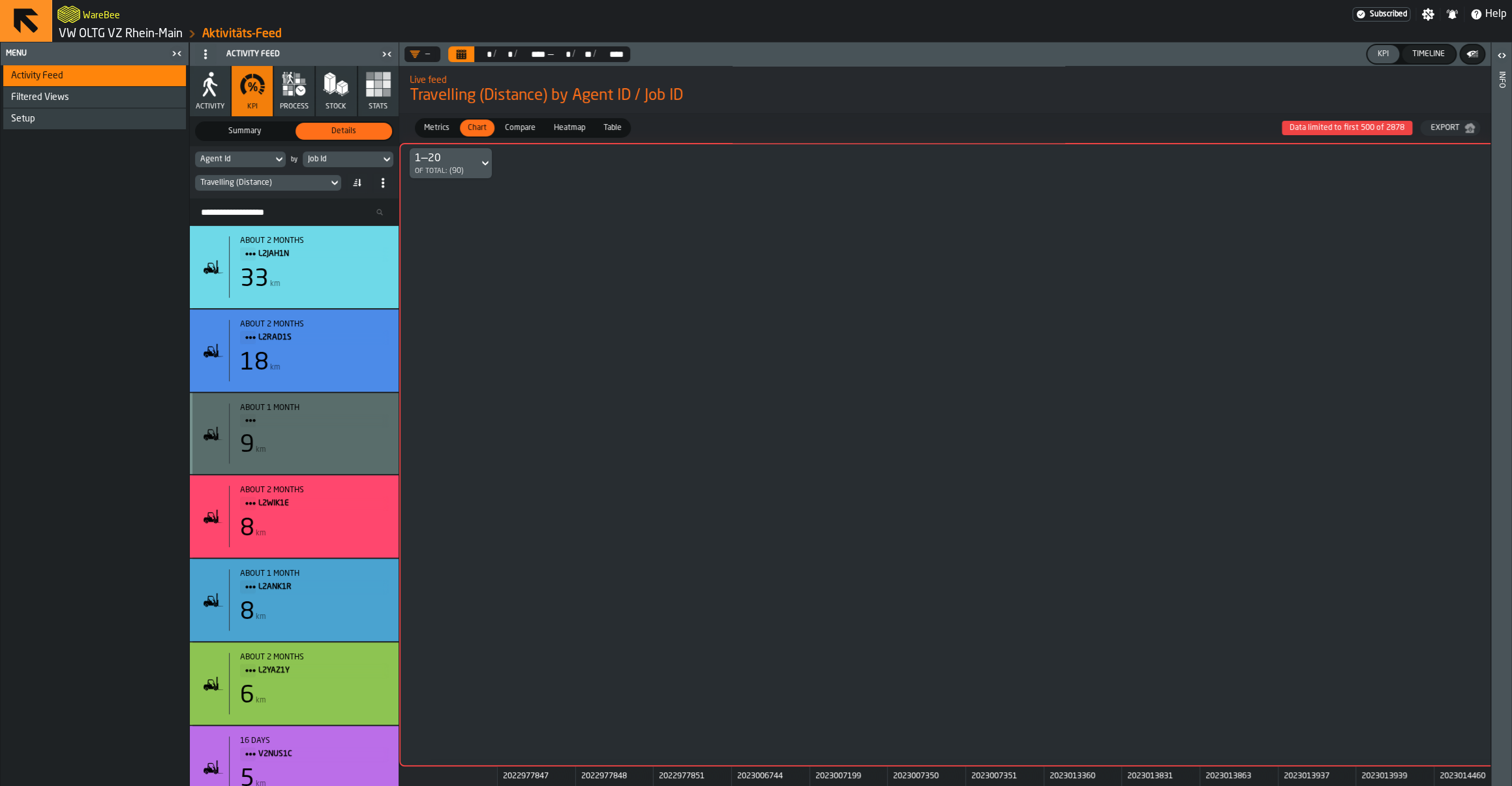
click at [365, 165] on div "Job Id" at bounding box center [342, 159] width 78 height 15
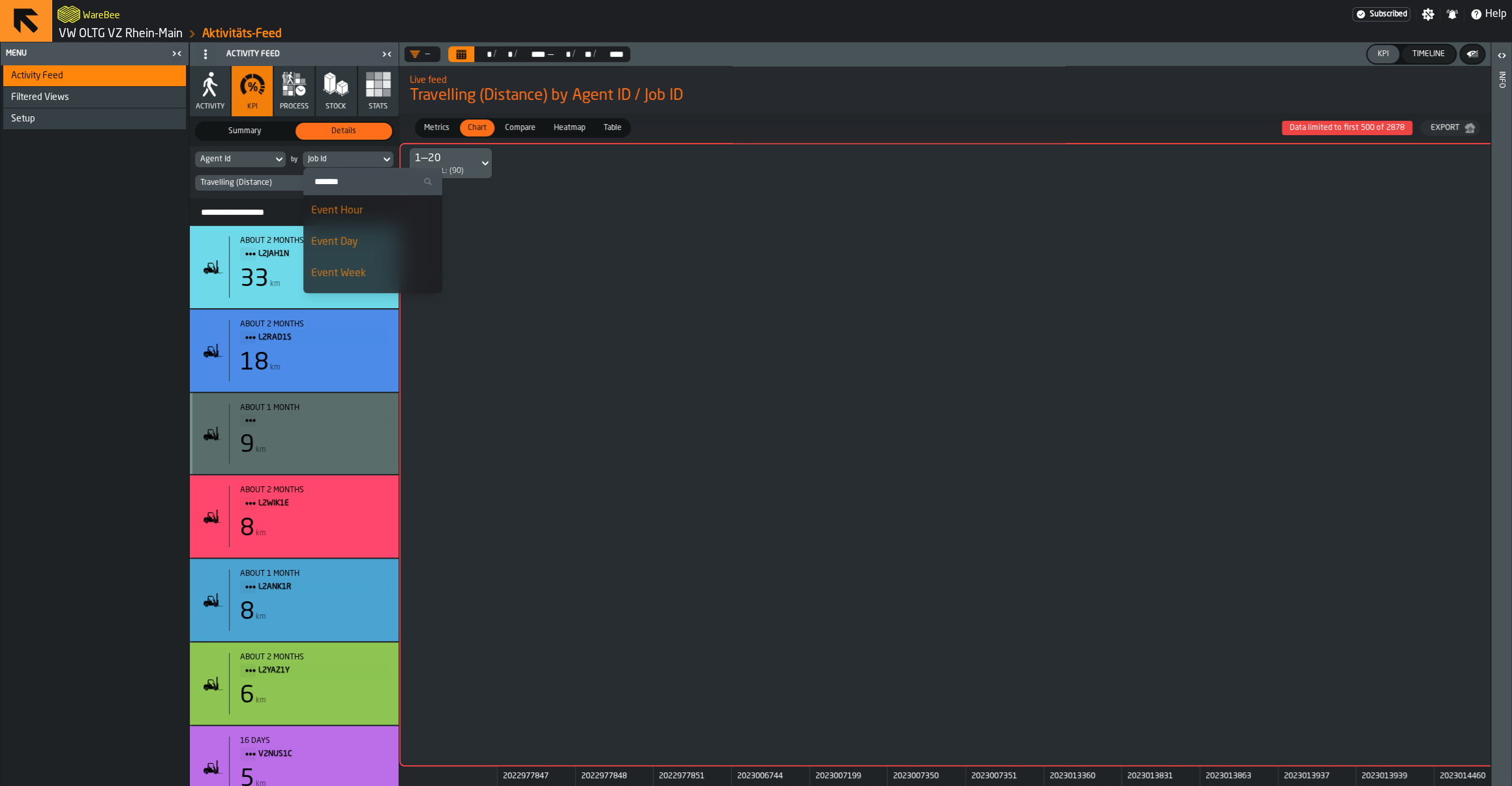
click at [348, 277] on div "Event Week" at bounding box center [373, 274] width 123 height 16
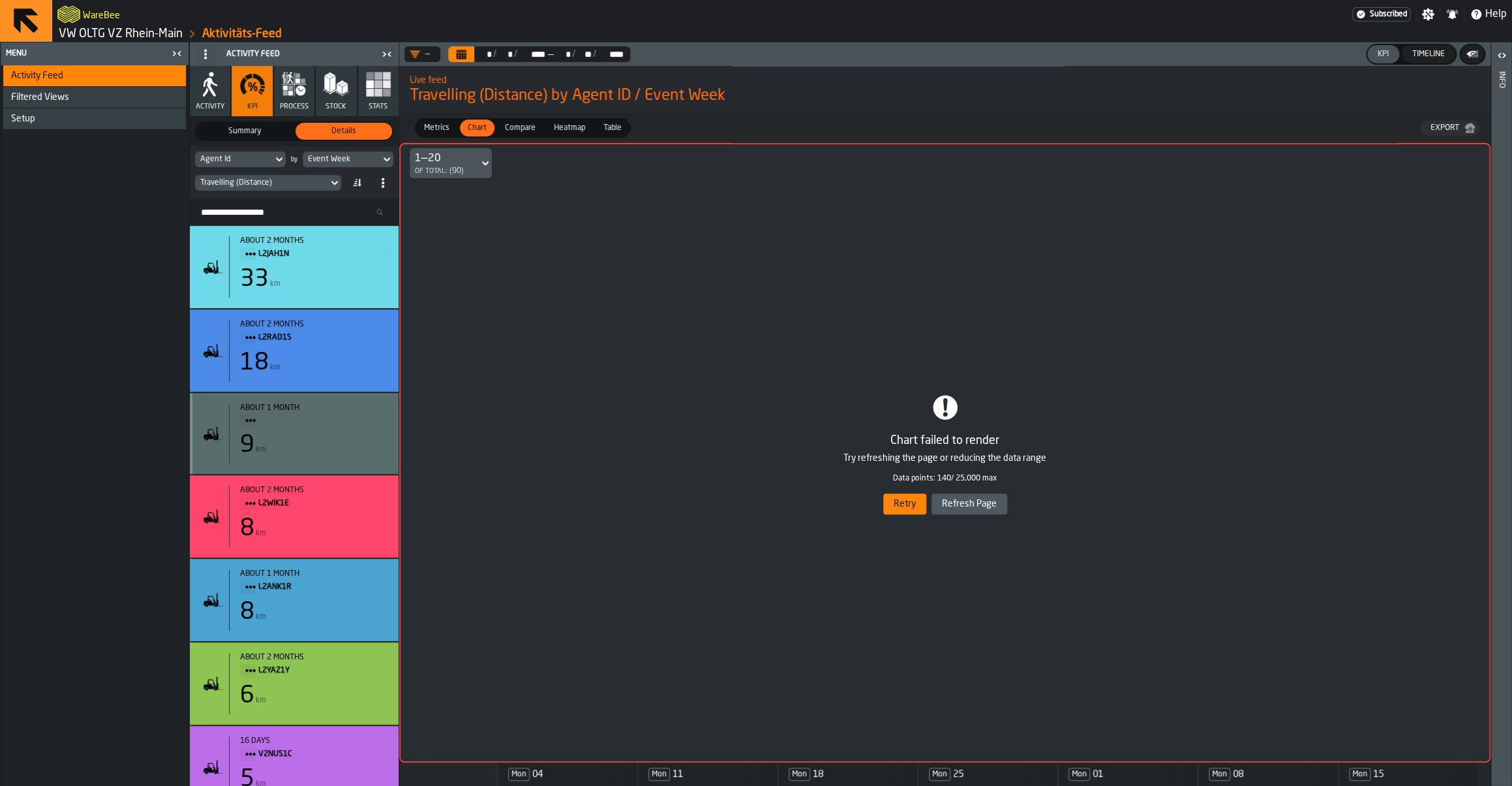
click at [900, 501] on button "Retry" at bounding box center [905, 504] width 43 height 21
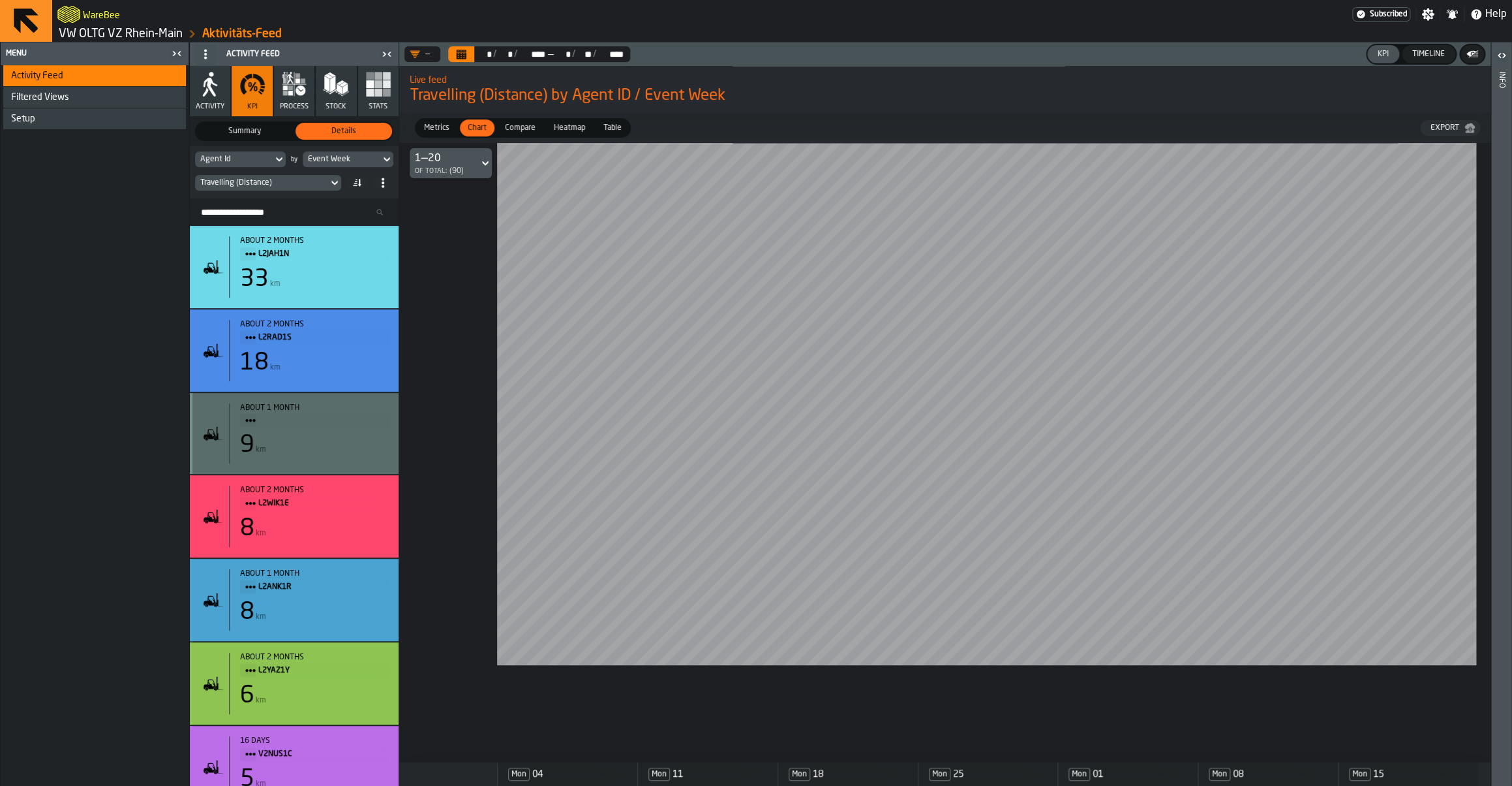
click at [239, 157] on div "Agent Id" at bounding box center [234, 159] width 68 height 10
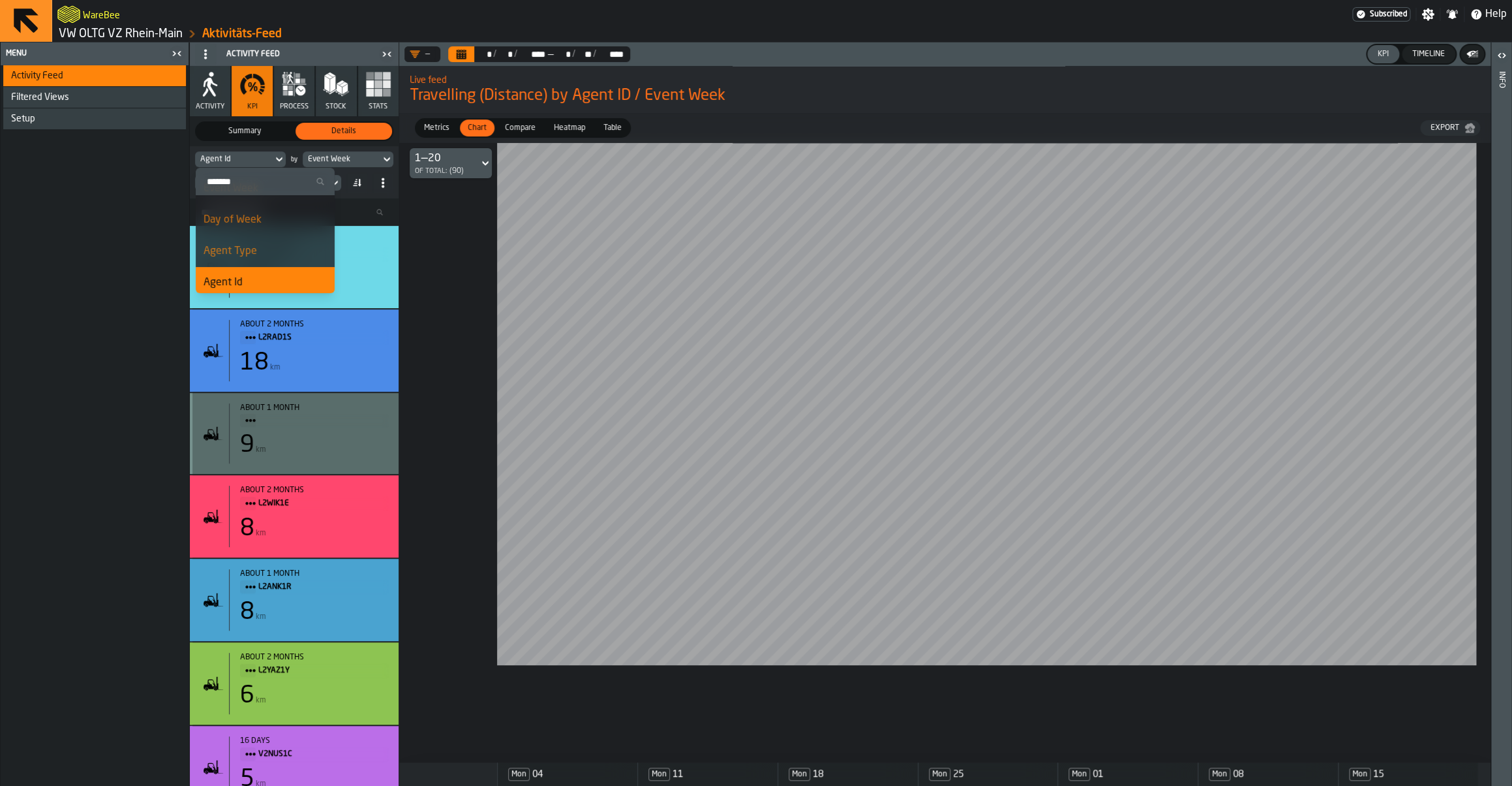
scroll to position [72, 0]
click at [232, 165] on div "Agent Id" at bounding box center [234, 159] width 78 height 15
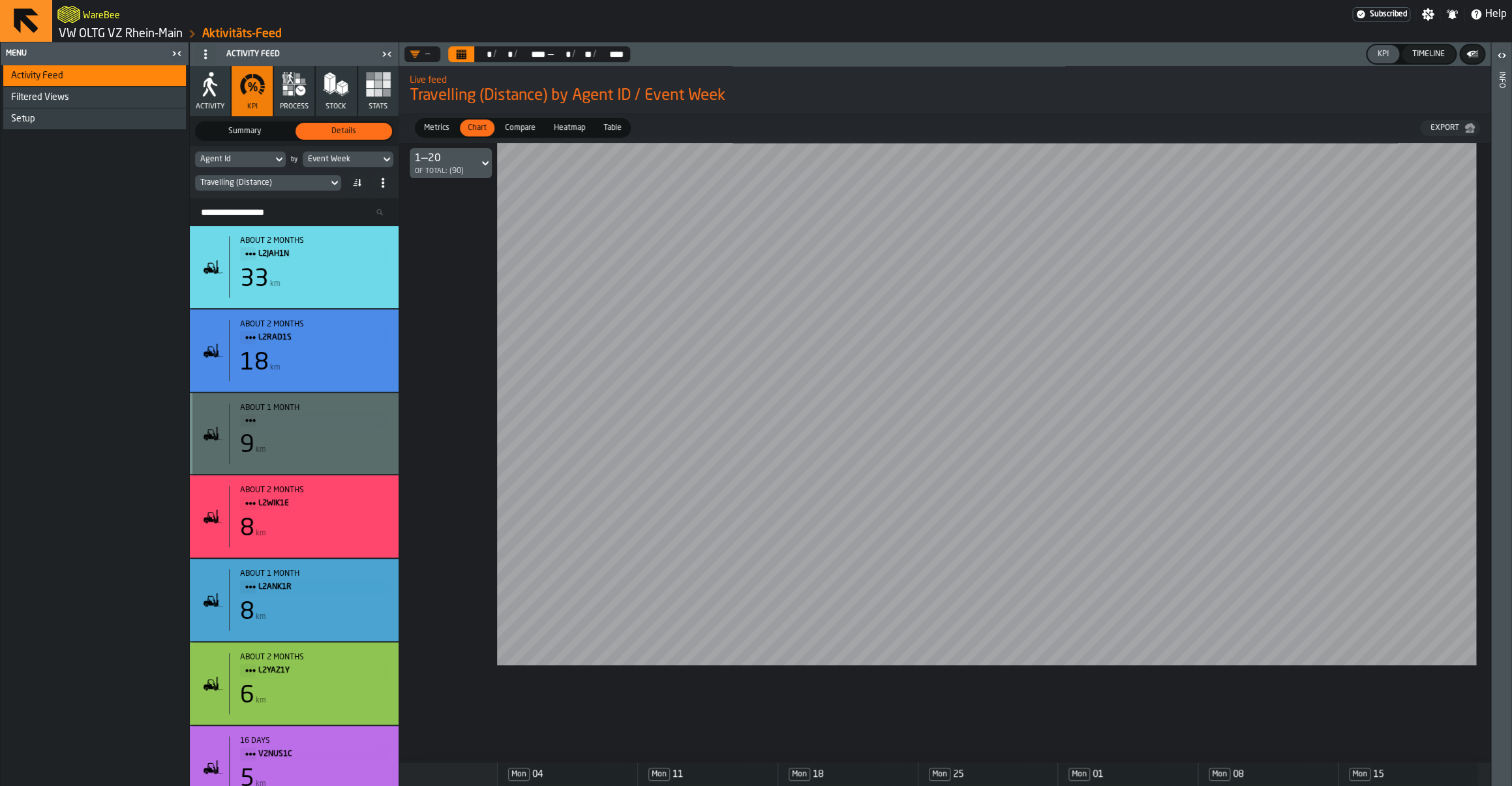
click at [234, 173] on div "Travelling (Distance)" at bounding box center [293, 183] width 198 height 21
click at [232, 167] on div "Agent Id" at bounding box center [240, 159] width 91 height 16
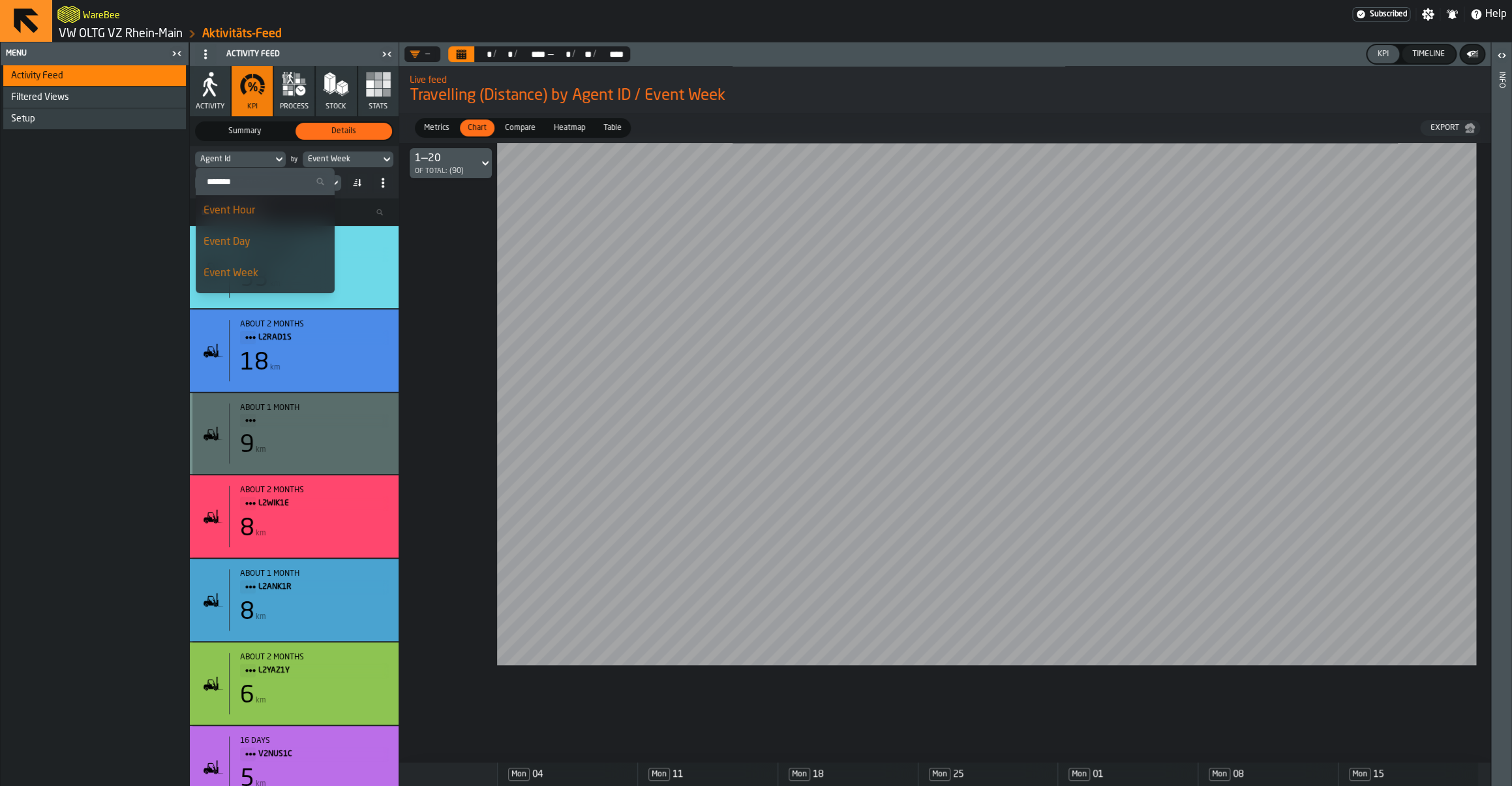
click at [239, 182] on input "Search" at bounding box center [265, 182] width 129 height 17
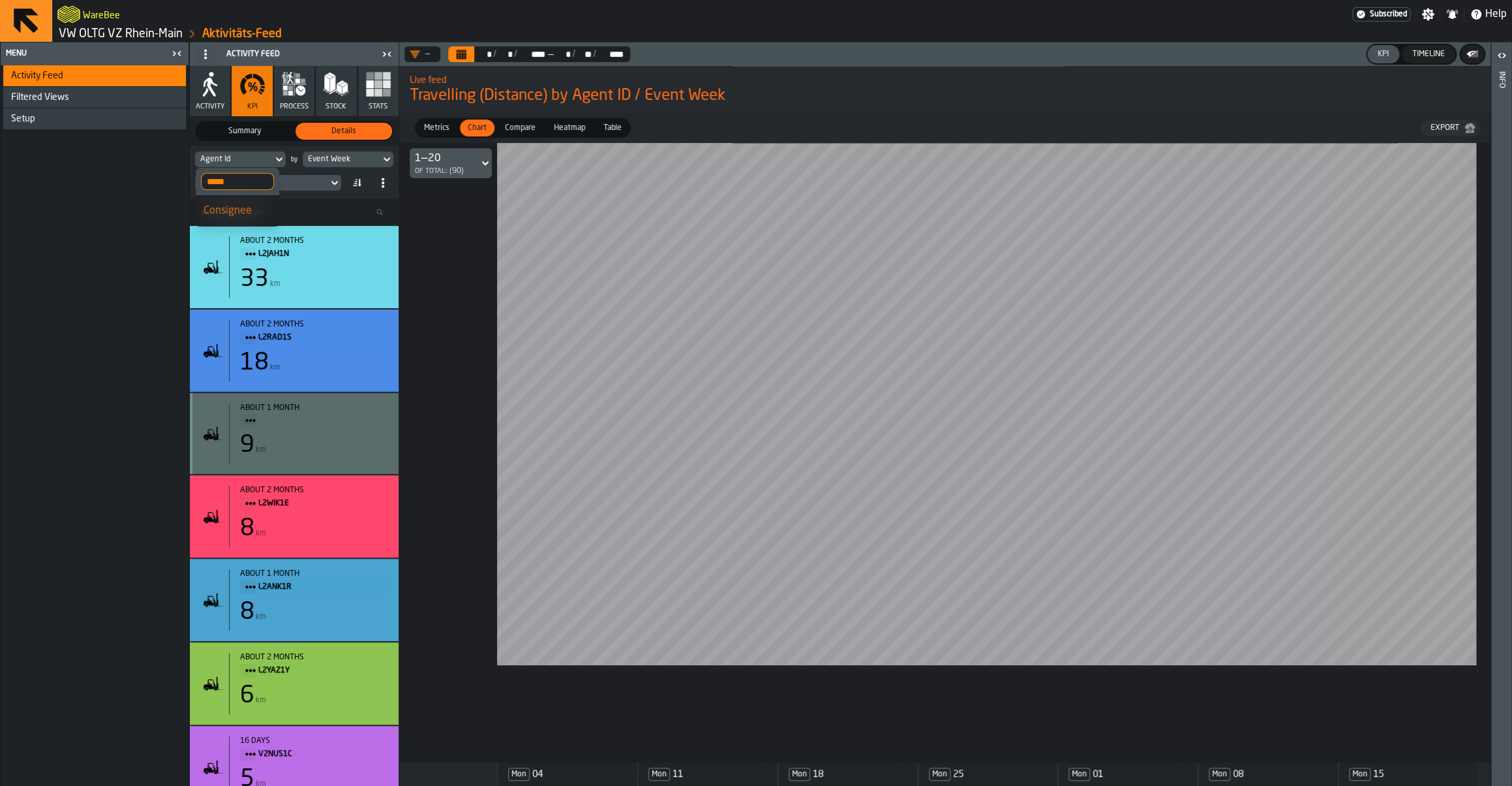
type input "*****"
click at [254, 203] on li "Consignee" at bounding box center [237, 210] width 83 height 31
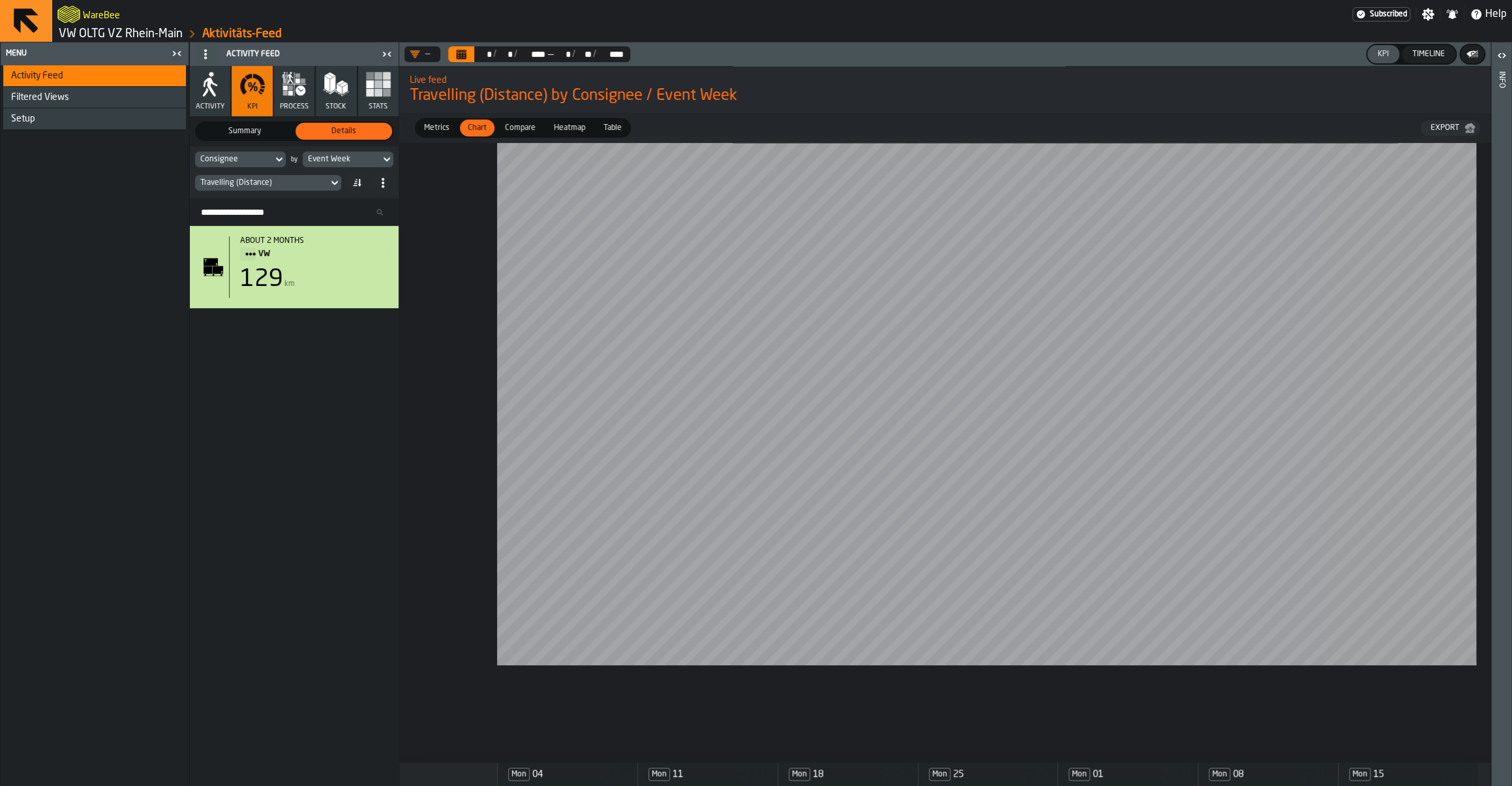
click at [364, 159] on div "Event Week" at bounding box center [342, 159] width 68 height 10
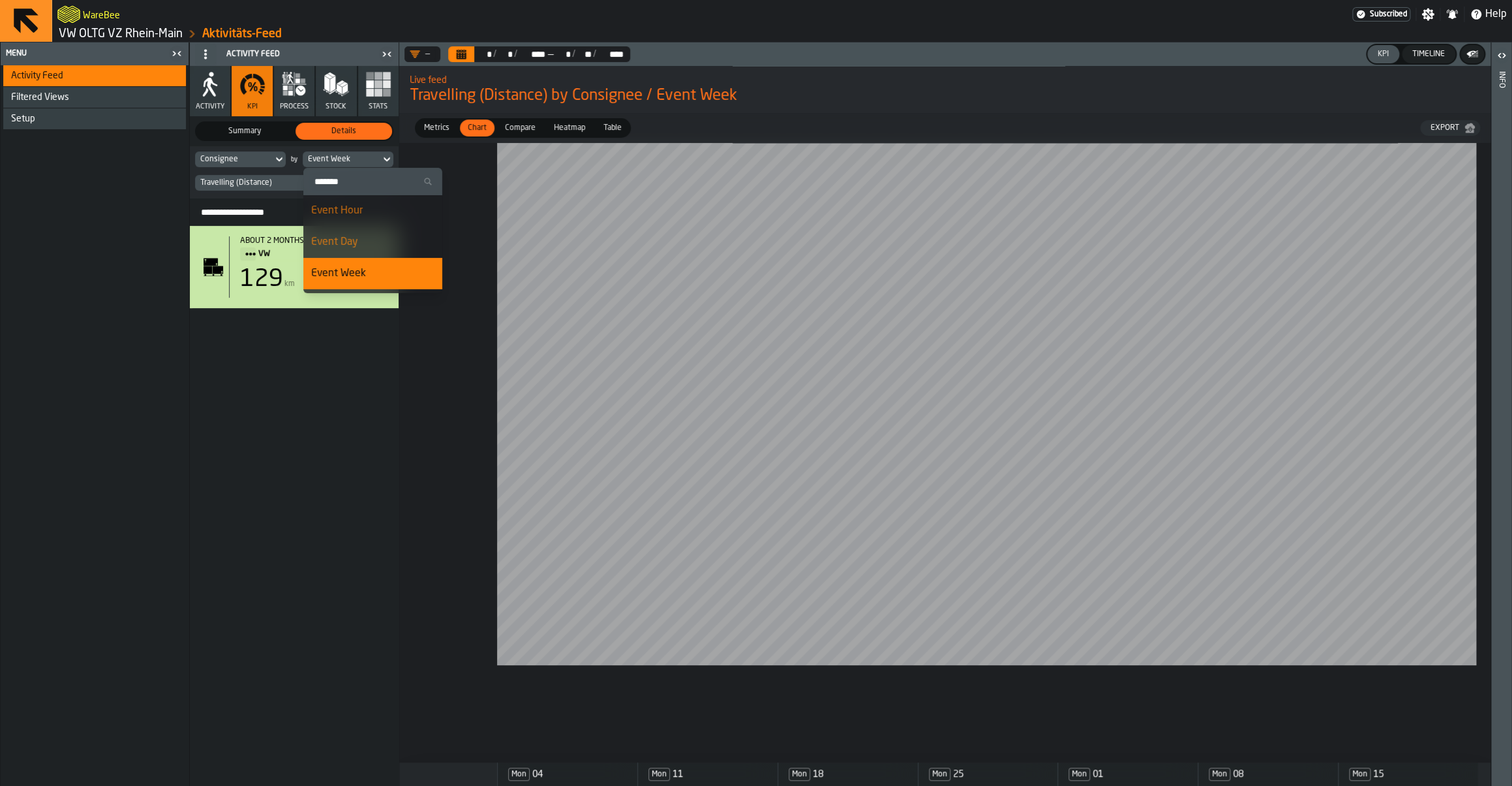
click at [352, 470] on div "about 2 months VW 129 km" at bounding box center [293, 506] width 209 height 560
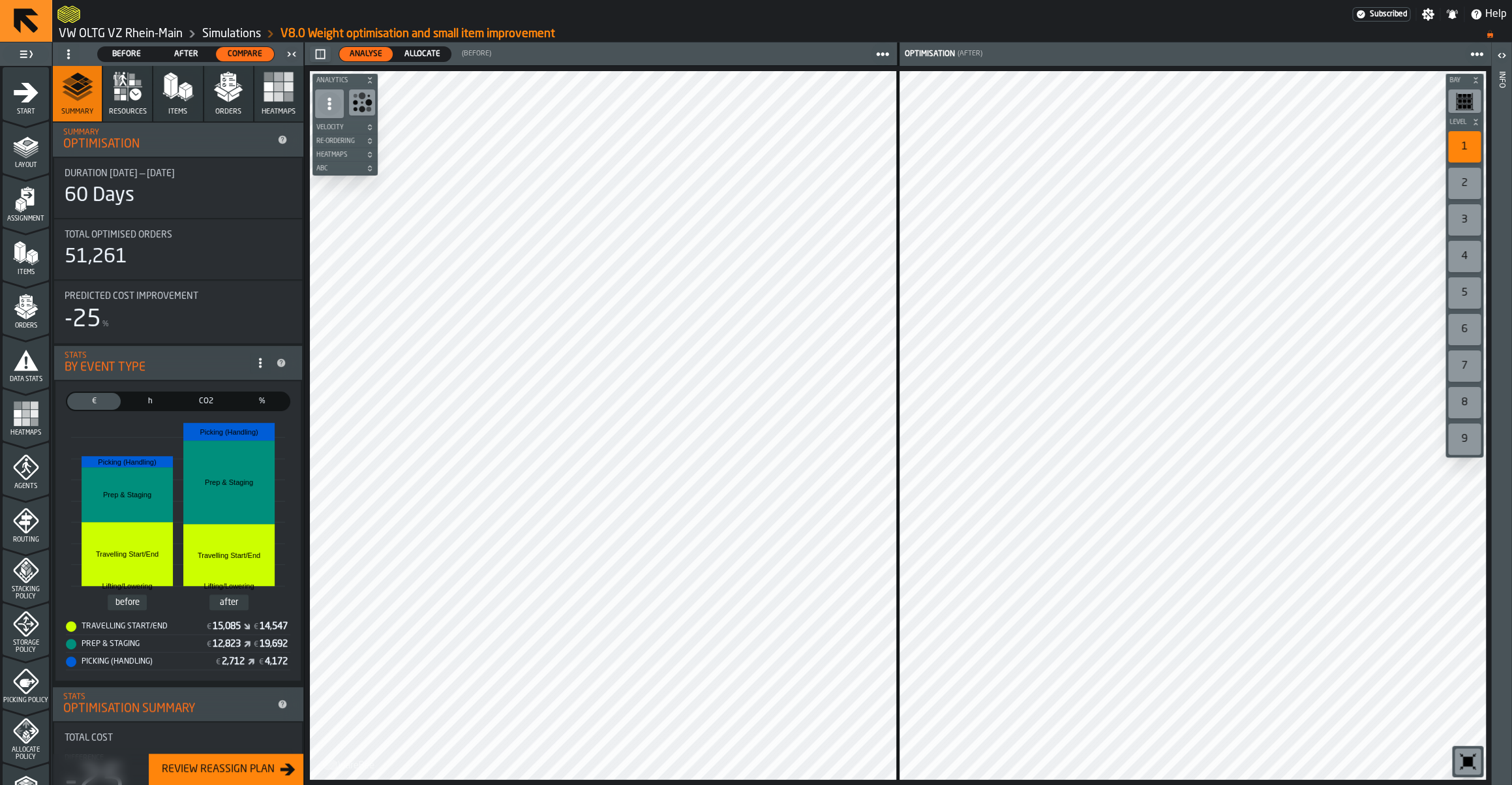
scroll to position [243, 0]
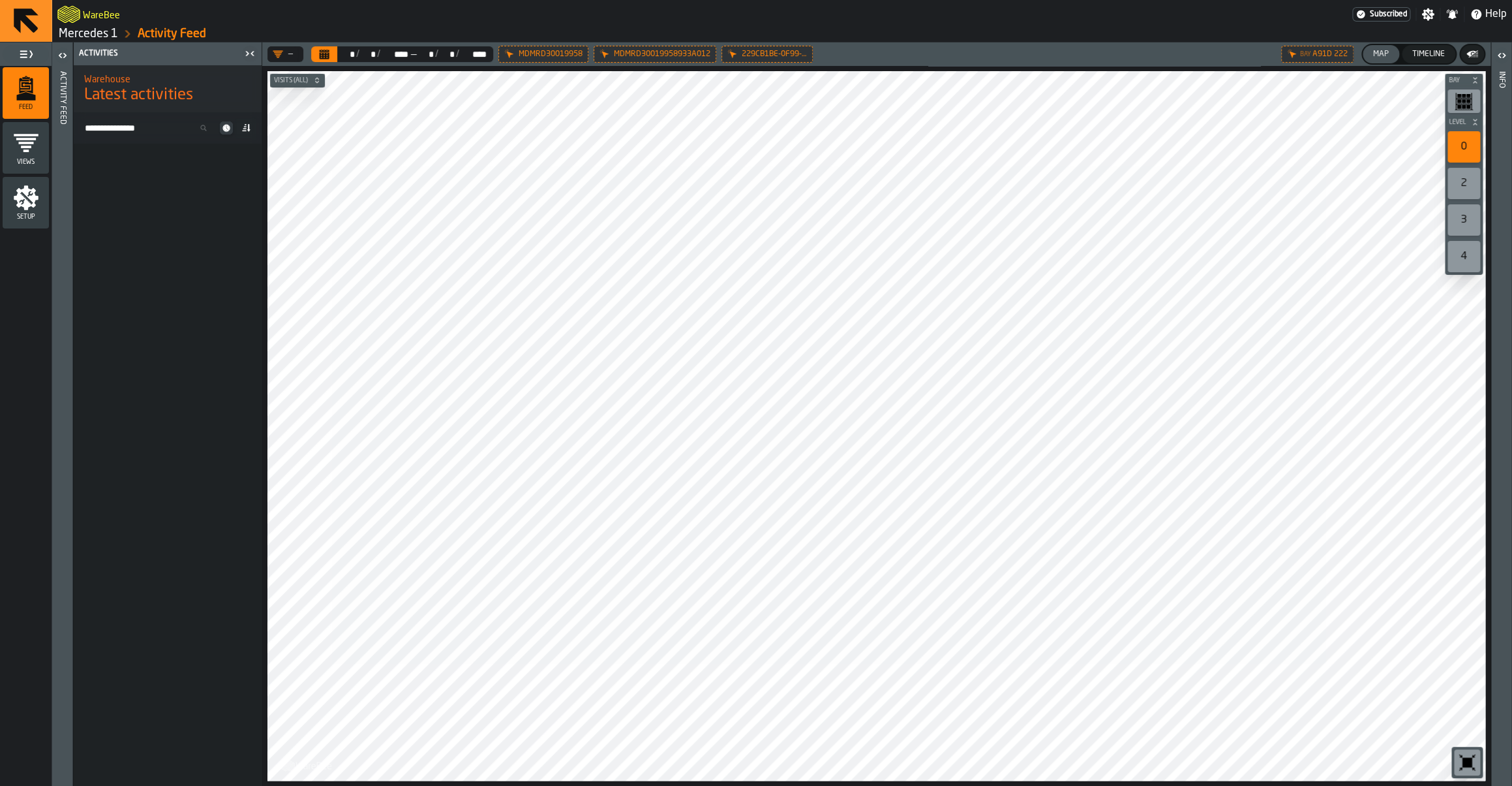
scroll to position [3532, 0]
